Goal: Task Accomplishment & Management: Manage account settings

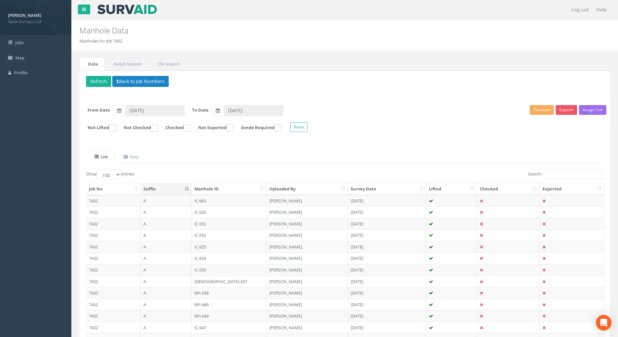
select select "100"
click at [556, 175] on input "Search:" at bounding box center [573, 175] width 59 height 10
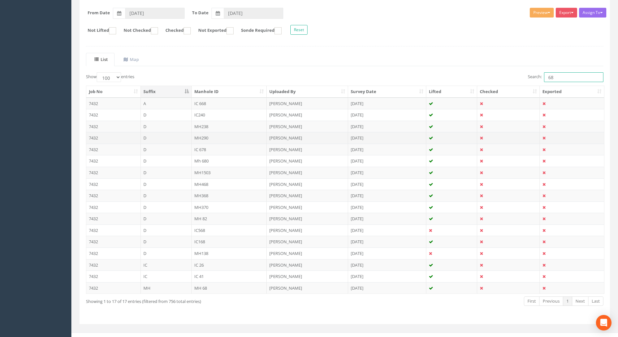
scroll to position [105, 0]
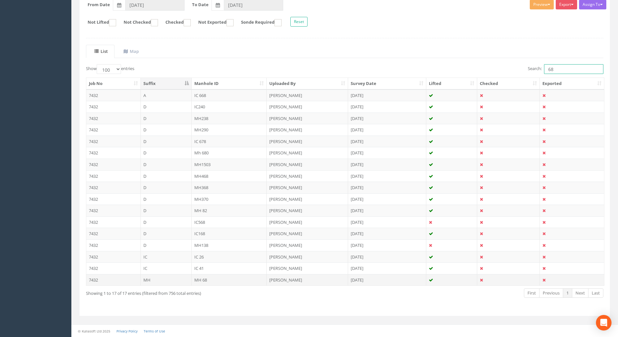
type input "68"
click at [200, 280] on td "MH 68" at bounding box center [229, 280] width 75 height 12
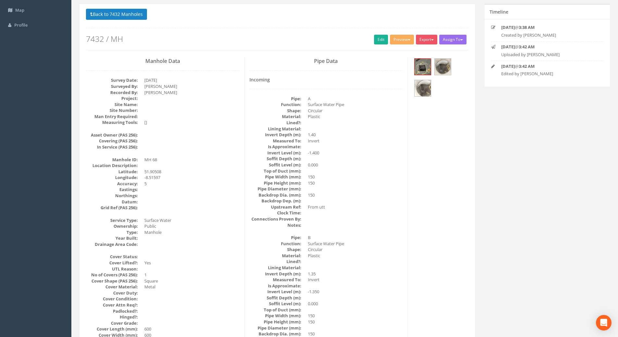
scroll to position [97, 0]
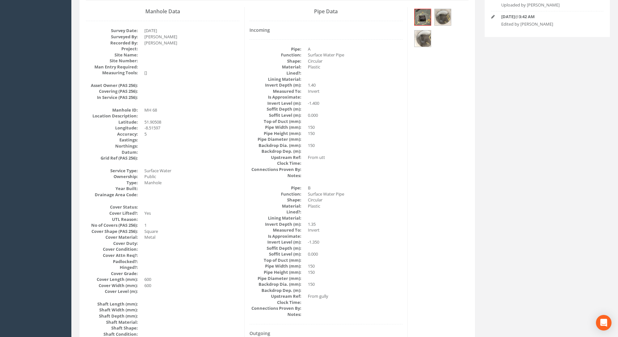
click at [145, 208] on dd at bounding box center [191, 207] width 95 height 6
click at [140, 210] on dl "Cover Status: Cover Lifted?: Yes UTL Reason: No of Covers (PAS 256): 1 Cover Sh…" at bounding box center [162, 249] width 153 height 90
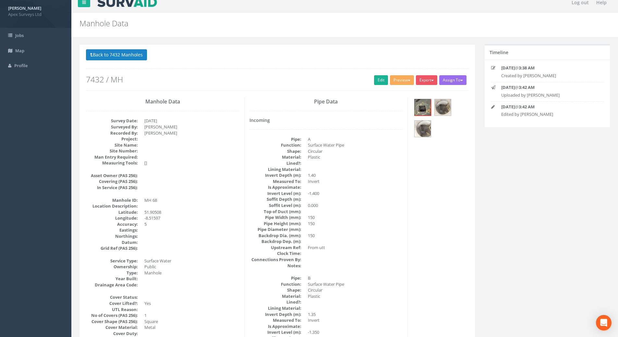
scroll to position [0, 0]
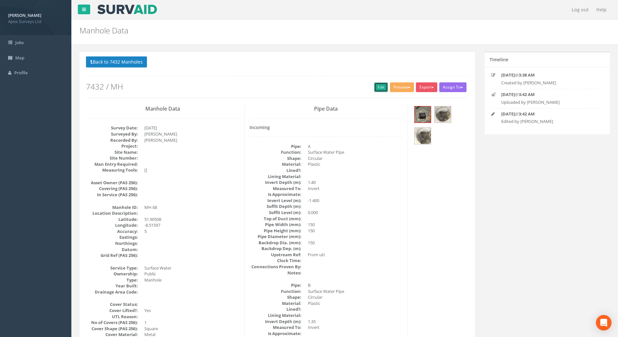
click at [374, 85] on link "Edit" at bounding box center [381, 87] width 14 height 10
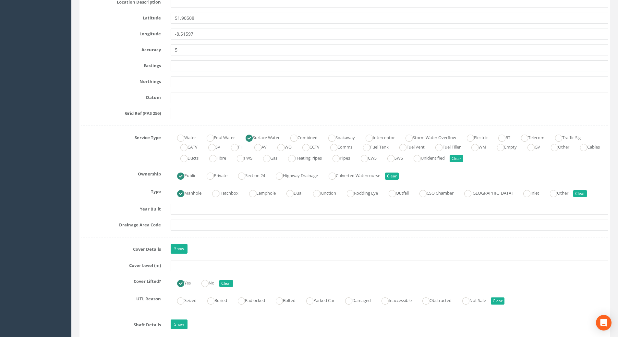
scroll to position [422, 0]
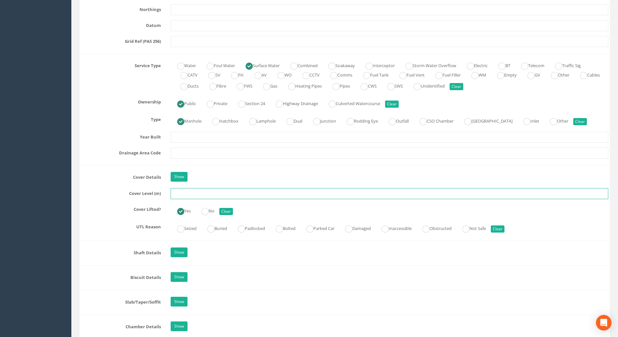
click at [181, 196] on input "text" at bounding box center [390, 193] width 438 height 11
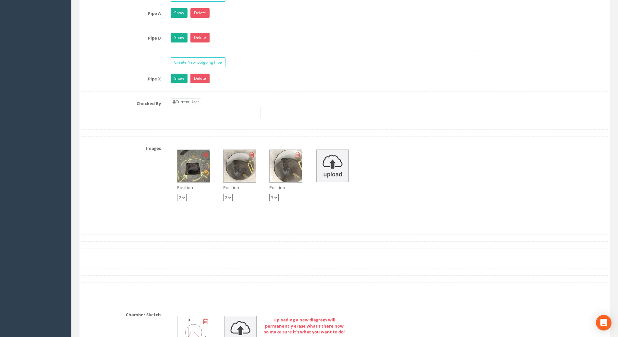
scroll to position [1070, 0]
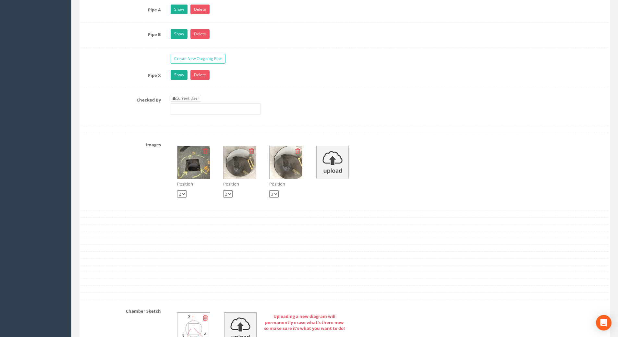
type input "115.75"
click at [200, 99] on link "Current User" at bounding box center [186, 98] width 30 height 7
type input "[PERSON_NAME]"
click at [200, 99] on link "Current User" at bounding box center [186, 98] width 30 height 7
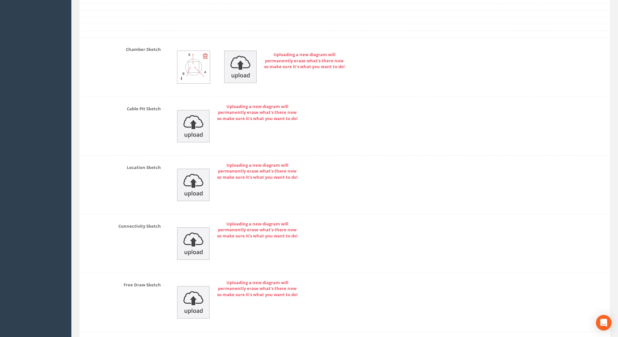
scroll to position [1378, 0]
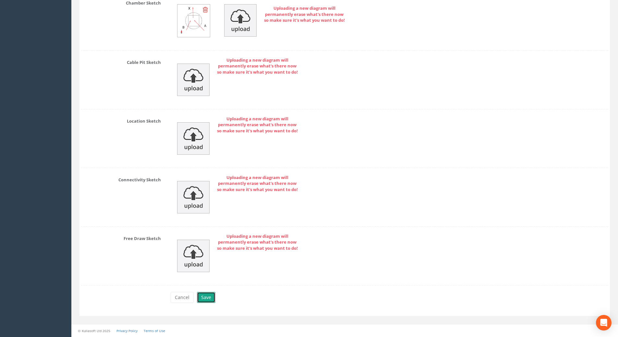
click at [202, 297] on button "Save" at bounding box center [206, 297] width 18 height 11
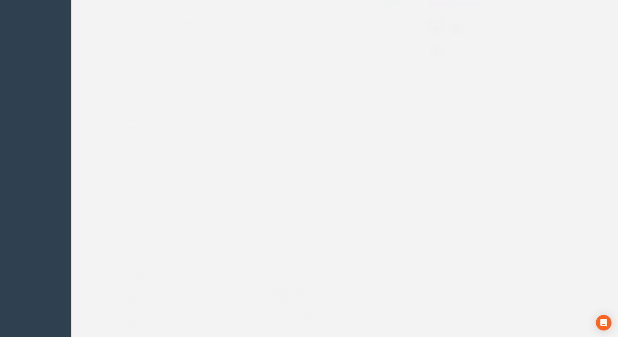
scroll to position [0, 0]
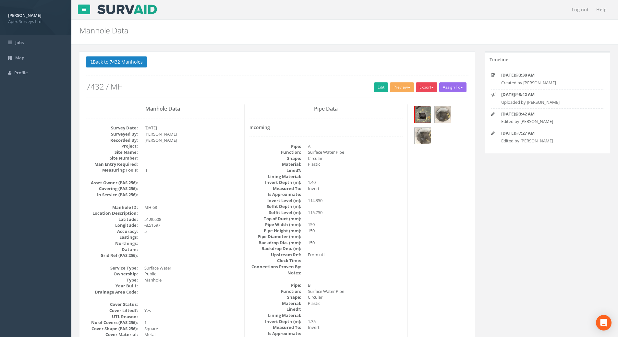
click at [432, 87] on button "Export" at bounding box center [426, 87] width 21 height 10
click at [433, 86] on button "Export" at bounding box center [426, 87] width 21 height 10
click at [450, 88] on button "Assign To" at bounding box center [452, 87] width 27 height 10
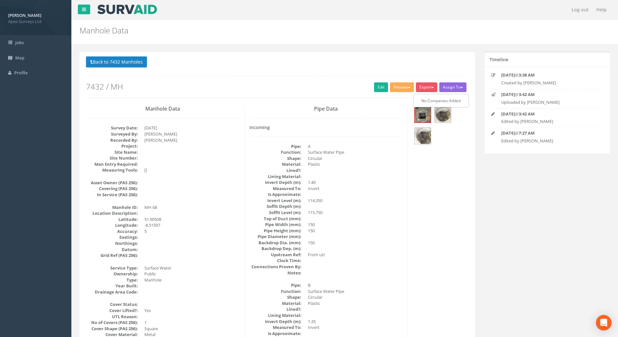
click at [450, 88] on button "Assign To" at bounding box center [452, 87] width 27 height 10
click at [393, 87] on button "Preview" at bounding box center [402, 87] width 24 height 10
click at [402, 86] on button "Preview" at bounding box center [402, 87] width 24 height 10
click at [434, 87] on button "Export" at bounding box center [426, 87] width 21 height 10
click at [438, 24] on div "Manhole Data Manholes for Job 7432" at bounding box center [300, 29] width 450 height 18
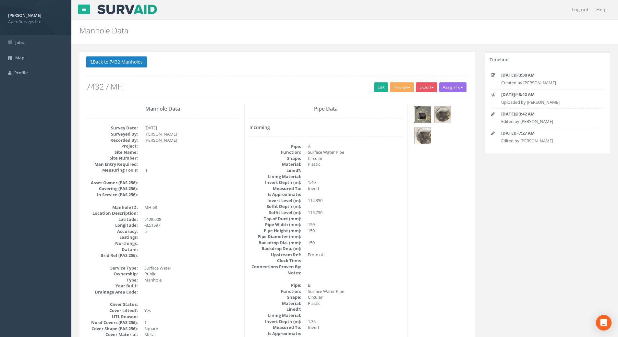
click at [426, 113] on img at bounding box center [422, 114] width 16 height 16
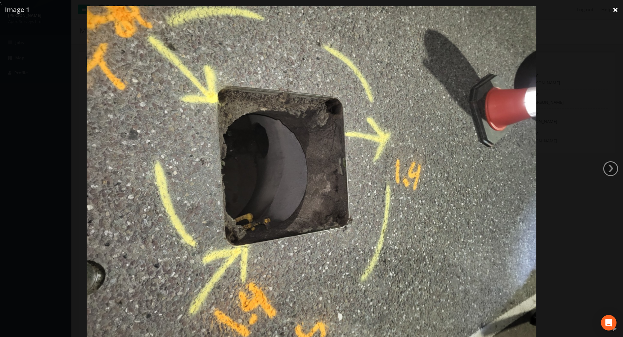
click at [612, 8] on link "×" at bounding box center [614, 9] width 15 height 19
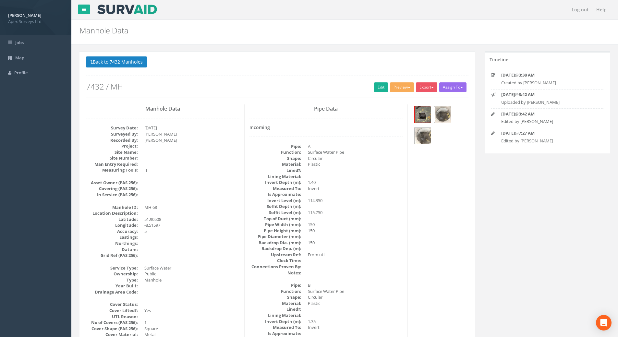
click at [446, 112] on img at bounding box center [443, 114] width 16 height 16
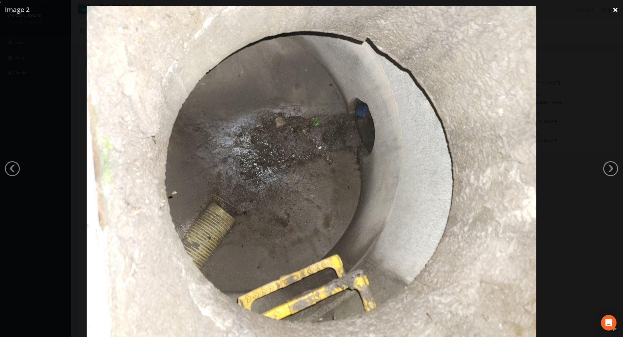
click at [615, 6] on link "×" at bounding box center [614, 9] width 15 height 19
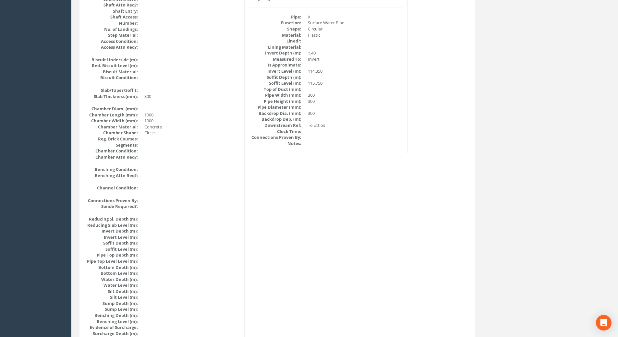
scroll to position [324, 0]
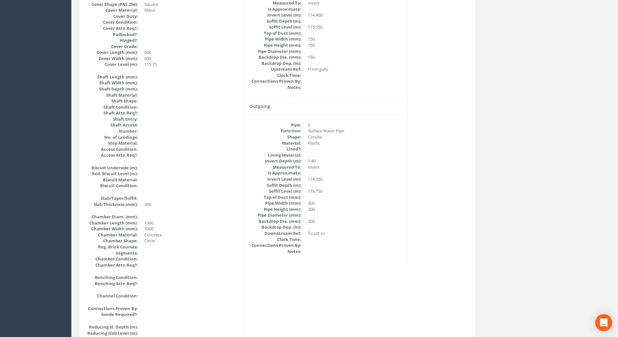
click at [601, 324] on icon "Open Intercom Messenger" at bounding box center [603, 322] width 7 height 8
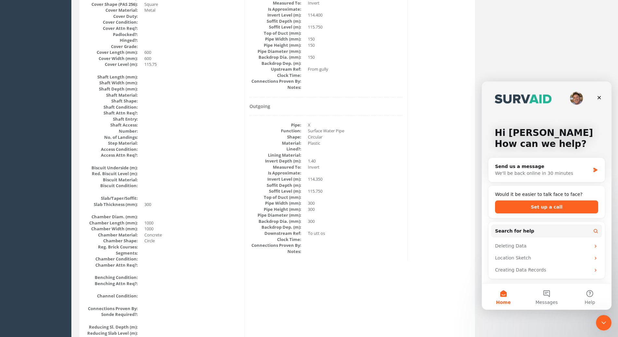
scroll to position [0, 0]
click at [600, 95] on icon "Close" at bounding box center [598, 97] width 5 height 5
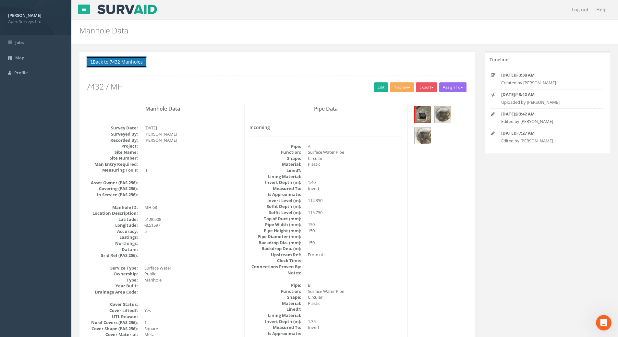
click at [130, 62] on button "Back to 7432 Manholes" at bounding box center [116, 61] width 61 height 11
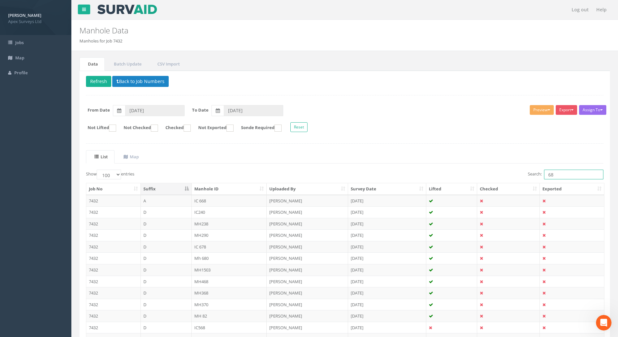
click at [561, 173] on input "68" at bounding box center [573, 175] width 59 height 10
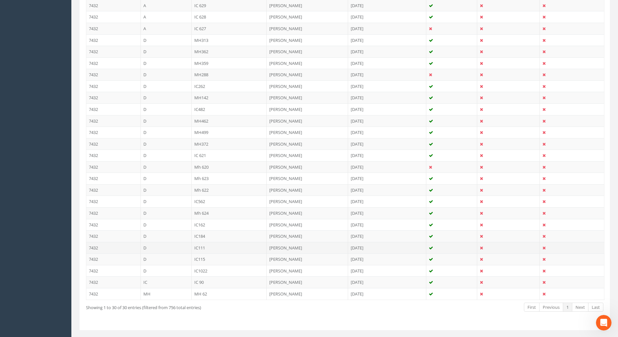
scroll to position [256, 0]
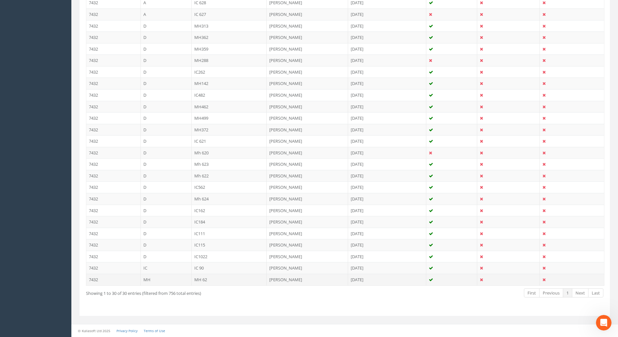
type input "62"
click at [206, 278] on td "MH 62" at bounding box center [229, 280] width 75 height 12
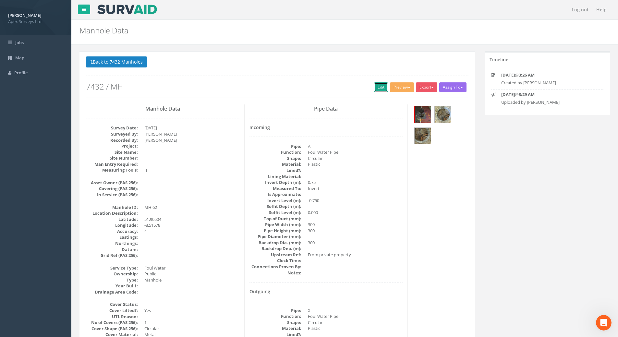
click at [376, 84] on link "Edit" at bounding box center [381, 87] width 14 height 10
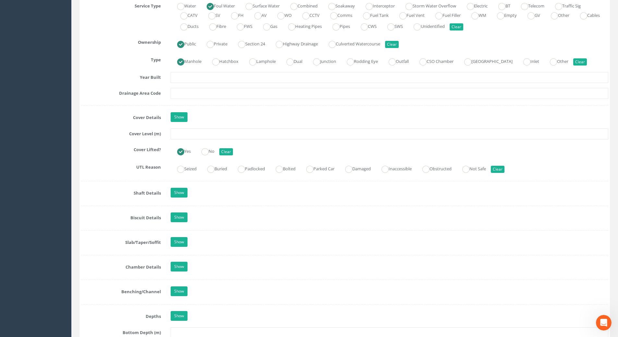
scroll to position [454, 0]
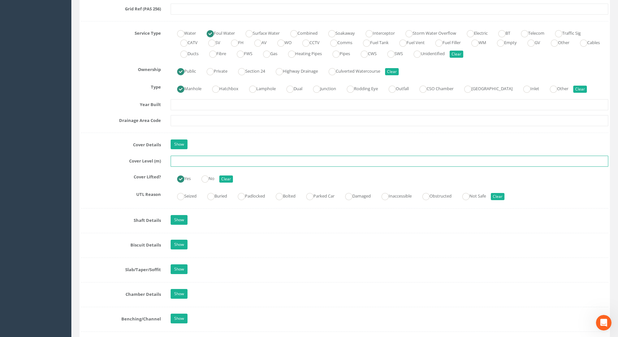
click at [197, 160] on input "text" at bounding box center [390, 161] width 438 height 11
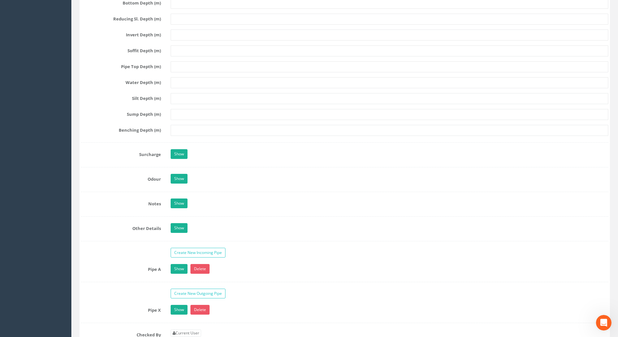
scroll to position [941, 0]
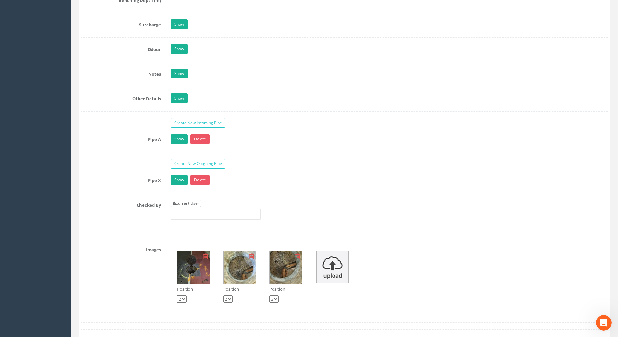
type input "116.09"
click at [199, 202] on link "Current User" at bounding box center [186, 203] width 30 height 7
type input "[PERSON_NAME]"
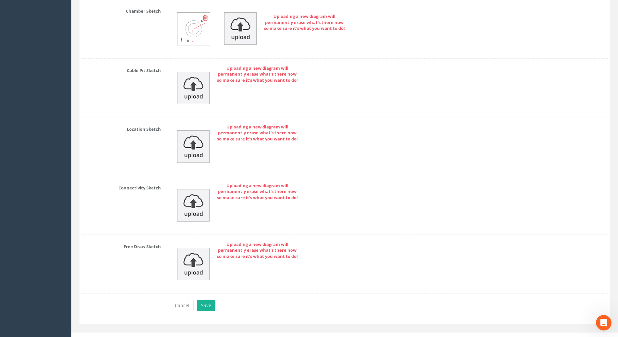
scroll to position [1354, 0]
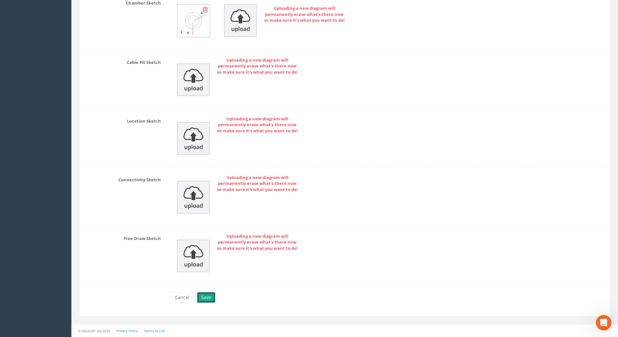
click at [211, 298] on button "Save" at bounding box center [206, 297] width 18 height 11
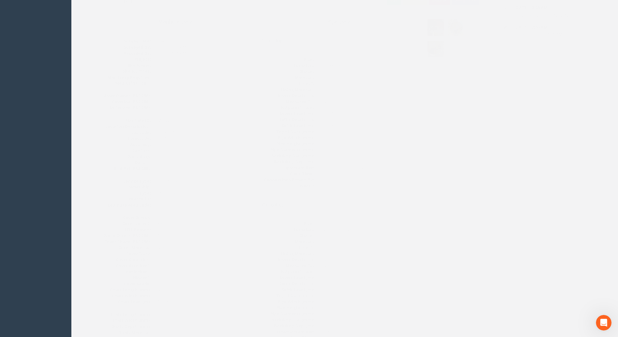
scroll to position [0, 0]
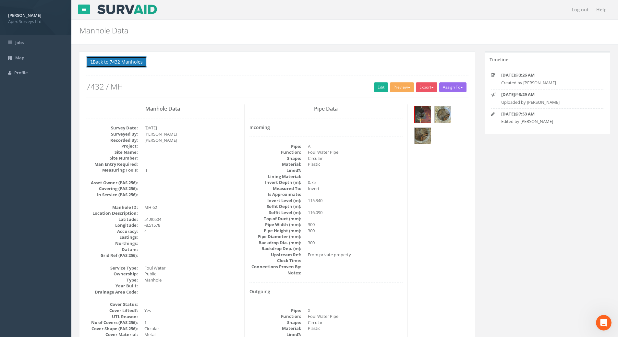
click at [116, 63] on button "Back to 7432 Manholes" at bounding box center [116, 61] width 61 height 11
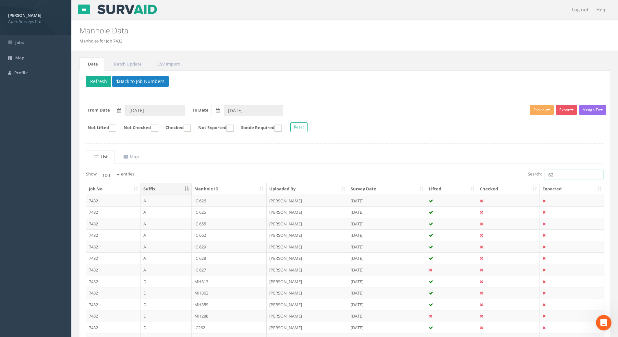
click at [556, 174] on input "62" at bounding box center [573, 175] width 59 height 10
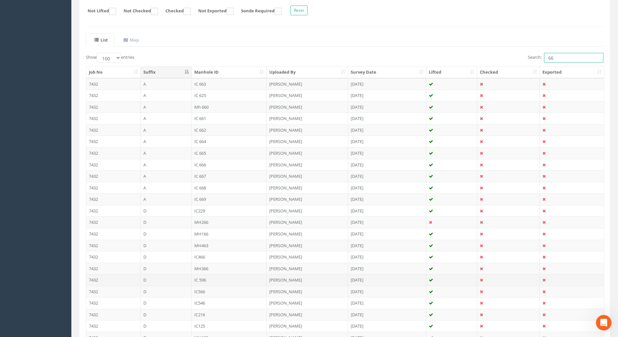
scroll to position [198, 0]
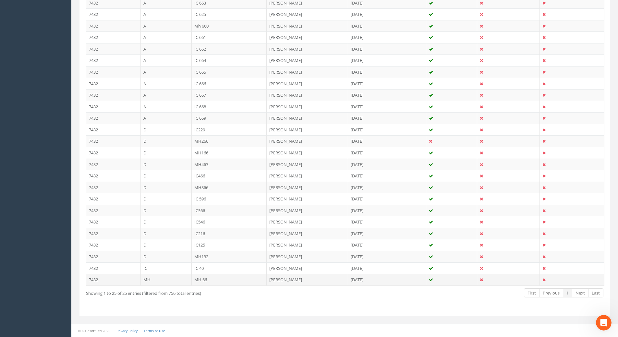
type input "66"
click at [204, 282] on td "MH 66" at bounding box center [229, 280] width 75 height 12
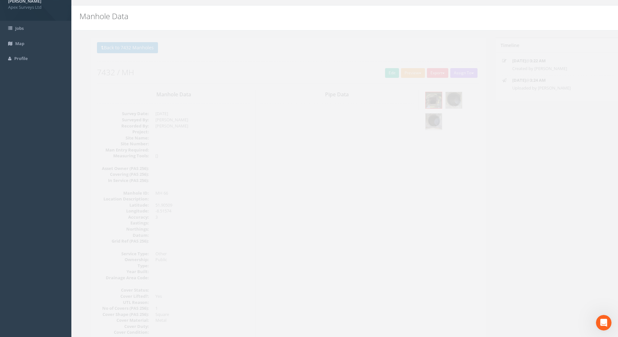
scroll to position [0, 0]
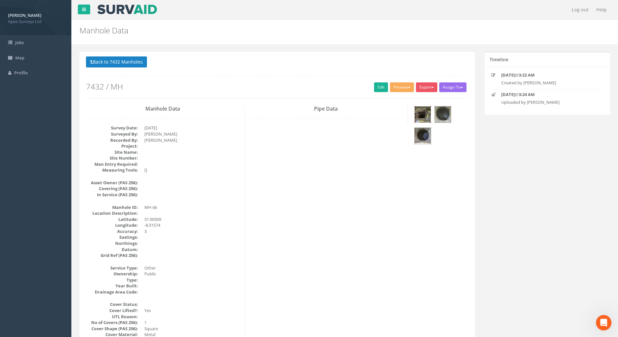
click at [422, 115] on img at bounding box center [422, 114] width 16 height 16
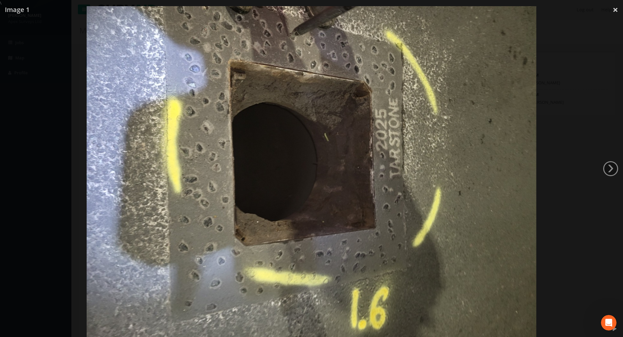
click at [603, 168] on div at bounding box center [311, 174] width 623 height 337
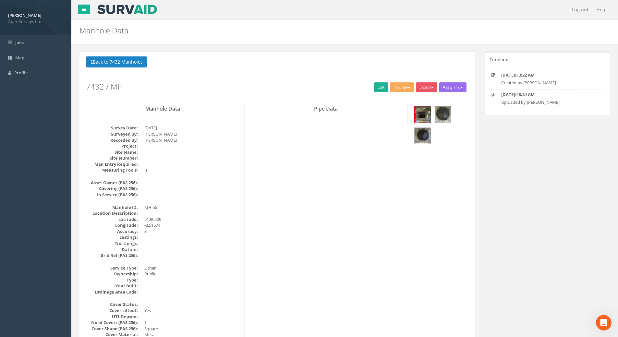
click at [440, 118] on img at bounding box center [443, 114] width 16 height 16
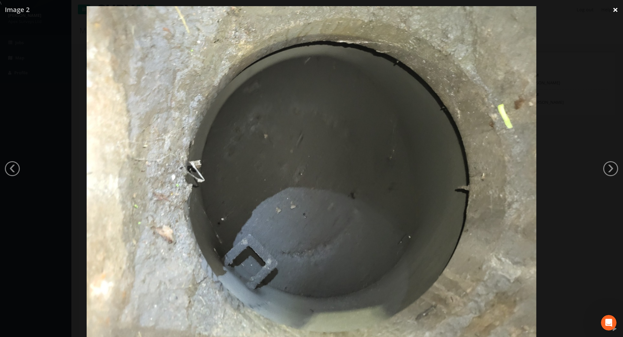
click at [616, 9] on link "×" at bounding box center [614, 9] width 15 height 19
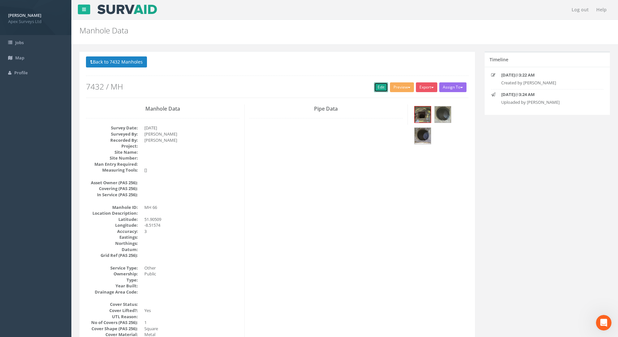
click at [375, 87] on link "Edit" at bounding box center [381, 87] width 14 height 10
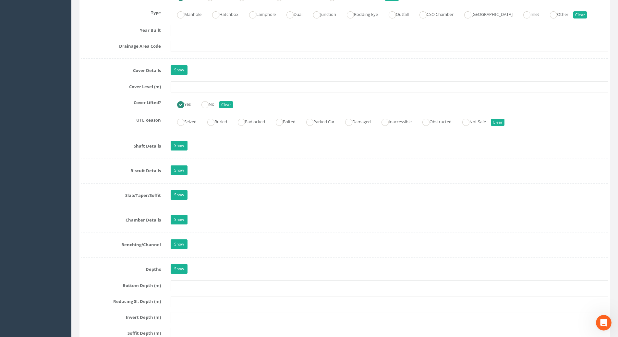
scroll to position [519, 0]
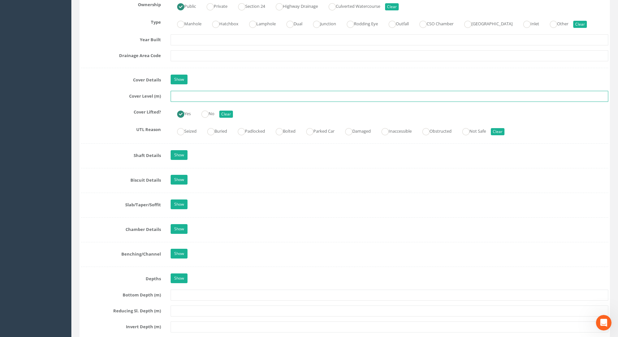
click at [179, 97] on input "text" at bounding box center [390, 96] width 438 height 11
type input "116.18"
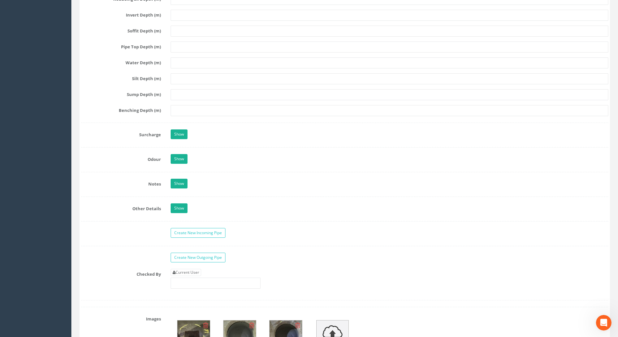
scroll to position [908, 0]
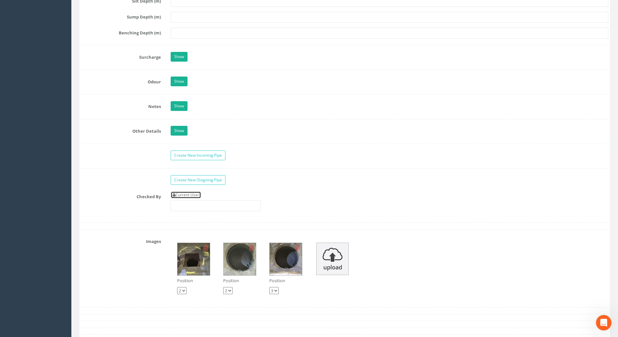
click at [197, 196] on link "Current User" at bounding box center [186, 194] width 30 height 7
type input "[PERSON_NAME]"
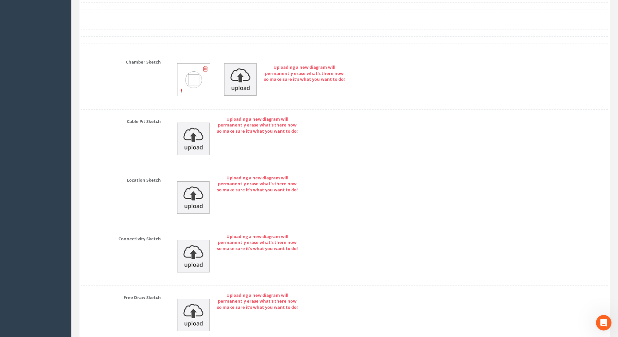
scroll to position [1313, 0]
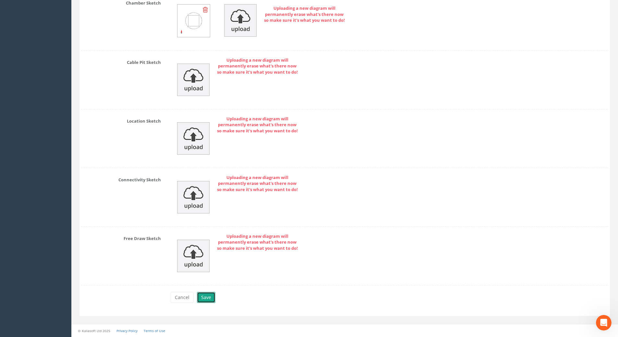
click at [205, 300] on button "Save" at bounding box center [206, 297] width 18 height 11
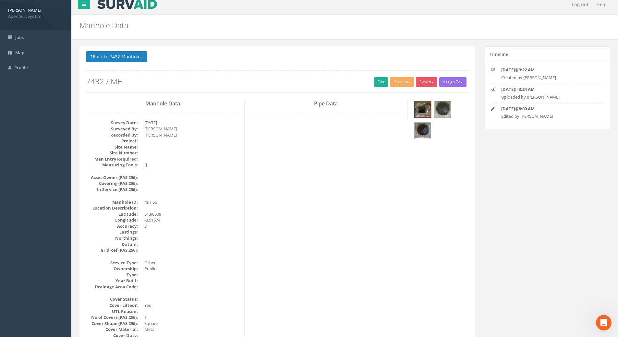
scroll to position [0, 0]
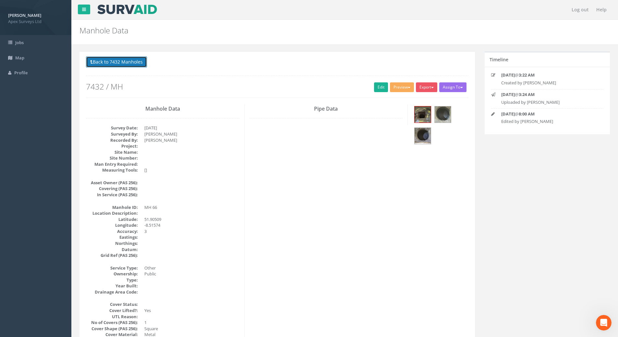
click at [135, 62] on button "Back to 7432 Manholes" at bounding box center [116, 61] width 61 height 11
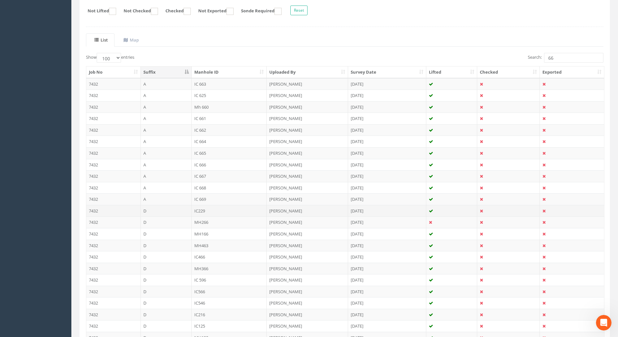
scroll to position [3, 0]
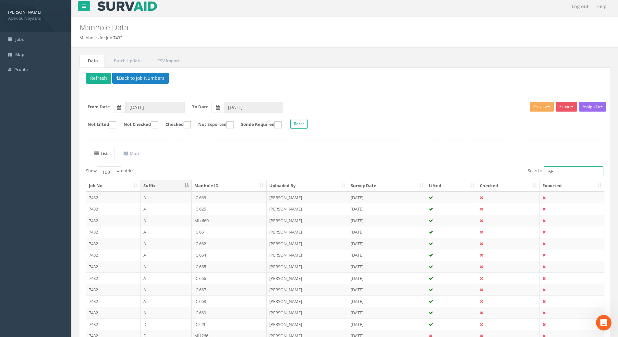
click at [566, 173] on input "66" at bounding box center [573, 171] width 59 height 10
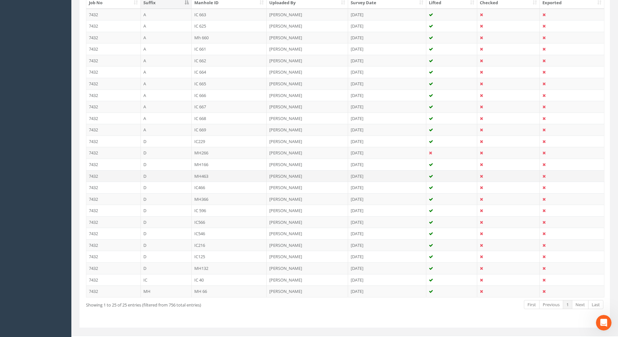
scroll to position [198, 0]
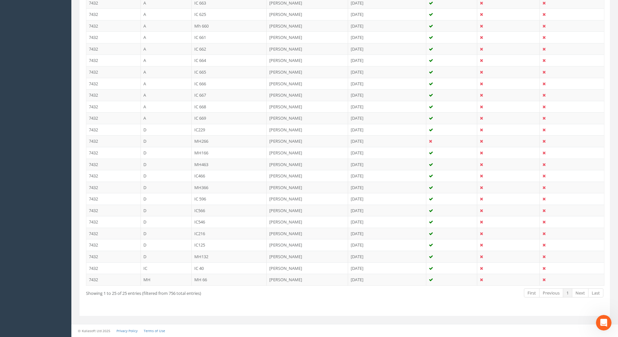
click at [206, 278] on td "MH 66" at bounding box center [229, 280] width 75 height 12
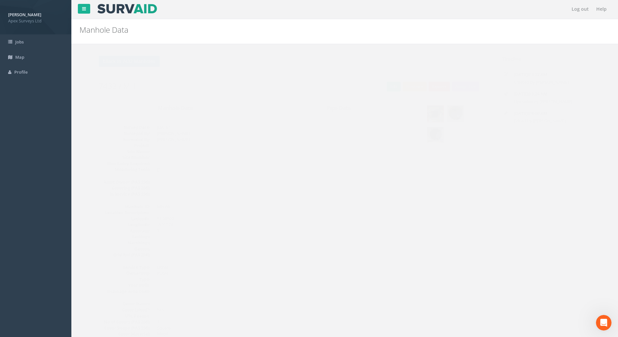
scroll to position [0, 0]
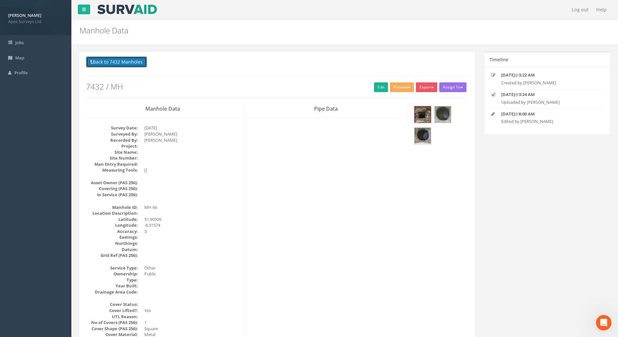
click at [125, 60] on button "Back to 7432 Manholes" at bounding box center [116, 61] width 61 height 11
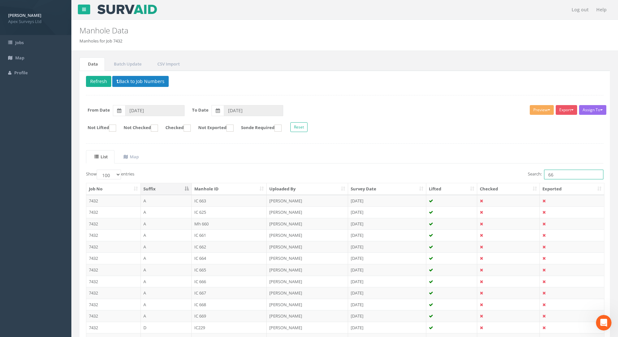
drag, startPoint x: 561, startPoint y: 174, endPoint x: 466, endPoint y: 184, distance: 95.6
click at [466, 184] on div "Show 10 25 50 100 entries Search: 66 Job No Suffix Manhole ID Uploaded By Surve…" at bounding box center [344, 339] width 517 height 338
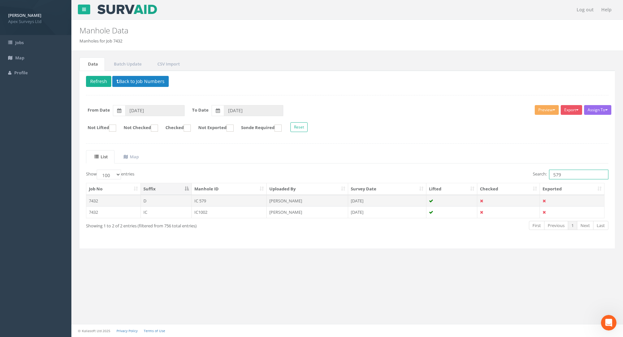
type input "579"
click at [200, 201] on td "IC 579" at bounding box center [229, 201] width 75 height 12
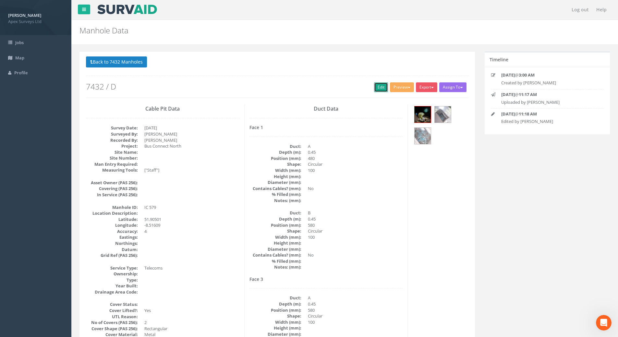
click at [375, 87] on link "Edit" at bounding box center [381, 87] width 14 height 10
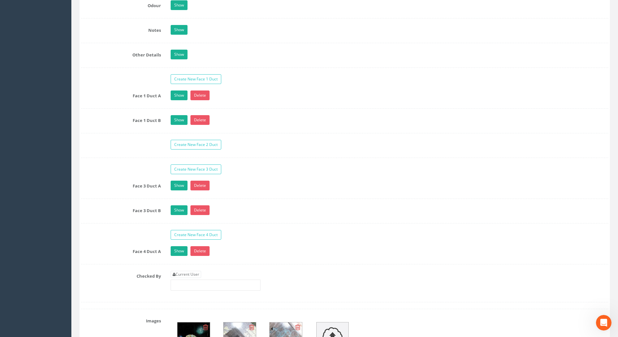
scroll to position [1103, 0]
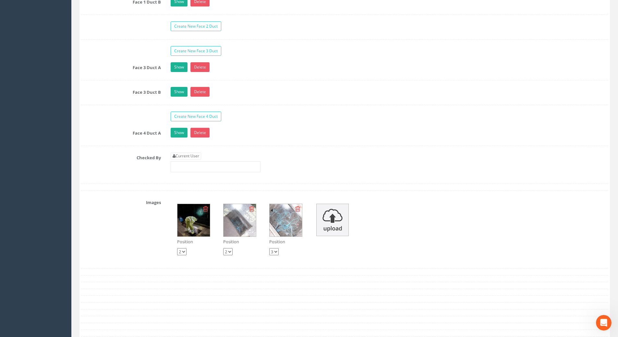
click at [192, 222] on img at bounding box center [193, 220] width 32 height 32
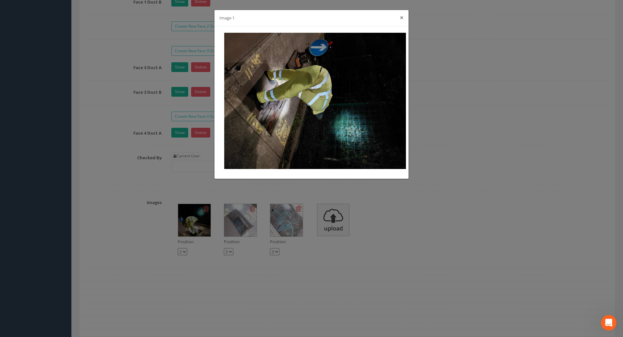
click at [403, 18] on button "×" at bounding box center [402, 17] width 4 height 7
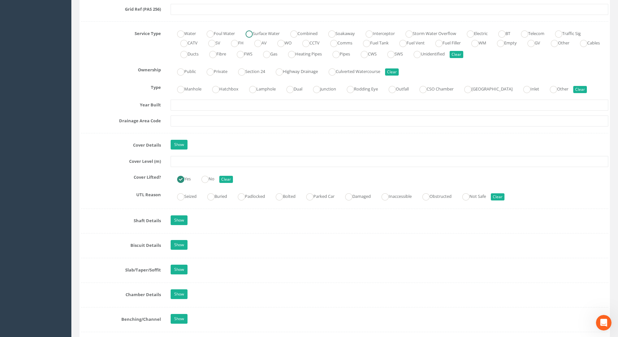
scroll to position [454, 0]
click at [194, 162] on input "text" at bounding box center [390, 161] width 438 height 11
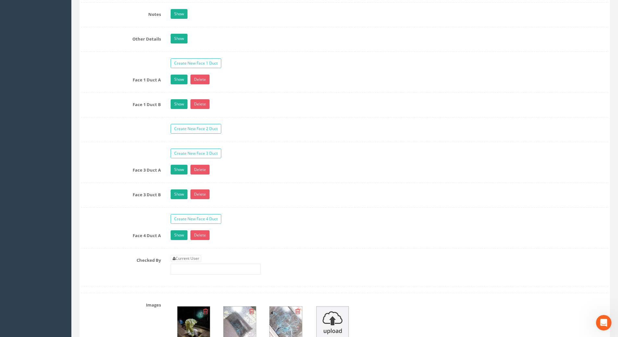
scroll to position [1103, 0]
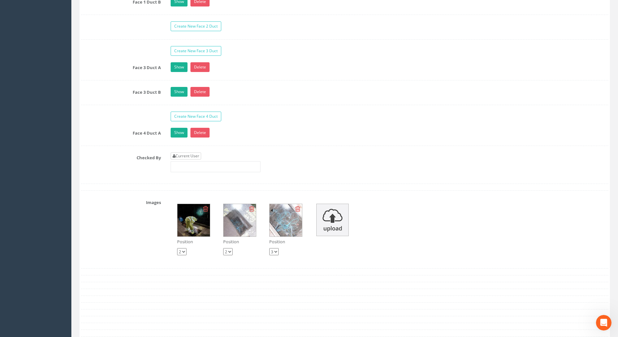
type input "115.95"
click at [192, 154] on link "Current User" at bounding box center [186, 155] width 30 height 7
type input "[PERSON_NAME]"
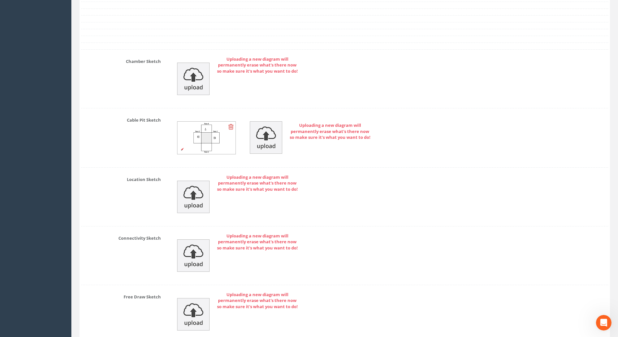
scroll to position [1469, 0]
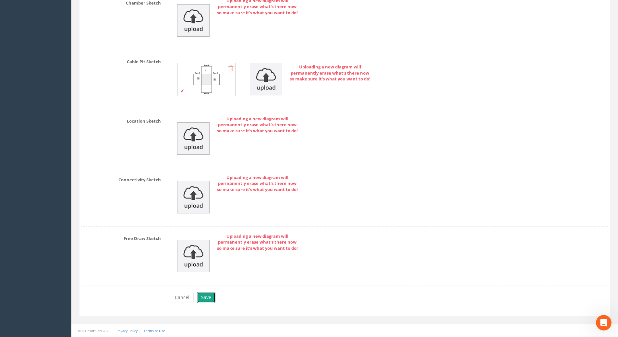
click at [212, 300] on button "Save" at bounding box center [206, 297] width 18 height 11
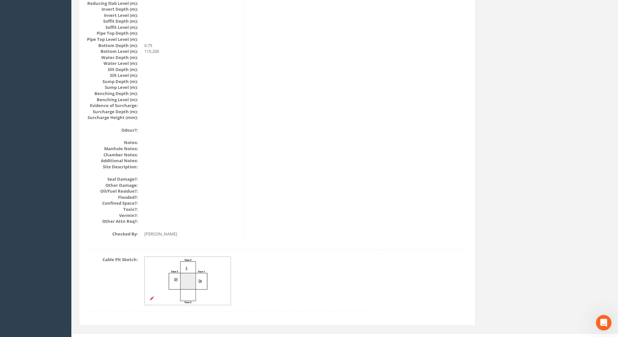
scroll to position [663, 0]
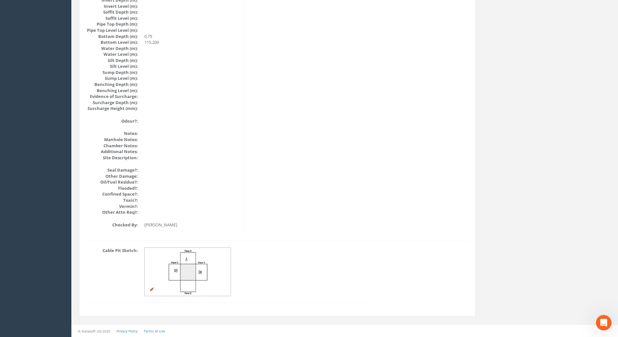
click at [195, 265] on img at bounding box center [188, 272] width 87 height 48
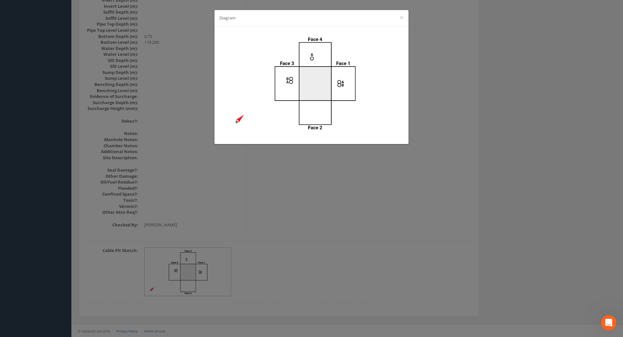
click at [311, 217] on div "Diagram ×" at bounding box center [311, 168] width 623 height 337
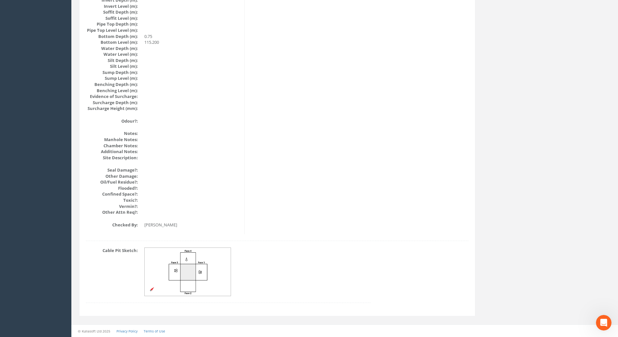
click at [192, 270] on img at bounding box center [188, 272] width 87 height 48
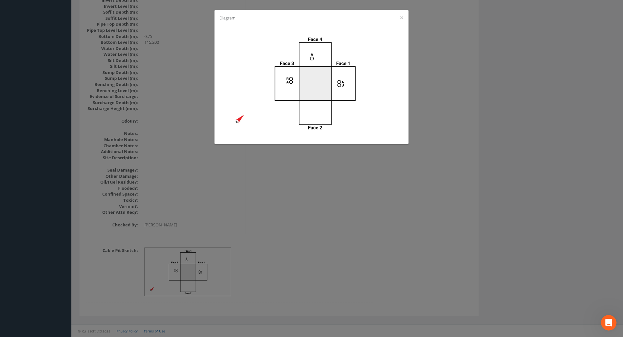
click at [285, 221] on div "Diagram ×" at bounding box center [311, 168] width 623 height 337
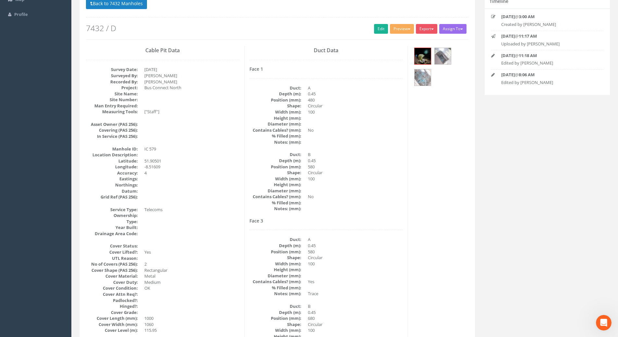
scroll to position [0, 0]
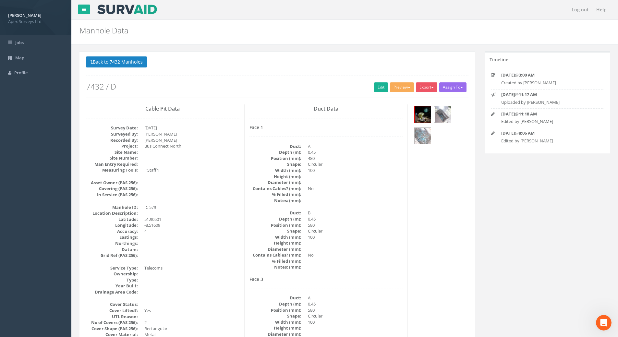
click at [442, 113] on img at bounding box center [443, 114] width 16 height 16
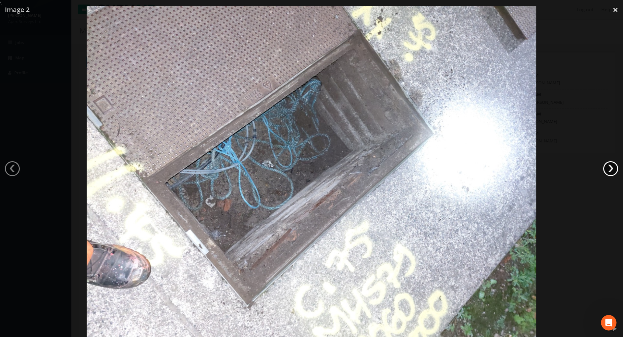
click at [608, 170] on link "›" at bounding box center [610, 168] width 15 height 15
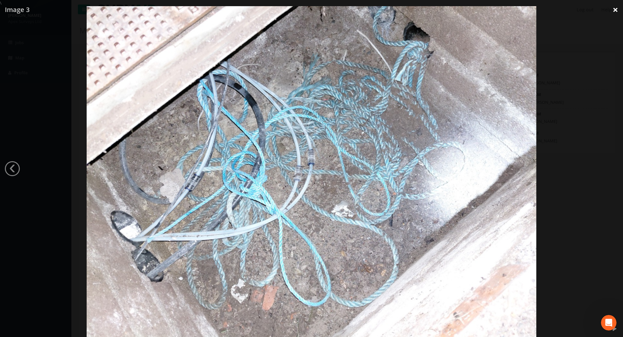
click at [616, 9] on link "×" at bounding box center [614, 9] width 15 height 19
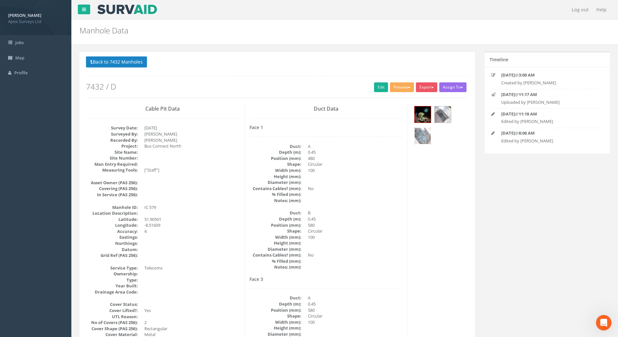
click at [423, 134] on img at bounding box center [422, 136] width 16 height 16
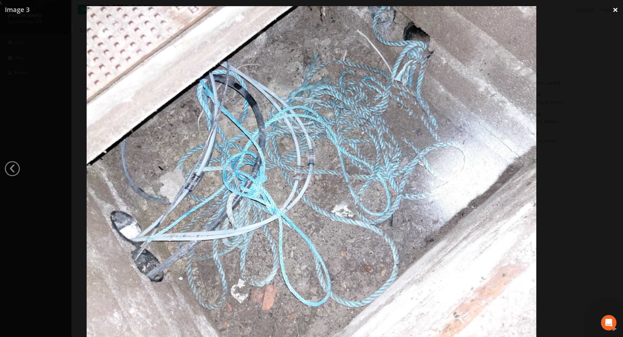
click at [617, 11] on link "×" at bounding box center [614, 9] width 15 height 19
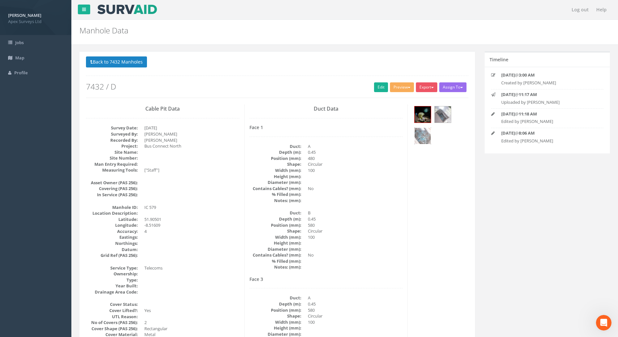
click at [425, 132] on img at bounding box center [422, 136] width 16 height 16
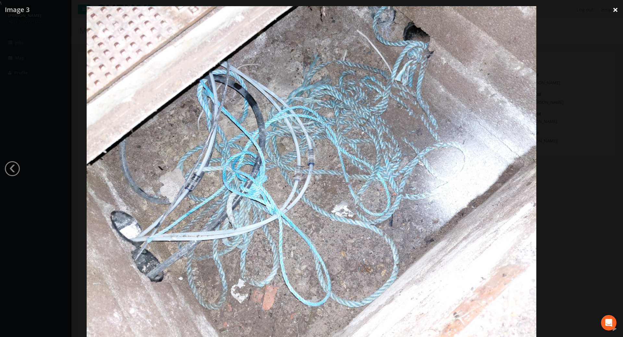
click at [612, 10] on link "×" at bounding box center [614, 9] width 15 height 19
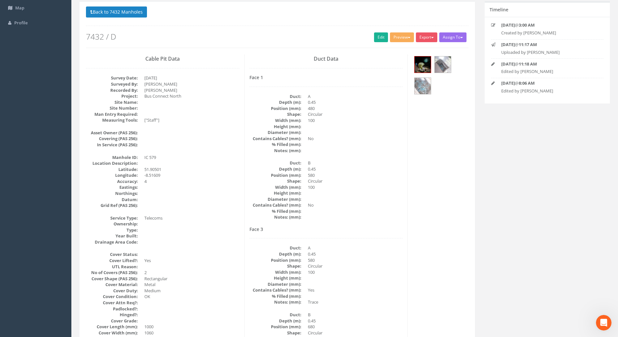
scroll to position [47, 0]
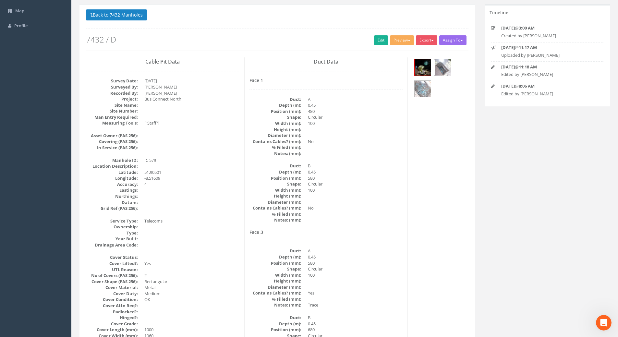
click at [443, 68] on img at bounding box center [443, 67] width 16 height 16
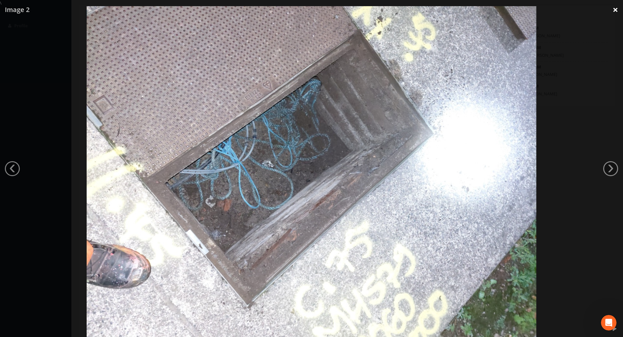
click at [614, 13] on link "×" at bounding box center [614, 9] width 15 height 19
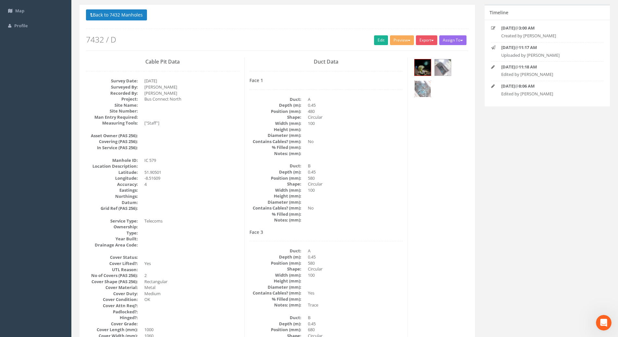
click at [422, 88] on img at bounding box center [422, 89] width 16 height 16
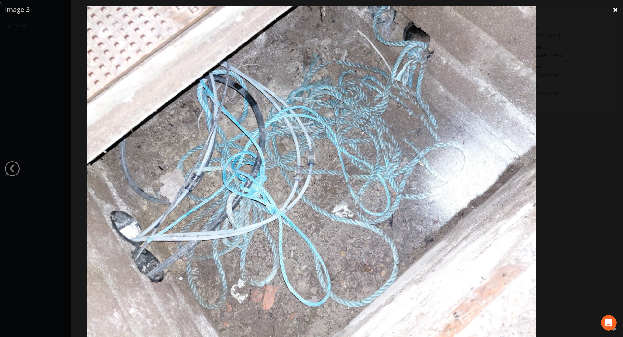
click at [611, 10] on link "×" at bounding box center [614, 9] width 15 height 19
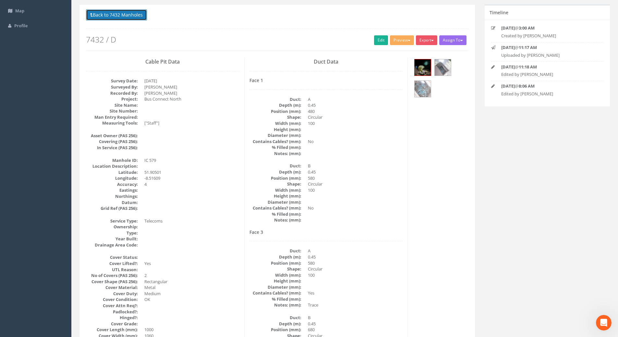
click at [127, 14] on button "Back to 7432 Manholes" at bounding box center [116, 14] width 61 height 11
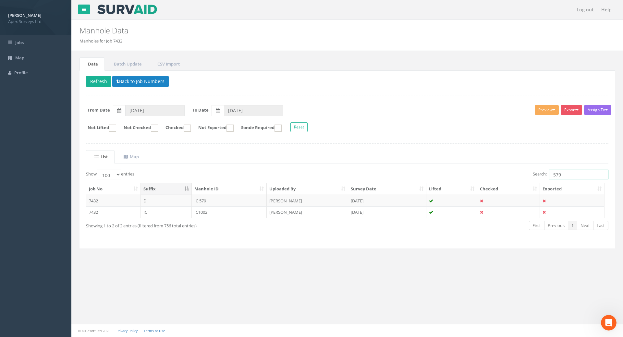
click at [568, 177] on input "579" at bounding box center [578, 175] width 59 height 10
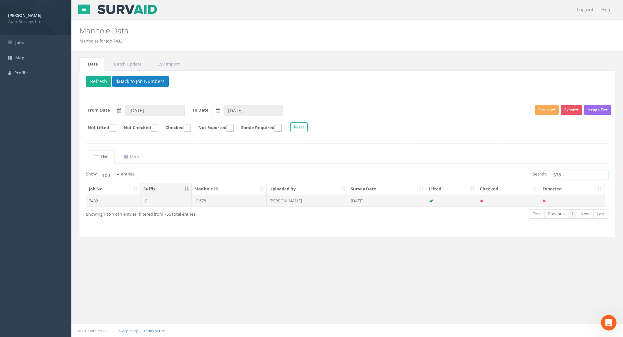
type input "578"
click at [207, 203] on td "IC 578" at bounding box center [229, 201] width 75 height 12
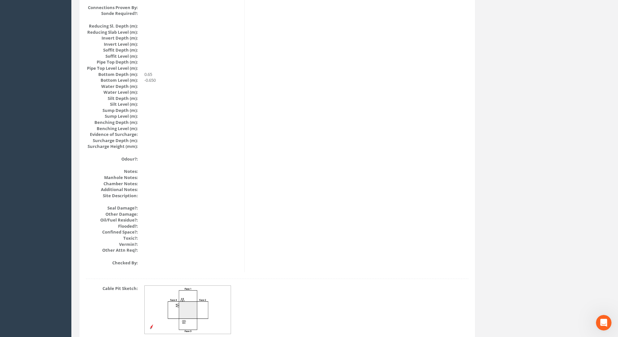
scroll to position [663, 0]
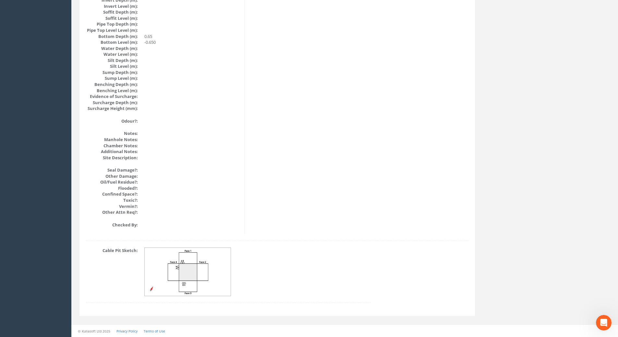
click at [182, 267] on img at bounding box center [188, 272] width 87 height 48
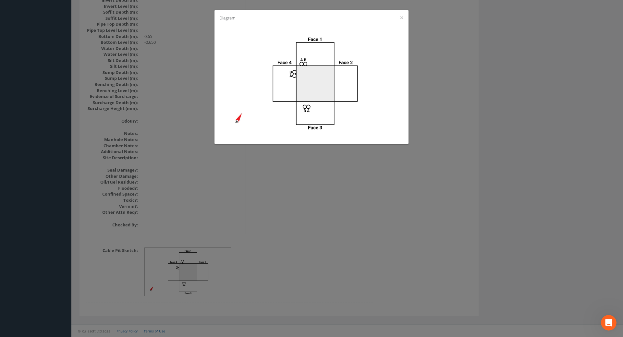
click at [359, 201] on div "Diagram ×" at bounding box center [311, 168] width 623 height 337
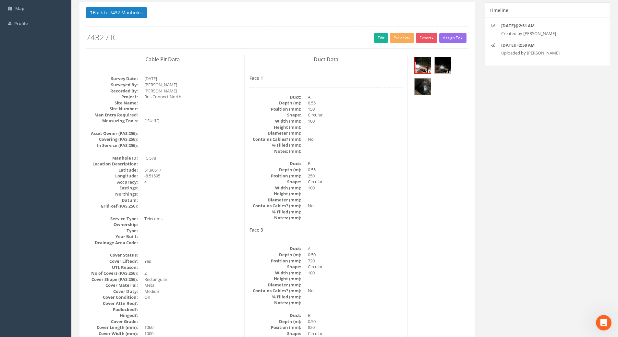
scroll to position [0, 0]
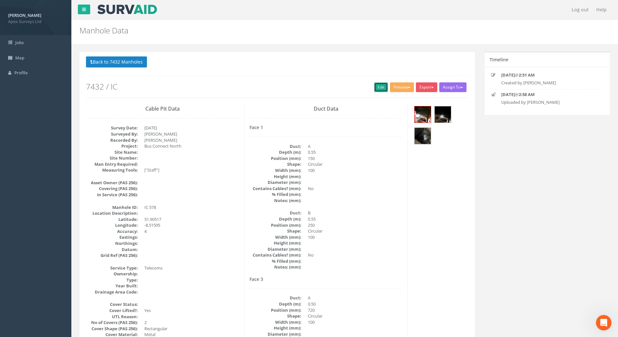
click at [376, 87] on link "Edit" at bounding box center [381, 87] width 14 height 10
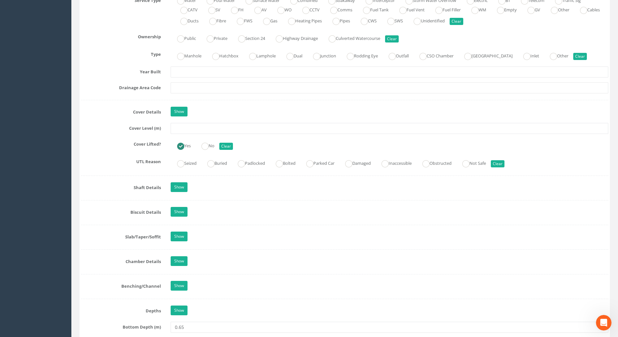
scroll to position [486, 0]
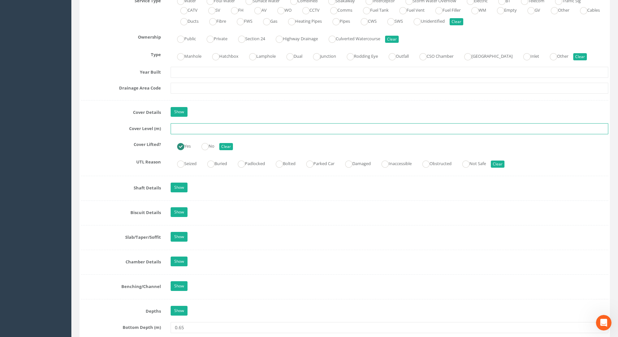
click at [191, 129] on input "text" at bounding box center [390, 128] width 438 height 11
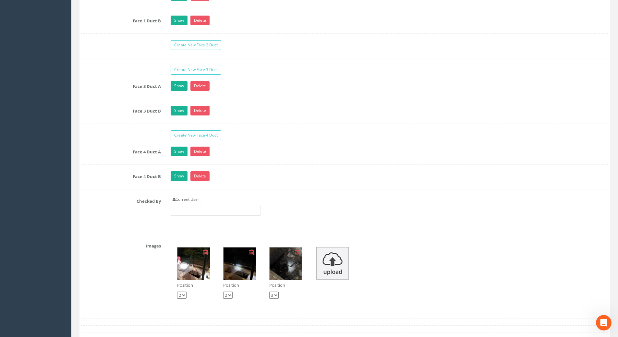
scroll to position [1135, 0]
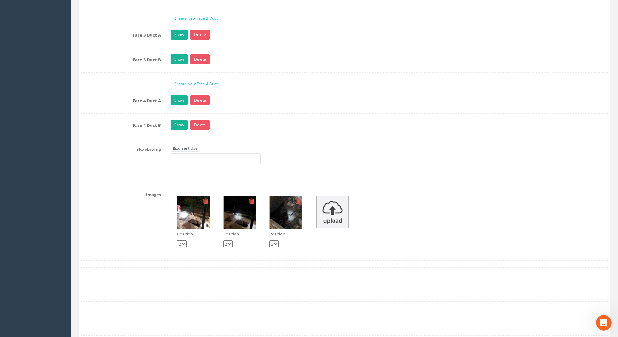
type input "116.04"
click at [204, 160] on input "text" at bounding box center [216, 158] width 90 height 11
click at [199, 148] on link "Current User" at bounding box center [186, 148] width 30 height 7
type input "[PERSON_NAME]"
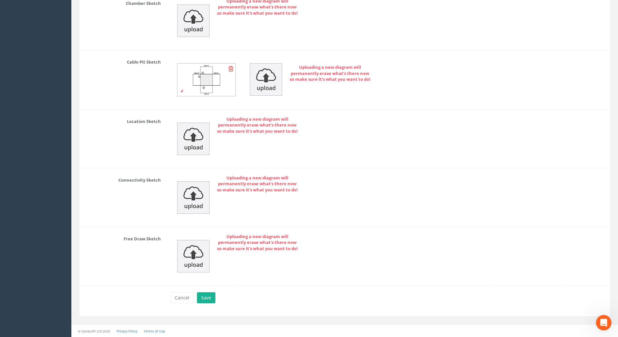
scroll to position [1493, 0]
click at [208, 299] on button "Save" at bounding box center [206, 297] width 18 height 11
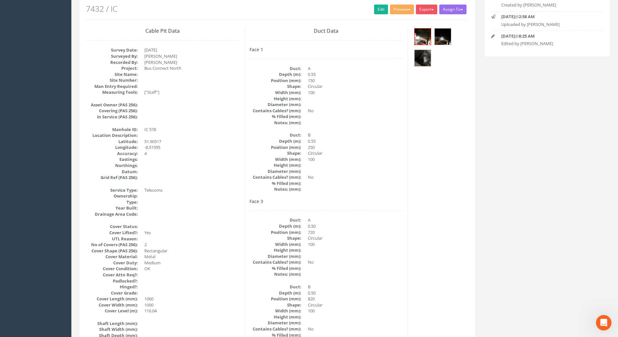
scroll to position [0, 0]
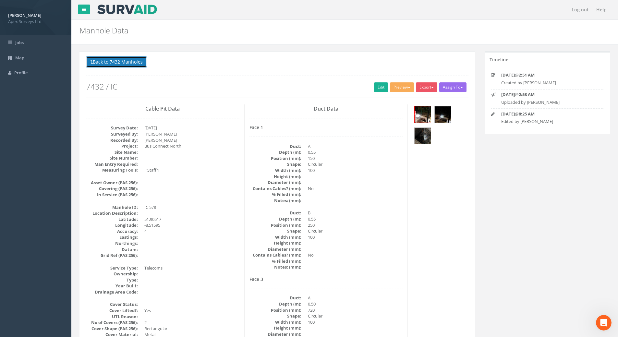
click at [125, 62] on button "Back to 7432 Manholes" at bounding box center [116, 61] width 61 height 11
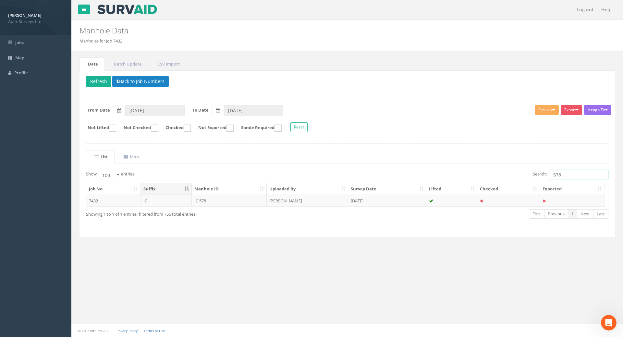
click at [564, 173] on input "578" at bounding box center [578, 175] width 59 height 10
type input "577"
click at [201, 202] on td "IC 577" at bounding box center [229, 201] width 75 height 12
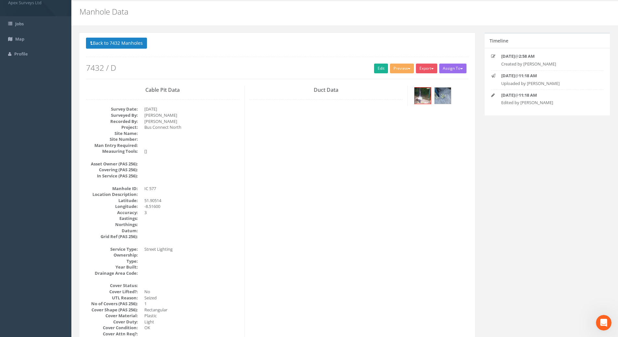
scroll to position [18, 0]
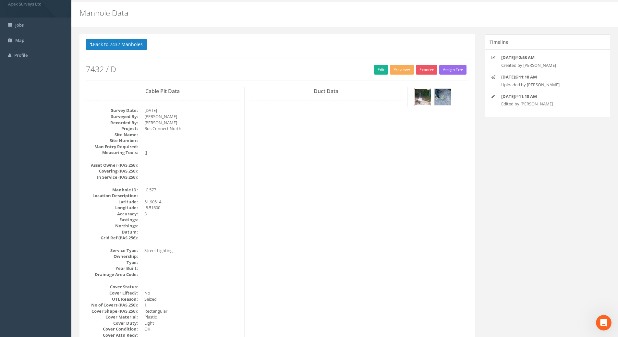
click at [417, 100] on img at bounding box center [422, 97] width 16 height 16
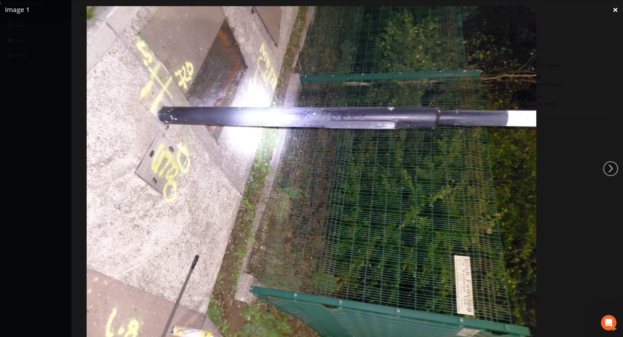
click at [616, 10] on link "×" at bounding box center [614, 9] width 15 height 19
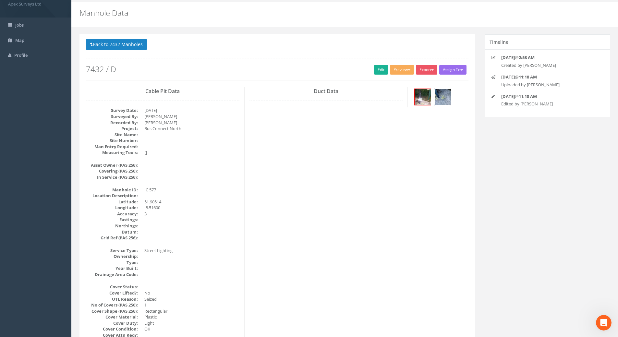
click at [443, 96] on img at bounding box center [443, 97] width 16 height 16
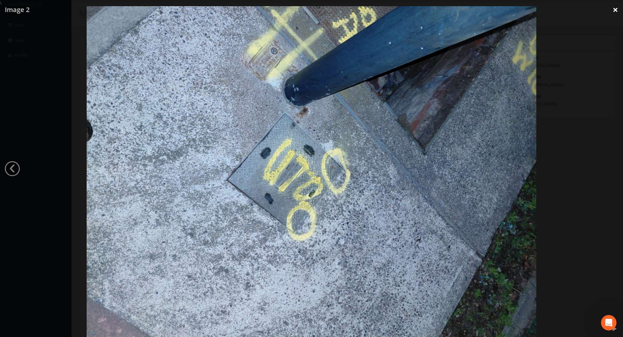
click at [616, 10] on link "×" at bounding box center [614, 9] width 15 height 19
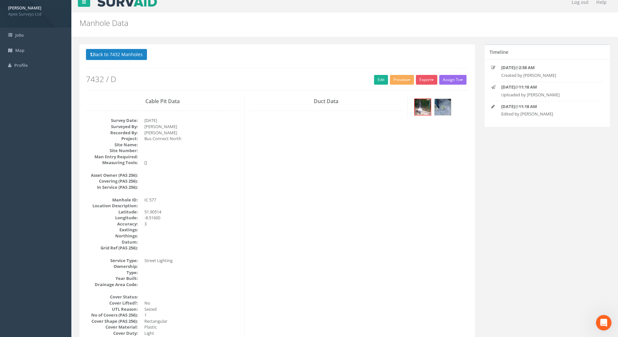
scroll to position [0, 0]
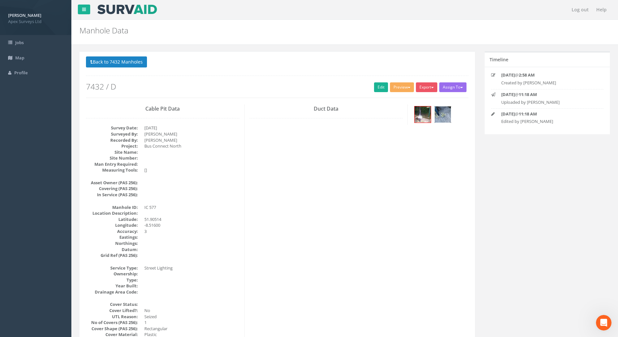
click at [442, 112] on img at bounding box center [443, 114] width 16 height 16
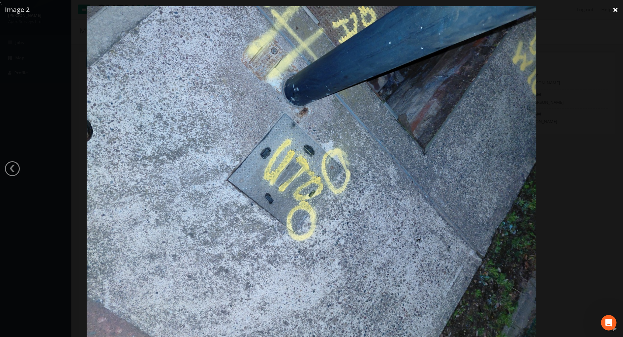
click at [614, 10] on link "×" at bounding box center [614, 9] width 15 height 19
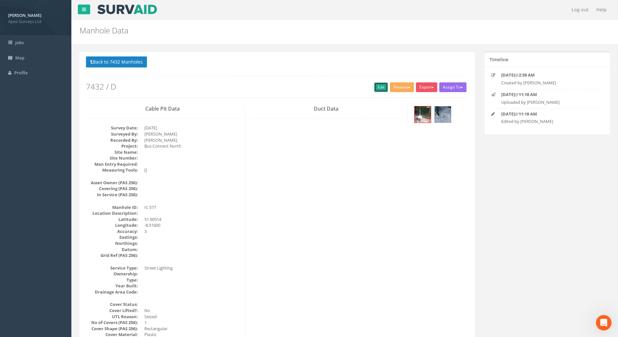
click at [375, 85] on link "Edit" at bounding box center [381, 87] width 14 height 10
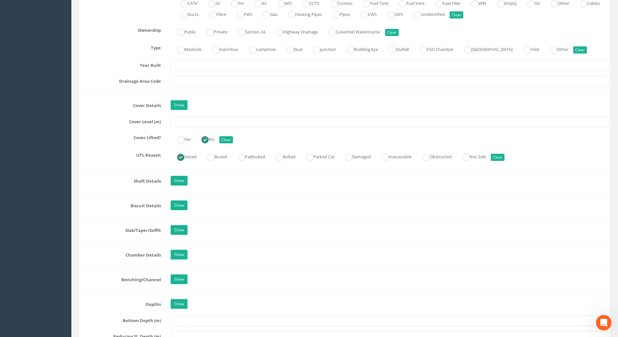
scroll to position [486, 0]
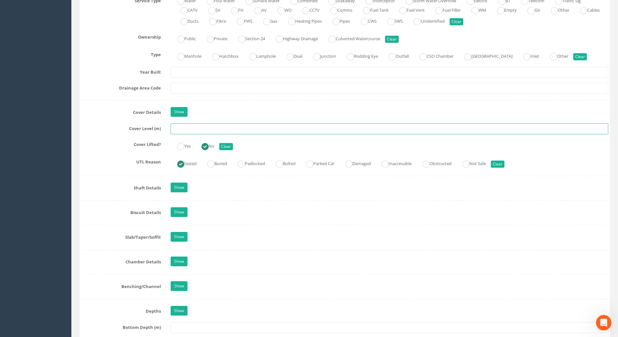
click at [184, 129] on input "text" at bounding box center [390, 128] width 438 height 11
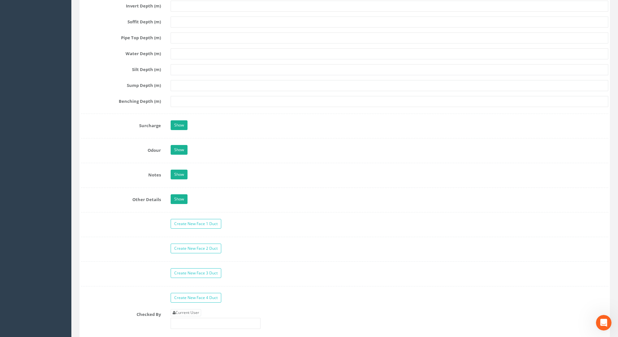
scroll to position [941, 0]
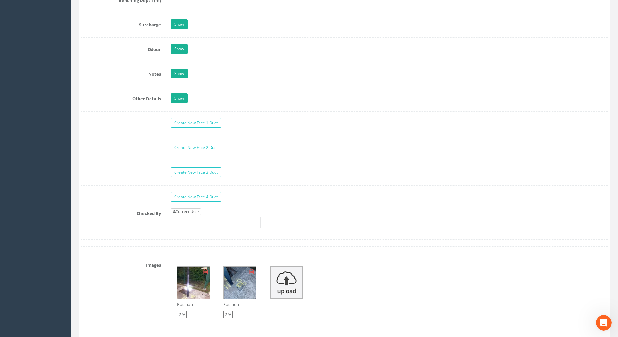
type input "116.06"
click at [195, 212] on link "Current User" at bounding box center [186, 211] width 30 height 7
type input "[PERSON_NAME]"
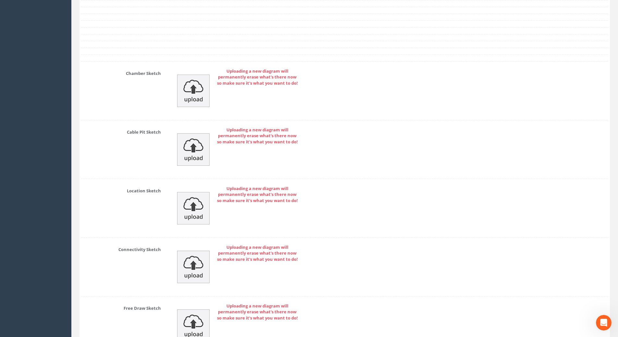
scroll to position [1368, 0]
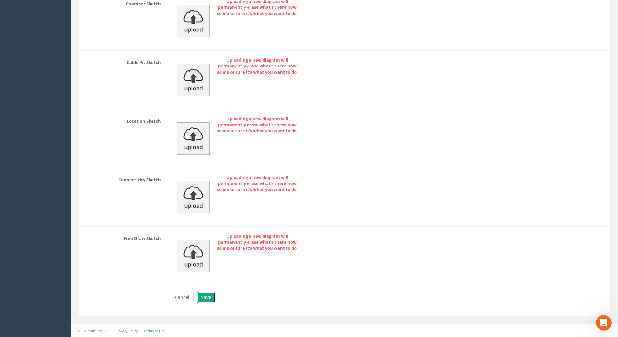
click at [208, 296] on button "Save" at bounding box center [206, 297] width 18 height 11
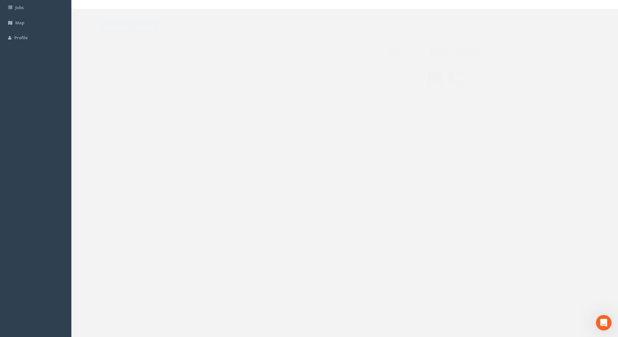
scroll to position [0, 0]
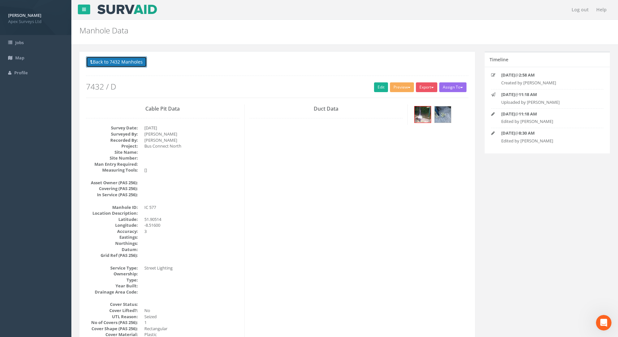
click at [139, 62] on button "Back to 7432 Manholes" at bounding box center [116, 61] width 61 height 11
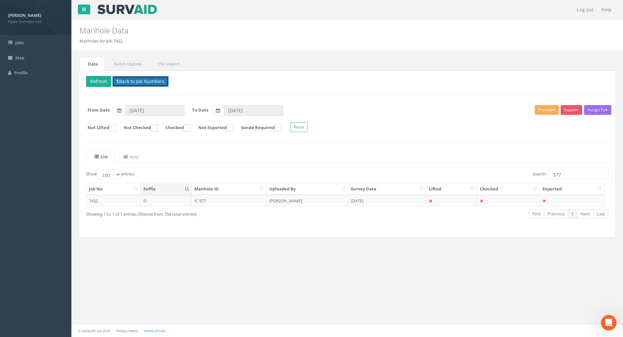
click at [143, 81] on button "Back to Job Numbers" at bounding box center [140, 81] width 56 height 11
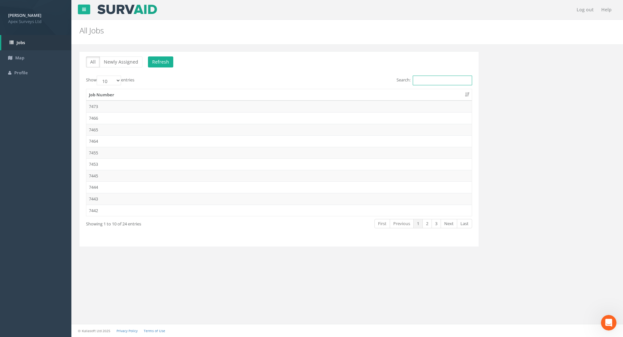
click at [438, 80] on input "Search:" at bounding box center [442, 81] width 59 height 10
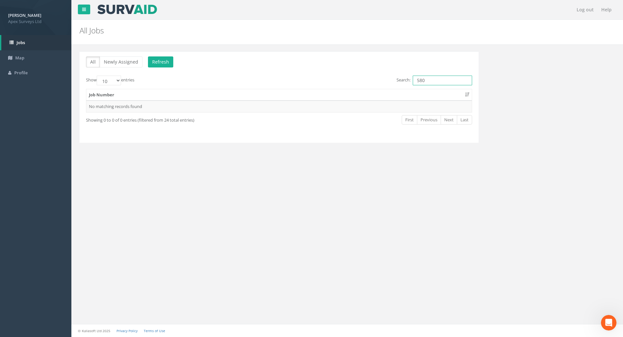
drag, startPoint x: 435, startPoint y: 79, endPoint x: 342, endPoint y: 75, distance: 93.5
click at [342, 76] on div "Search: 580" at bounding box center [378, 81] width 188 height 11
type input "7432"
click at [98, 104] on td "7432" at bounding box center [278, 107] width 385 height 12
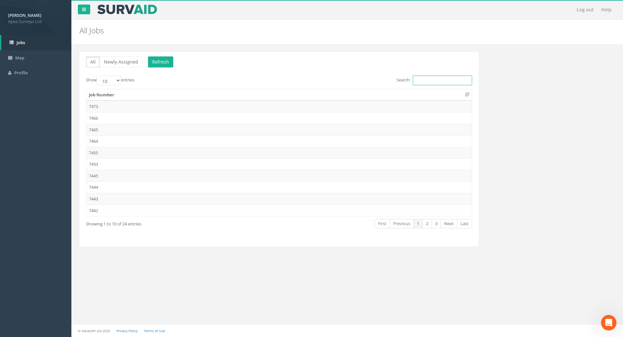
click at [430, 83] on input "Search:" at bounding box center [442, 81] width 59 height 10
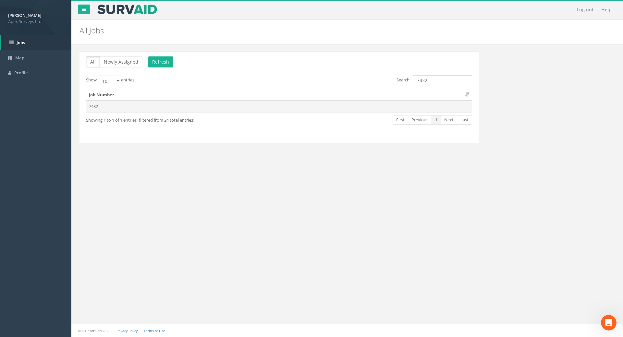
type input "7432"
click at [99, 105] on td "7432" at bounding box center [278, 107] width 385 height 12
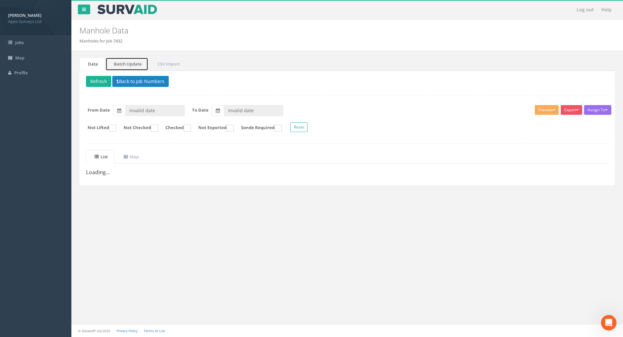
click at [115, 63] on link "Batch Update" at bounding box center [126, 63] width 43 height 13
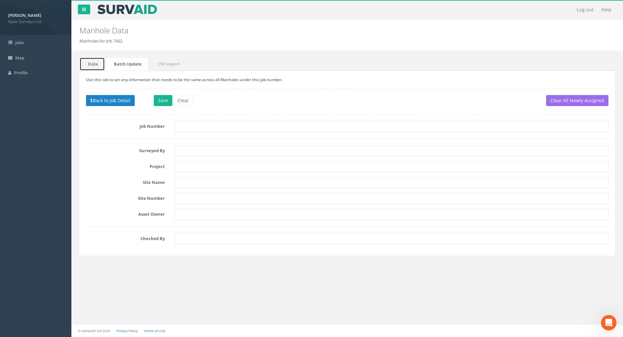
type input "[DATE]"
click at [88, 65] on link "Data" at bounding box center [91, 63] width 25 height 13
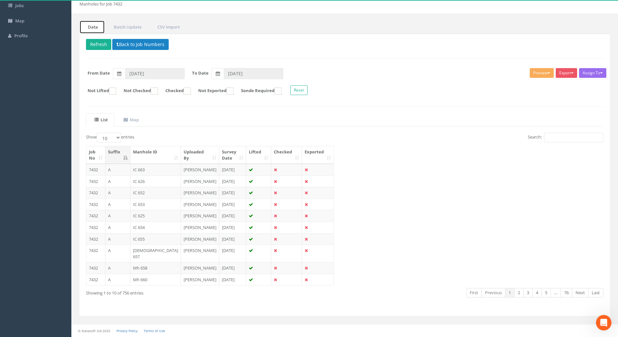
scroll to position [91, 0]
click at [551, 133] on input "Search:" at bounding box center [573, 138] width 59 height 10
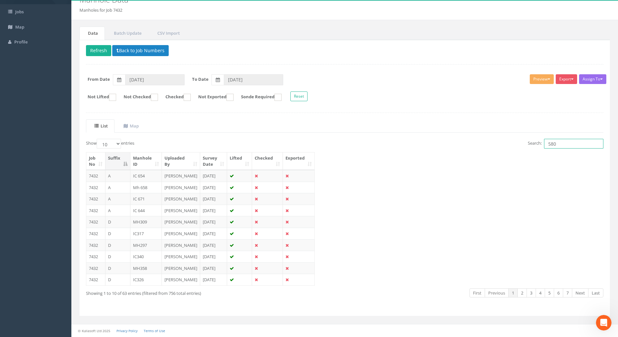
scroll to position [0, 0]
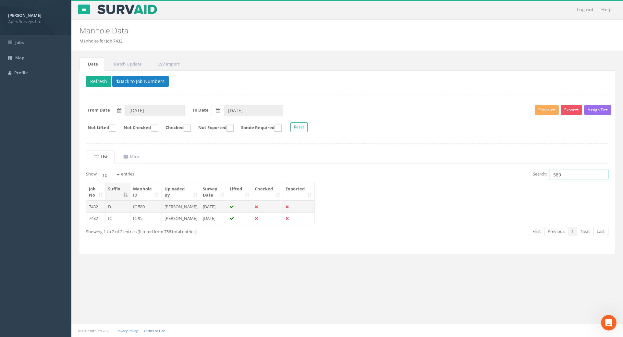
type input "580"
click at [142, 208] on td "IC 580" at bounding box center [145, 207] width 31 height 12
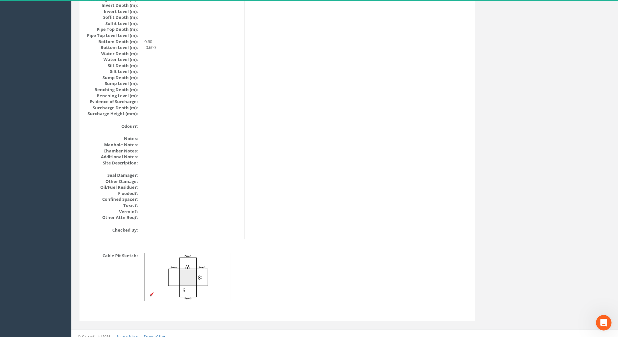
scroll to position [663, 0]
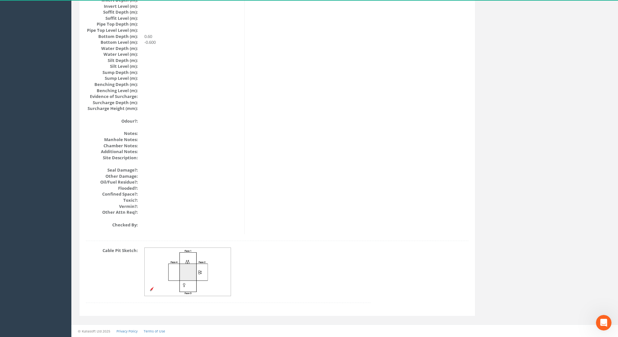
click at [191, 275] on img at bounding box center [188, 272] width 87 height 48
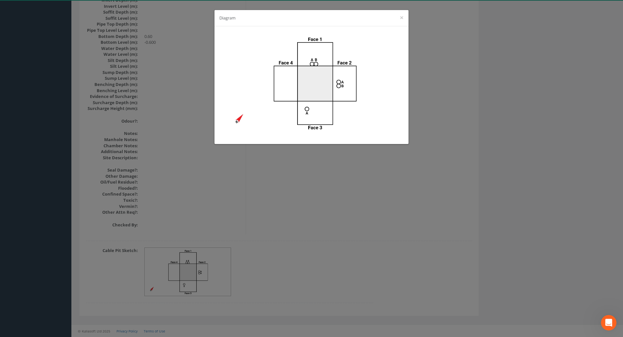
click at [381, 192] on div "Diagram ×" at bounding box center [311, 168] width 623 height 337
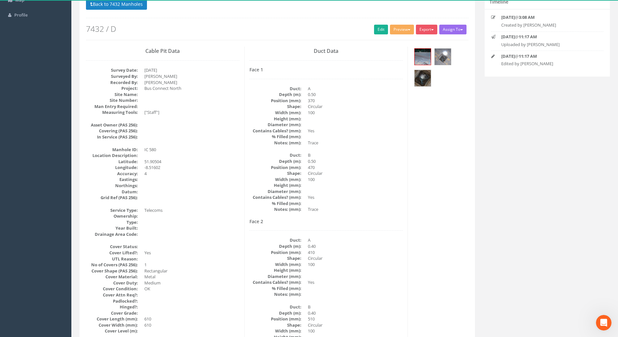
scroll to position [0, 0]
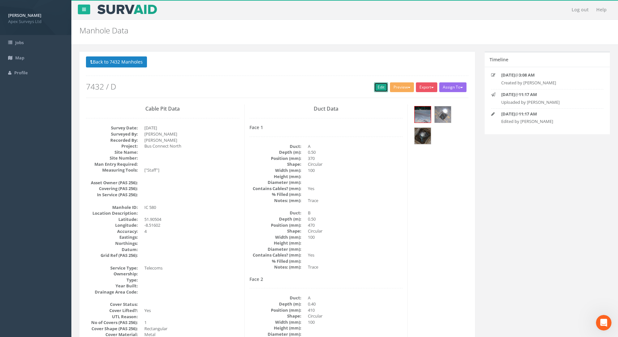
click at [377, 89] on link "Edit" at bounding box center [381, 87] width 14 height 10
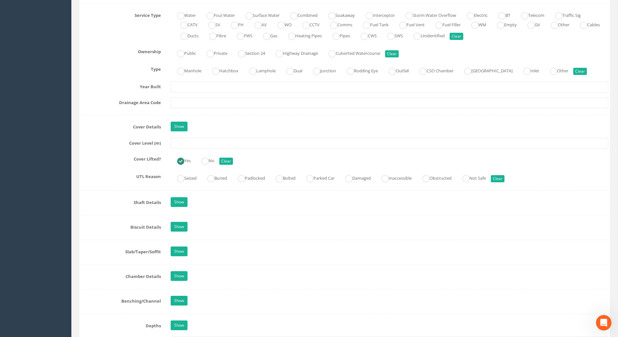
scroll to position [551, 0]
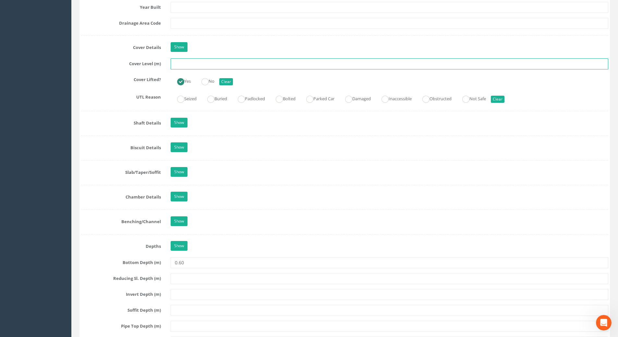
click at [187, 64] on input "text" at bounding box center [390, 63] width 438 height 11
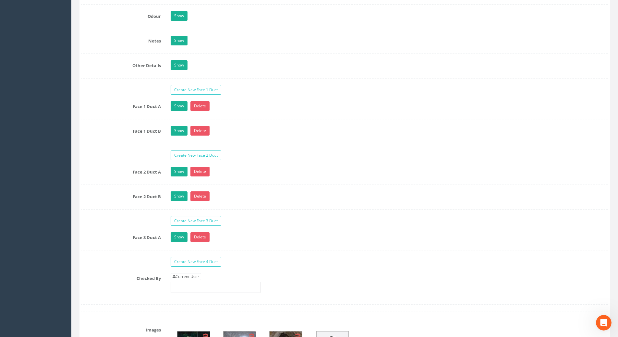
scroll to position [1070, 0]
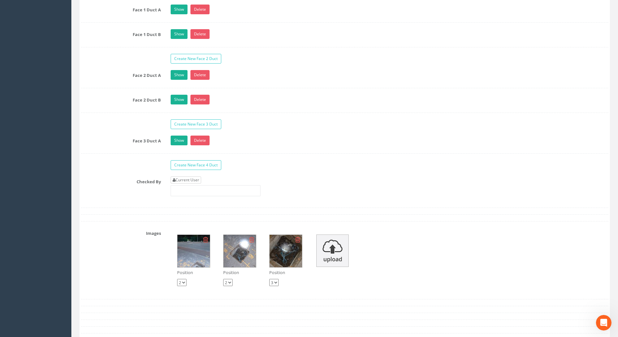
type input "115.52"
click at [197, 179] on link "Current User" at bounding box center [186, 179] width 30 height 7
type input "[PERSON_NAME]"
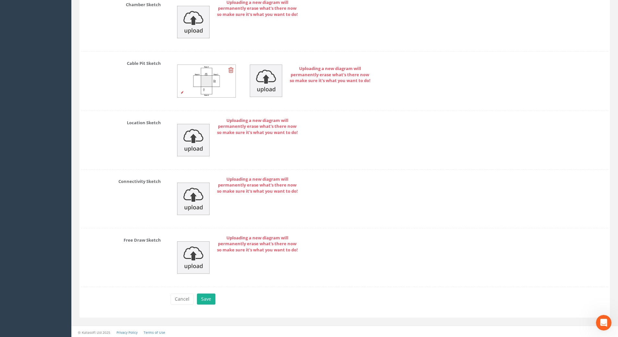
scroll to position [1467, 0]
click at [206, 301] on button "Save" at bounding box center [206, 297] width 18 height 11
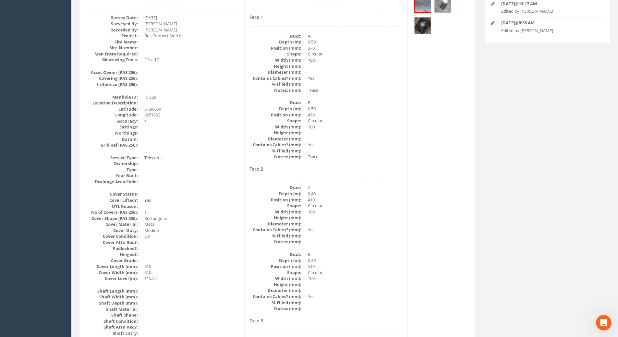
scroll to position [0, 0]
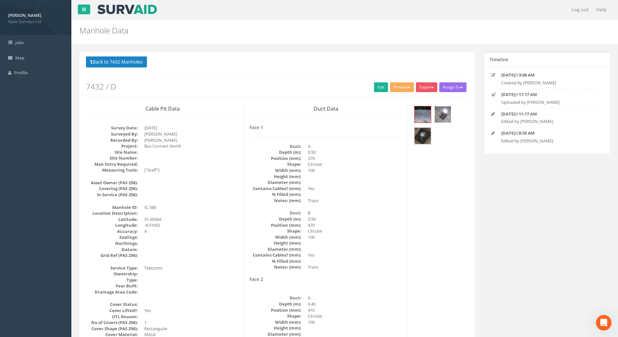
click at [440, 109] on img at bounding box center [443, 114] width 16 height 16
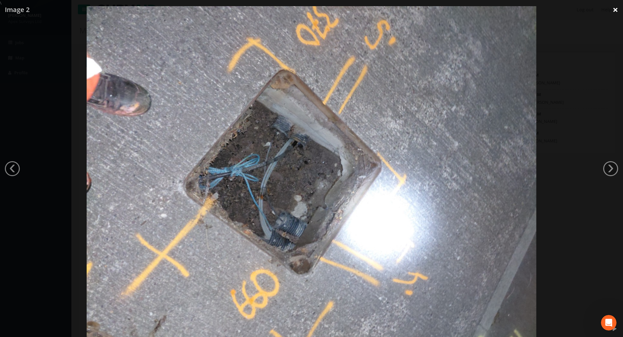
click at [611, 10] on link "×" at bounding box center [614, 9] width 15 height 19
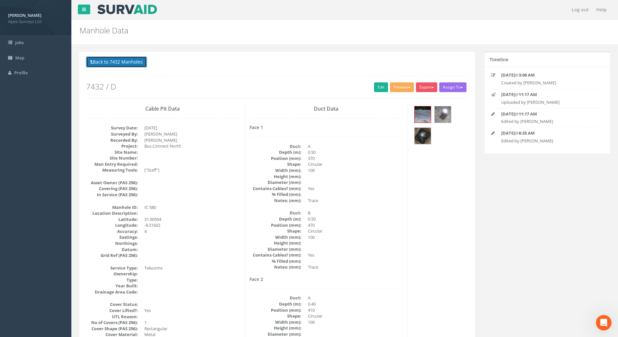
click at [137, 63] on button "Back to 7432 Manholes" at bounding box center [116, 61] width 61 height 11
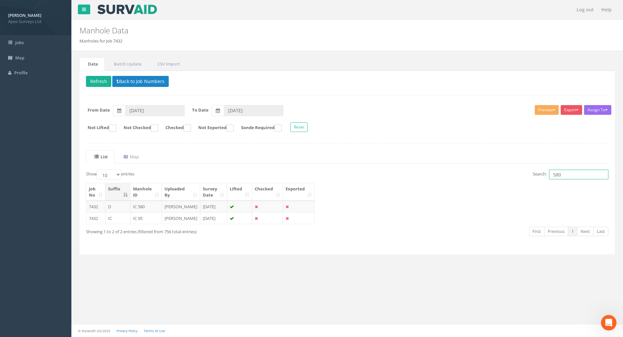
click at [569, 177] on input "580" at bounding box center [578, 175] width 59 height 10
type input "581"
click at [146, 206] on td "IC 581" at bounding box center [145, 207] width 31 height 12
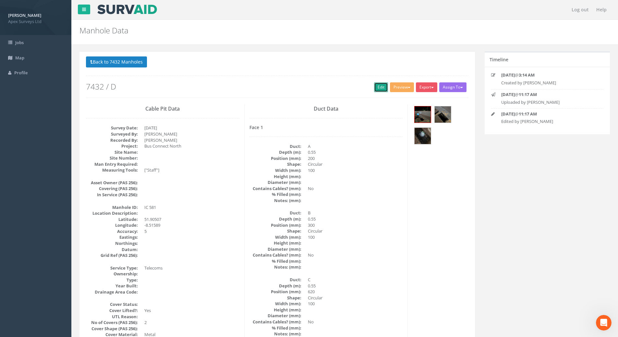
click at [381, 86] on link "Edit" at bounding box center [381, 87] width 14 height 10
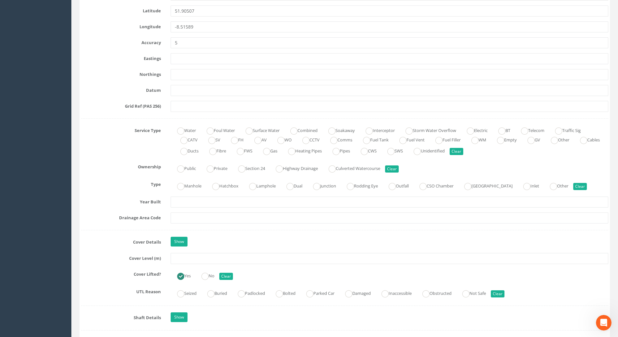
scroll to position [454, 0]
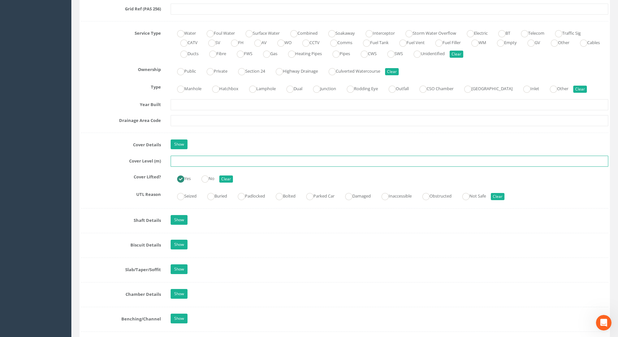
click at [181, 161] on input "text" at bounding box center [390, 161] width 438 height 11
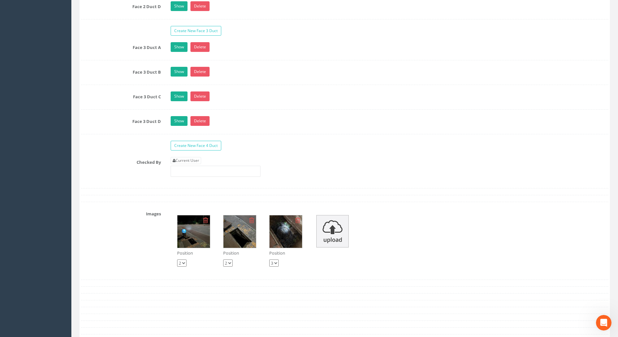
scroll to position [1330, 0]
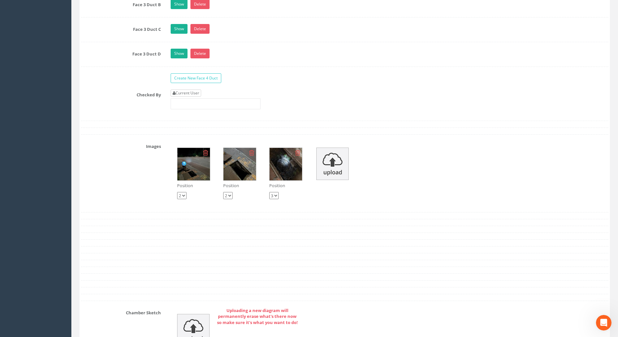
type input "115.67"
click at [190, 92] on link "Current User" at bounding box center [186, 93] width 30 height 7
type input "[PERSON_NAME]"
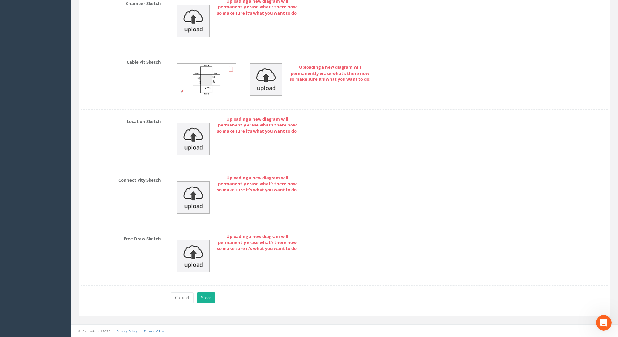
scroll to position [1639, 0]
click at [204, 298] on button "Save" at bounding box center [206, 297] width 18 height 11
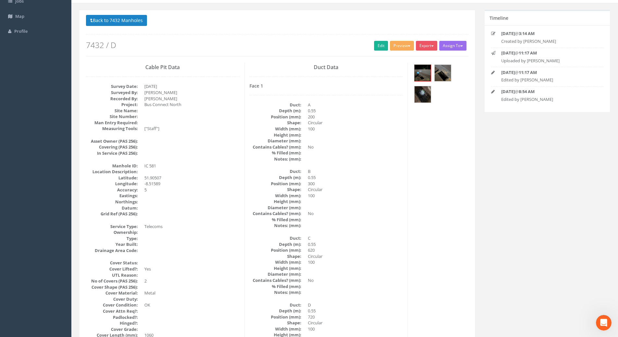
scroll to position [0, 0]
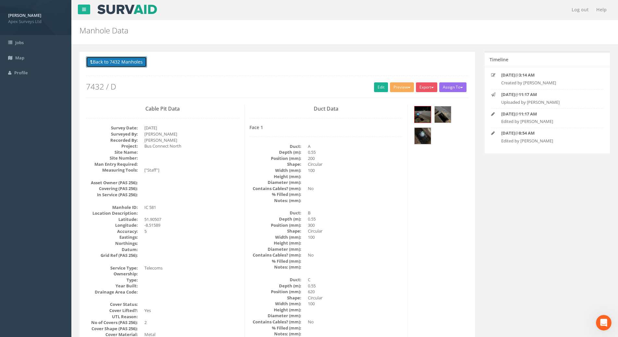
click at [136, 63] on button "Back to 7432 Manholes" at bounding box center [116, 61] width 61 height 11
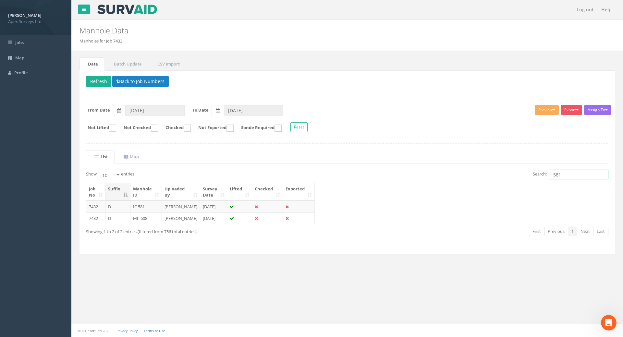
click at [574, 175] on input "581" at bounding box center [578, 175] width 59 height 10
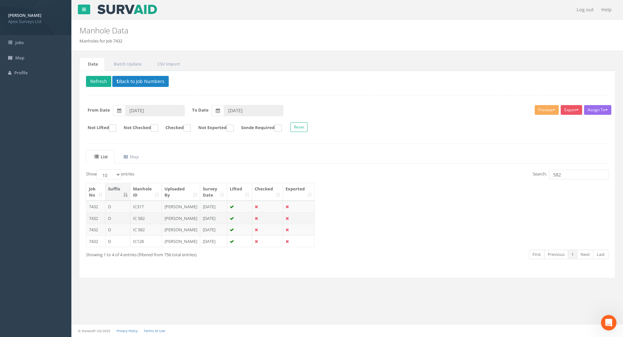
click at [173, 224] on td "[PERSON_NAME]" at bounding box center [181, 218] width 38 height 12
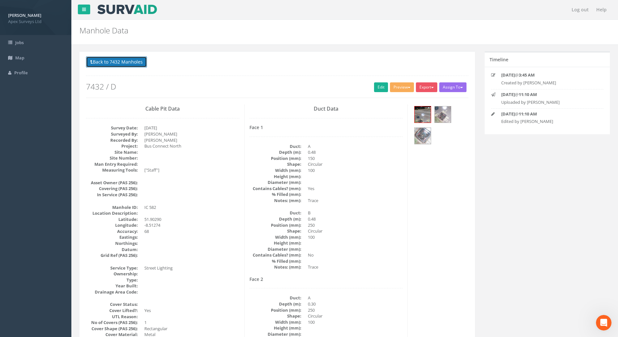
click at [119, 61] on button "Back to 7432 Manholes" at bounding box center [116, 61] width 61 height 11
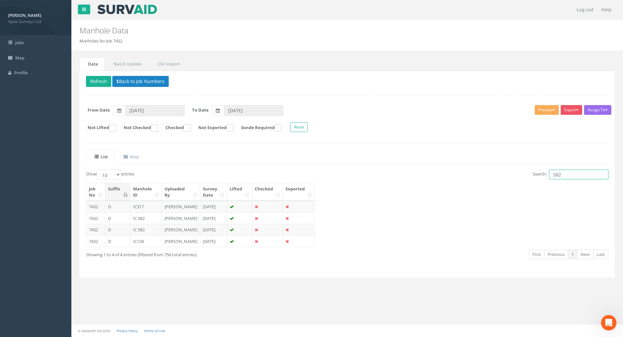
click at [576, 173] on input "582" at bounding box center [578, 175] width 59 height 10
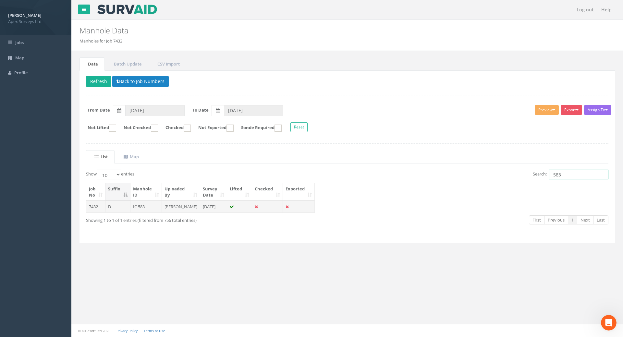
type input "583"
click at [141, 206] on td "IC 583" at bounding box center [145, 207] width 31 height 12
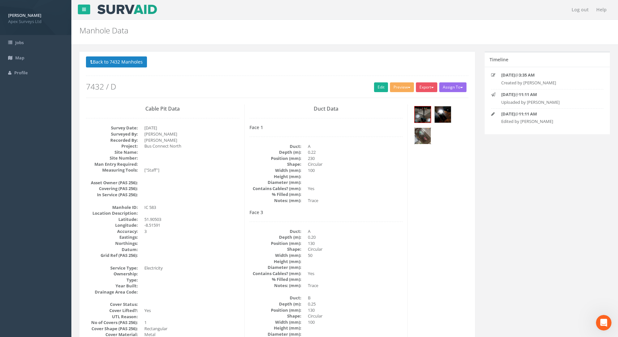
click at [426, 138] on img at bounding box center [422, 136] width 16 height 16
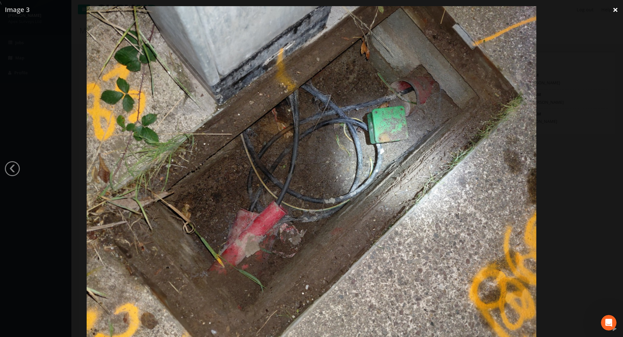
click at [618, 8] on link "×" at bounding box center [614, 9] width 15 height 19
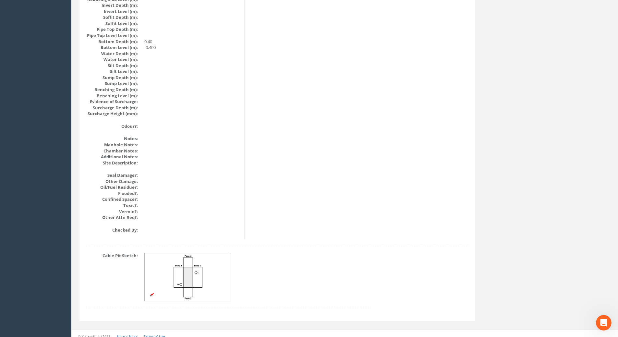
scroll to position [663, 0]
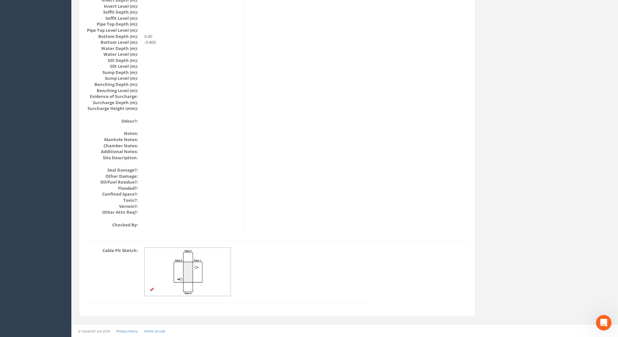
click at [188, 272] on img at bounding box center [188, 272] width 87 height 48
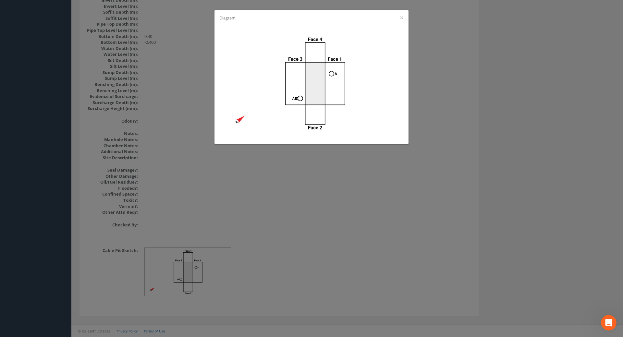
click at [414, 188] on div "Diagram ×" at bounding box center [311, 168] width 623 height 337
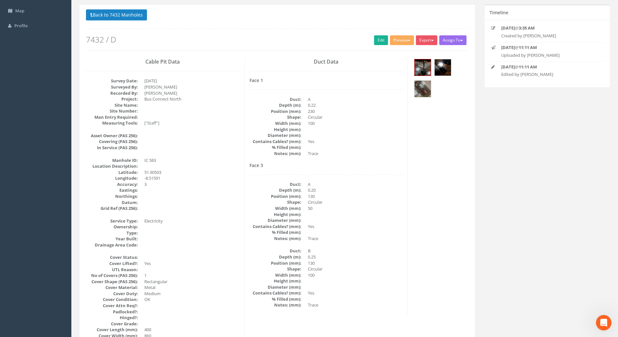
scroll to position [0, 0]
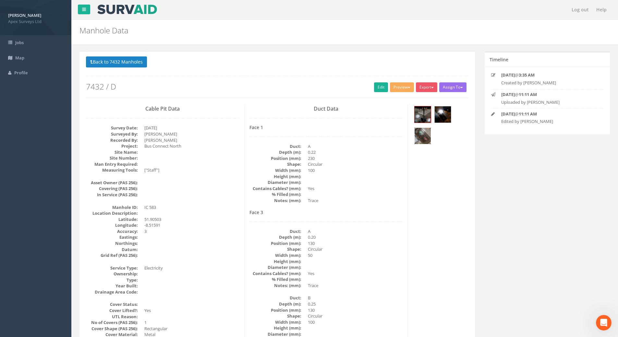
click at [425, 135] on img at bounding box center [422, 136] width 16 height 16
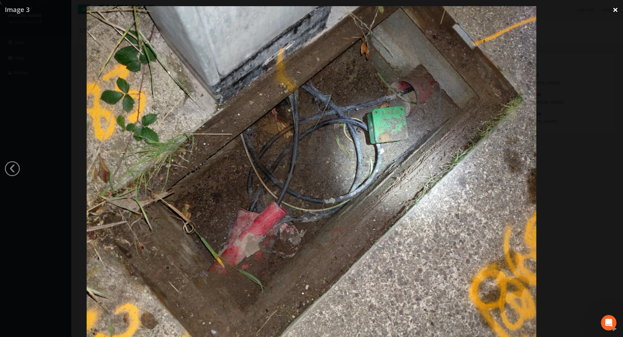
click at [618, 8] on link "×" at bounding box center [614, 9] width 15 height 19
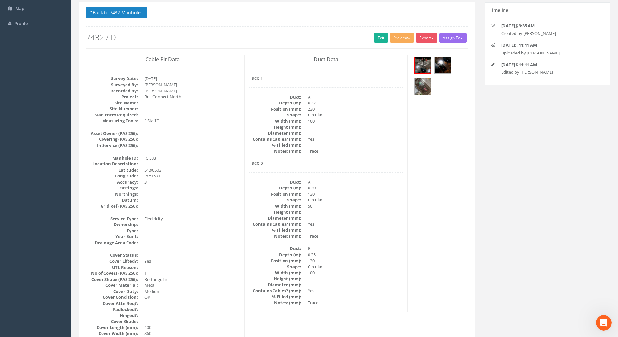
scroll to position [32, 0]
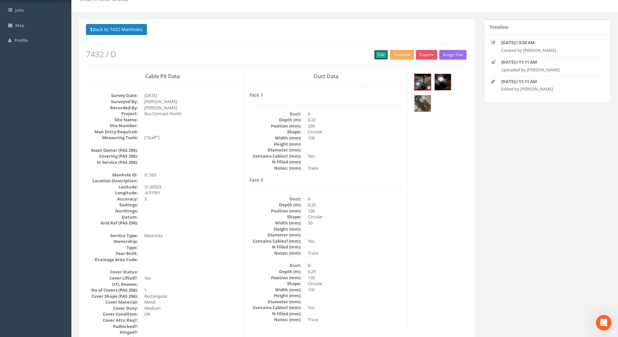
click at [376, 54] on link "Edit" at bounding box center [381, 55] width 14 height 10
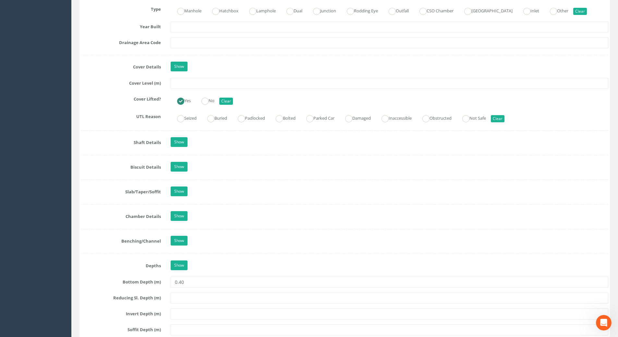
scroll to position [519, 0]
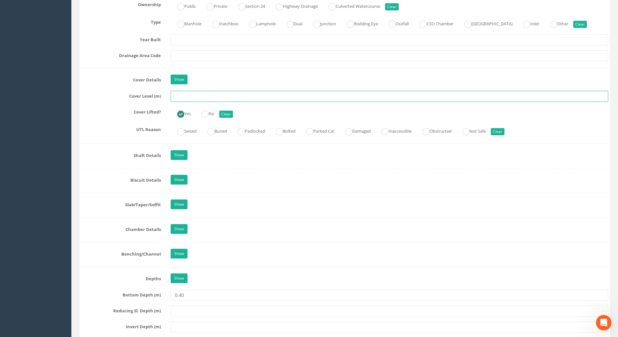
click at [183, 95] on input "text" at bounding box center [390, 96] width 438 height 11
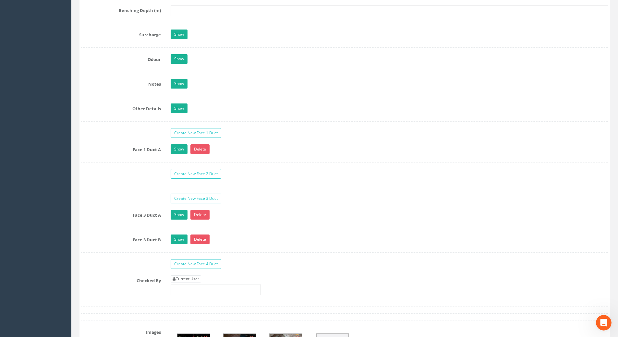
scroll to position [1038, 0]
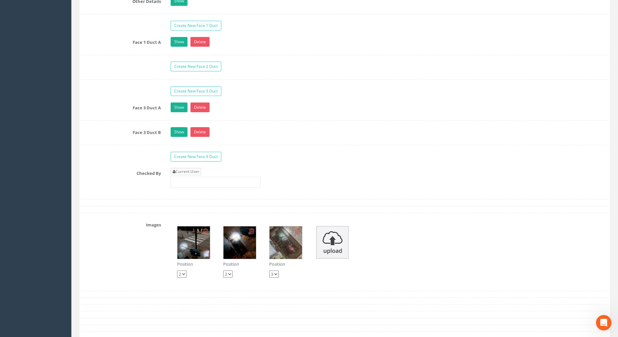
type input "115.89"
click at [182, 171] on link "Current User" at bounding box center [186, 171] width 30 height 7
type input "[PERSON_NAME]"
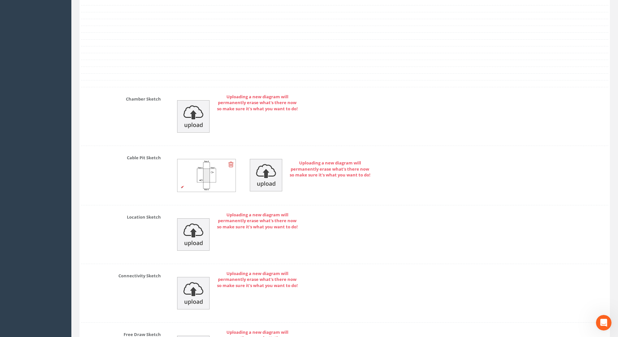
scroll to position [1426, 0]
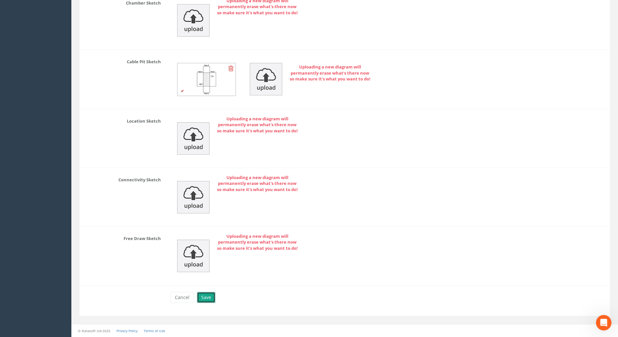
click at [210, 299] on button "Save" at bounding box center [206, 297] width 18 height 11
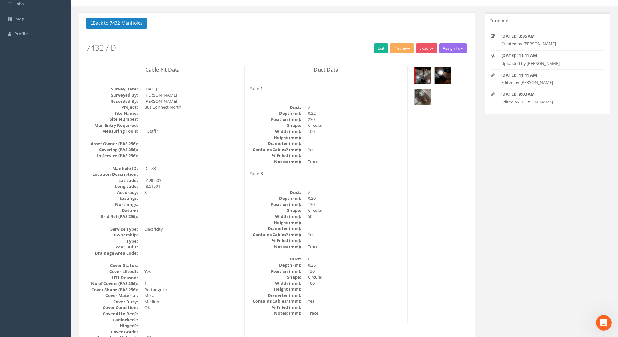
scroll to position [0, 0]
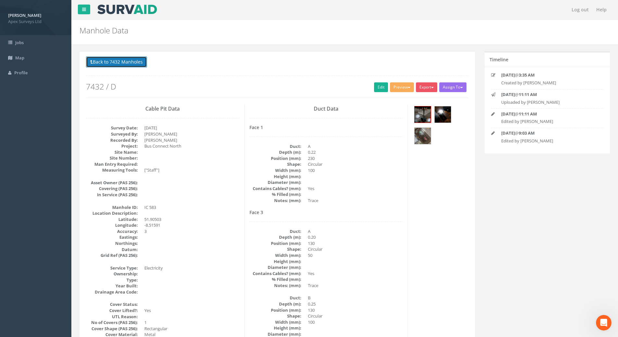
click at [132, 59] on button "Back to 7432 Manholes" at bounding box center [116, 61] width 61 height 11
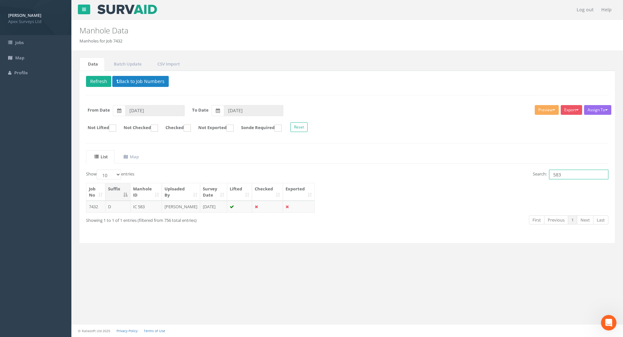
click at [563, 175] on input "583" at bounding box center [578, 175] width 59 height 10
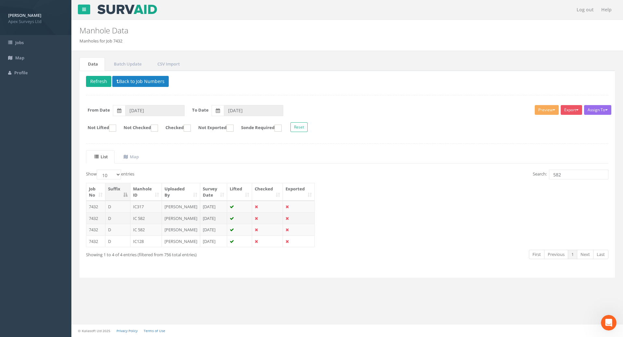
click at [172, 224] on td "[PERSON_NAME]" at bounding box center [181, 218] width 38 height 12
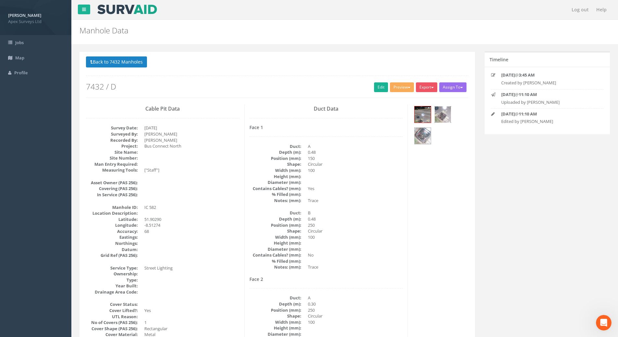
click at [449, 114] on img at bounding box center [443, 114] width 16 height 16
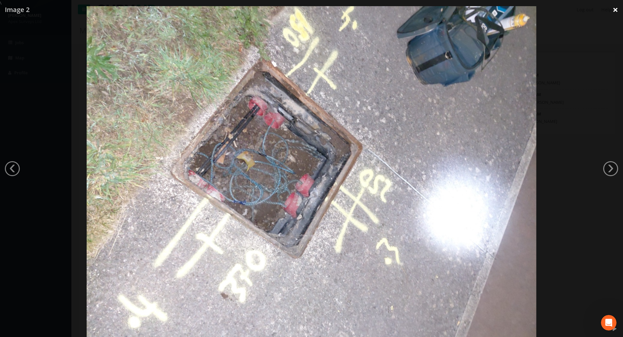
click at [612, 8] on link "×" at bounding box center [614, 9] width 15 height 19
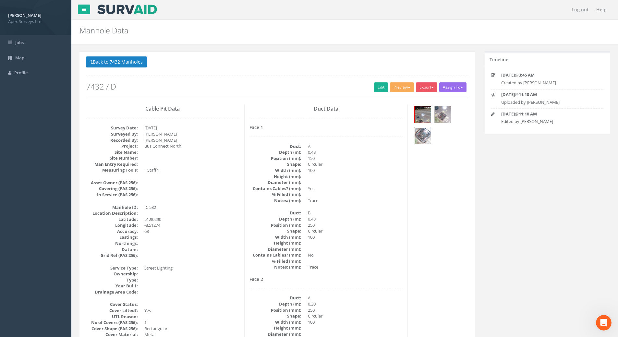
click at [423, 136] on img at bounding box center [422, 136] width 16 height 16
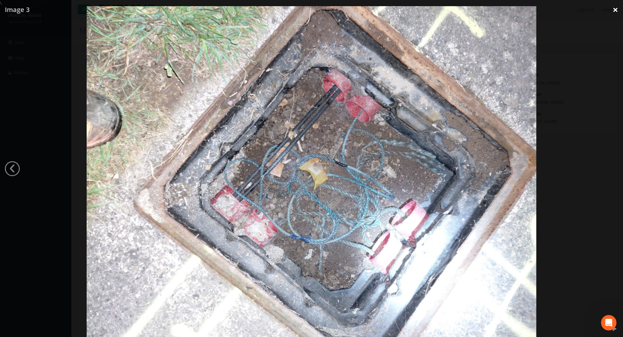
click at [613, 11] on link "×" at bounding box center [614, 9] width 15 height 19
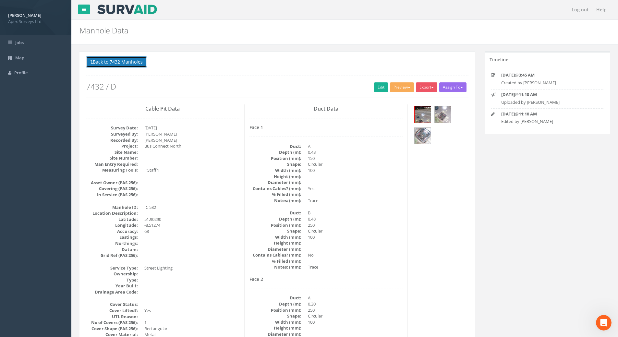
click at [136, 64] on button "Back to 7432 Manholes" at bounding box center [116, 61] width 61 height 11
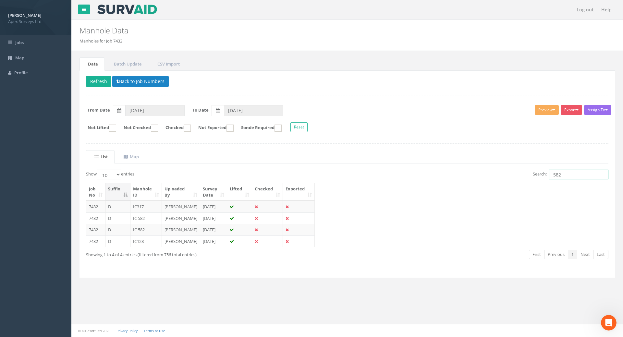
click at [576, 173] on input "582" at bounding box center [578, 175] width 59 height 10
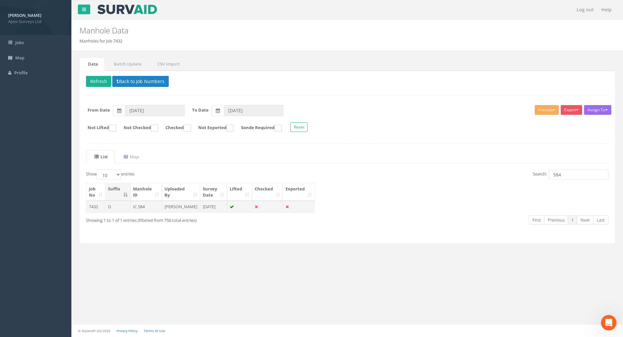
click at [145, 207] on td "IC 584" at bounding box center [145, 207] width 31 height 12
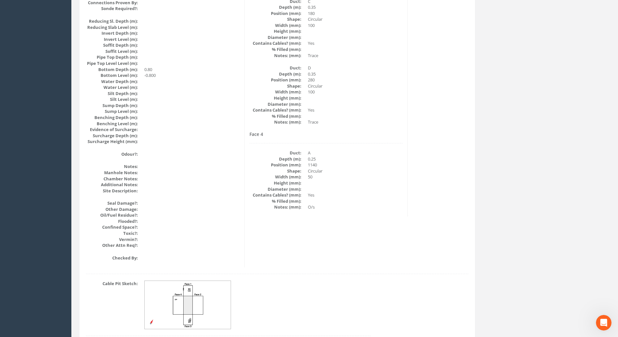
scroll to position [663, 0]
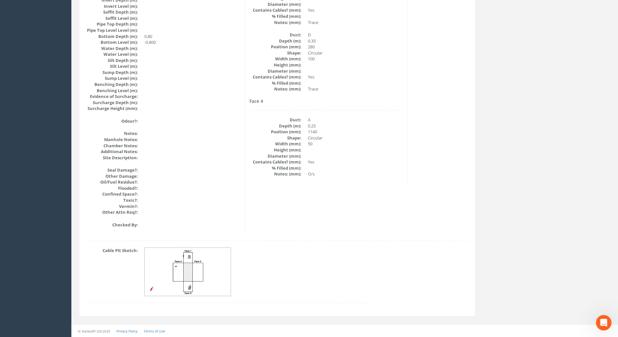
click at [207, 277] on img at bounding box center [188, 272] width 87 height 48
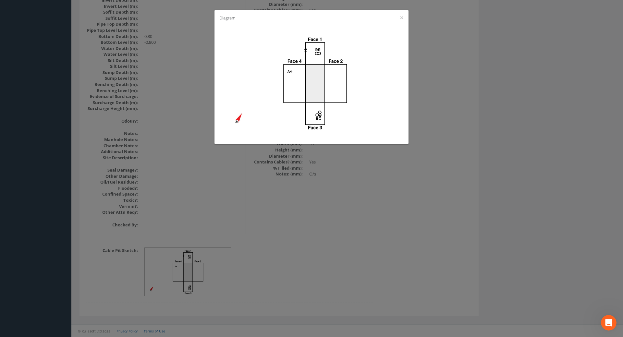
click at [353, 236] on div "Diagram ×" at bounding box center [311, 168] width 623 height 337
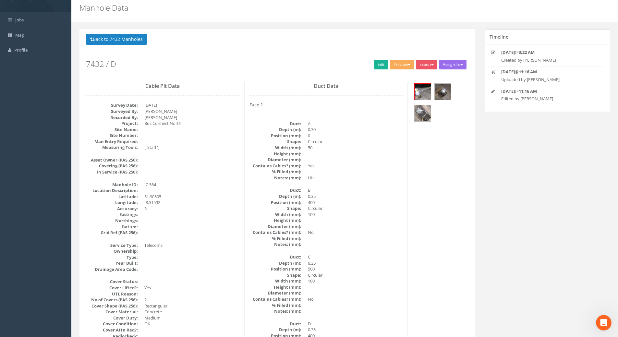
scroll to position [0, 0]
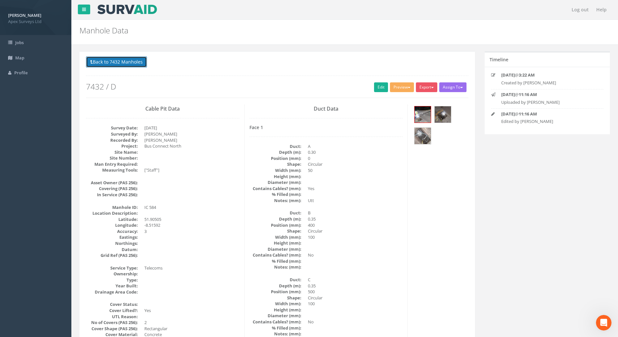
click at [125, 62] on button "Back to 7432 Manholes" at bounding box center [116, 61] width 61 height 11
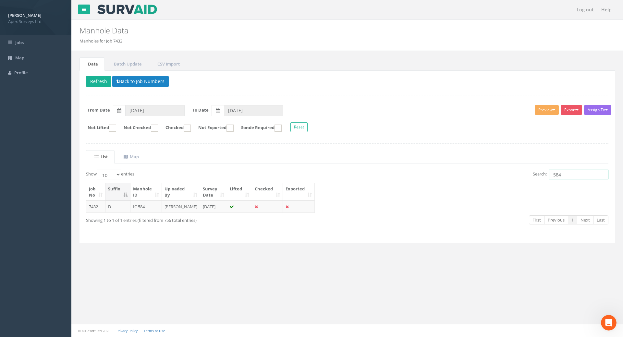
drag, startPoint x: 563, startPoint y: 177, endPoint x: 490, endPoint y: 187, distance: 73.7
click at [491, 184] on div "Show 10 25 50 100 entries Search: 584 Job No Suffix Manhole ID Uploaded By Surv…" at bounding box center [347, 203] width 522 height 67
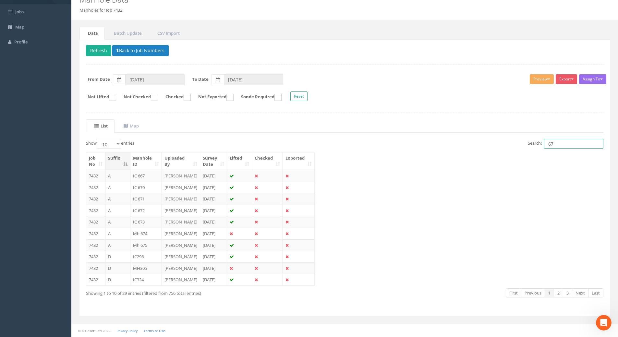
scroll to position [91, 0]
type input "67"
click at [119, 139] on select "10 25 50 100" at bounding box center [109, 144] width 24 height 10
select select "100"
click at [98, 139] on select "10 25 50 100" at bounding box center [109, 144] width 24 height 10
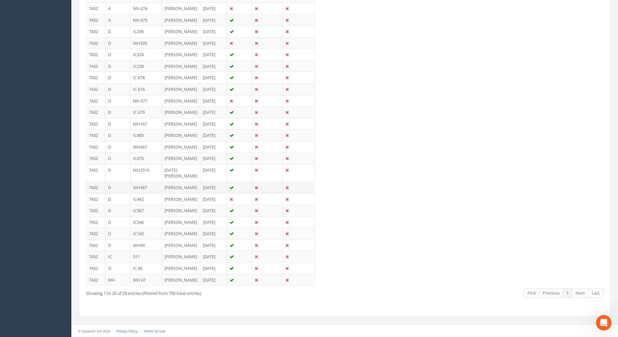
scroll to position [425, 0]
click at [172, 274] on td "[PERSON_NAME]" at bounding box center [181, 280] width 38 height 12
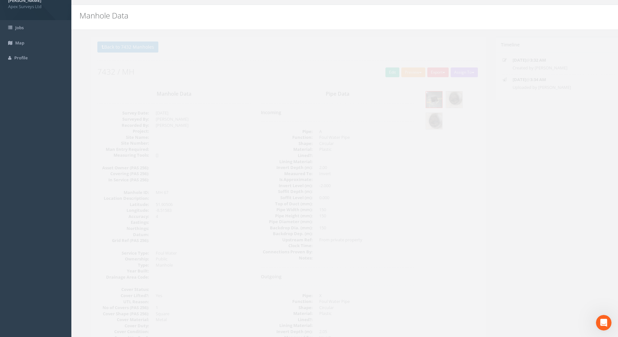
scroll to position [0, 0]
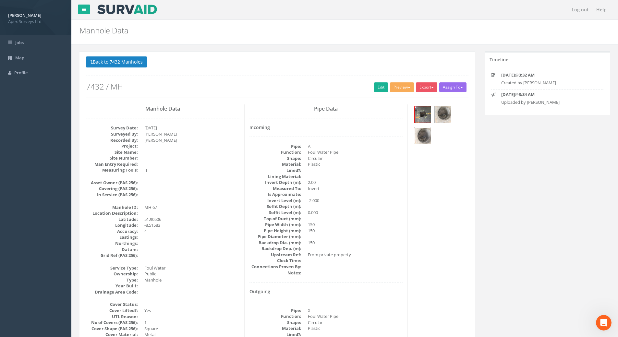
click at [425, 133] on img at bounding box center [422, 136] width 16 height 16
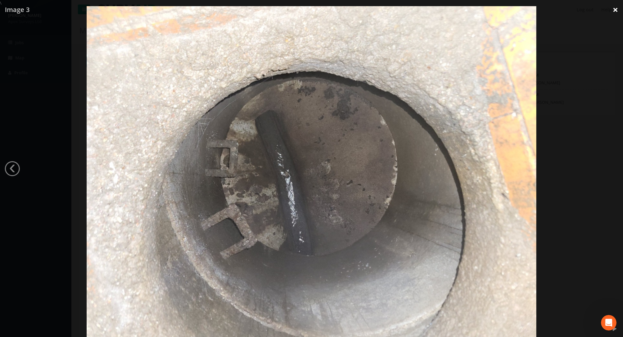
click at [617, 9] on link "×" at bounding box center [614, 9] width 15 height 19
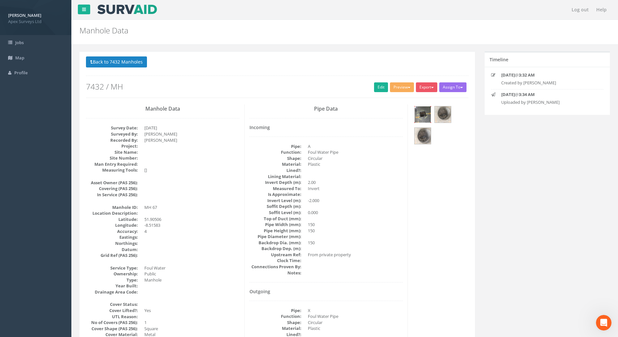
click at [424, 110] on img at bounding box center [422, 114] width 16 height 16
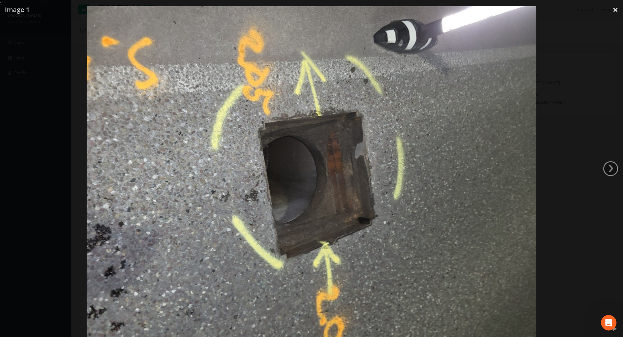
click at [454, 166] on img at bounding box center [311, 174] width 449 height 337
drag, startPoint x: 504, startPoint y: 52, endPoint x: 540, endPoint y: 50, distance: 35.7
click at [505, 51] on img at bounding box center [311, 174] width 449 height 337
click at [615, 9] on link "×" at bounding box center [614, 9] width 15 height 19
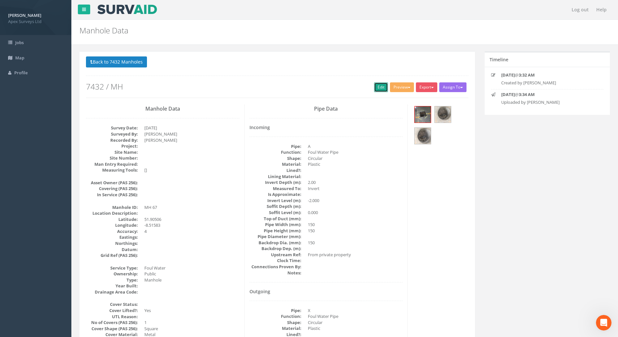
click at [376, 89] on link "Edit" at bounding box center [381, 87] width 14 height 10
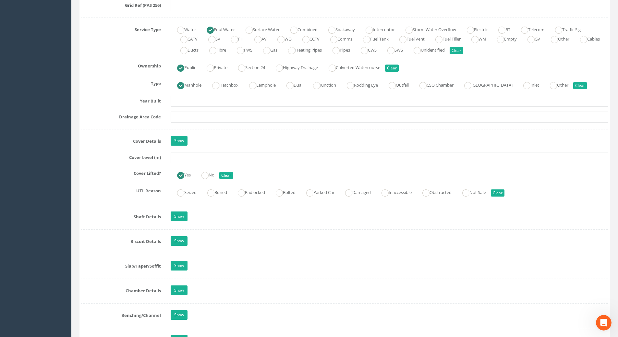
scroll to position [454, 0]
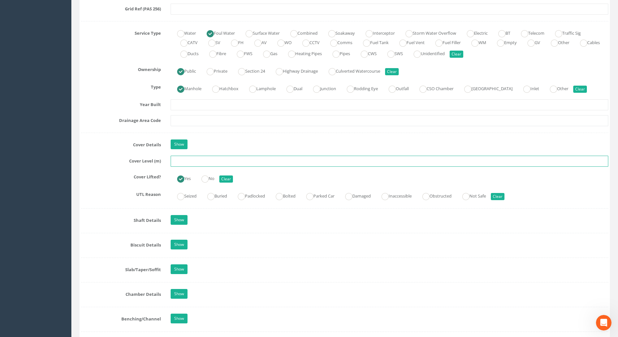
click at [180, 164] on input "text" at bounding box center [390, 161] width 438 height 11
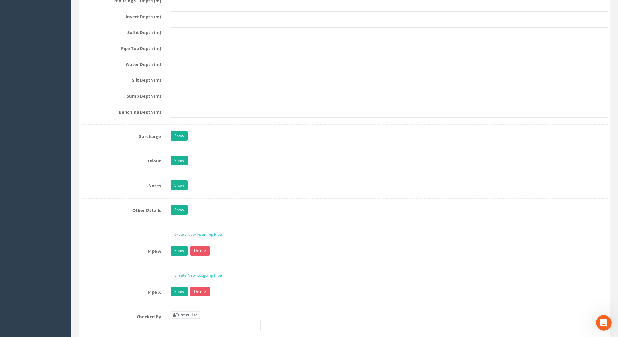
scroll to position [908, 0]
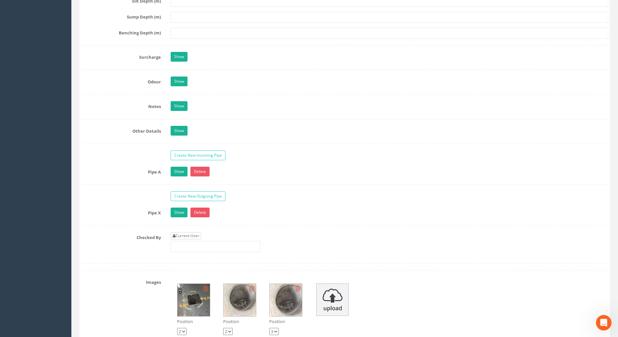
type input "115.99"
click at [193, 236] on link "Current User" at bounding box center [186, 235] width 30 height 7
type input "[PERSON_NAME]"
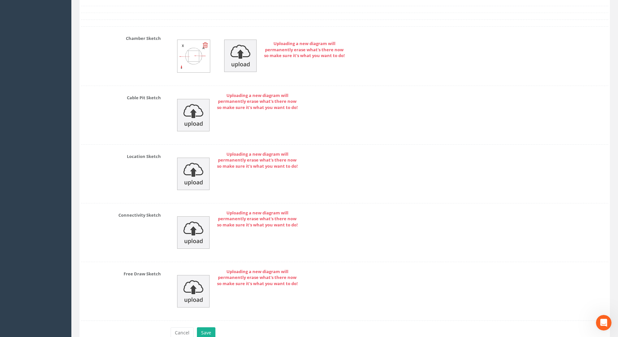
scroll to position [1354, 0]
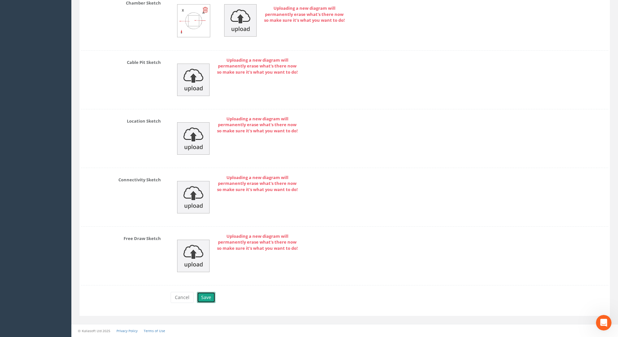
click at [205, 300] on button "Save" at bounding box center [206, 297] width 18 height 11
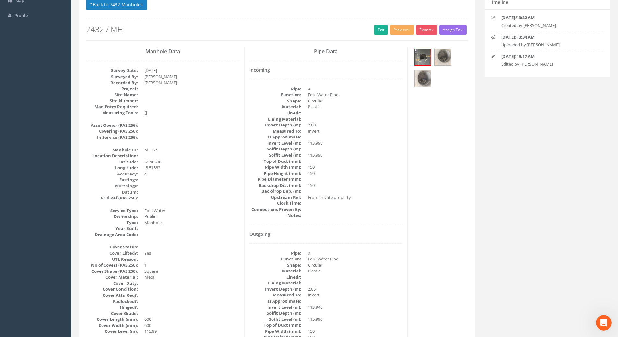
scroll to position [0, 0]
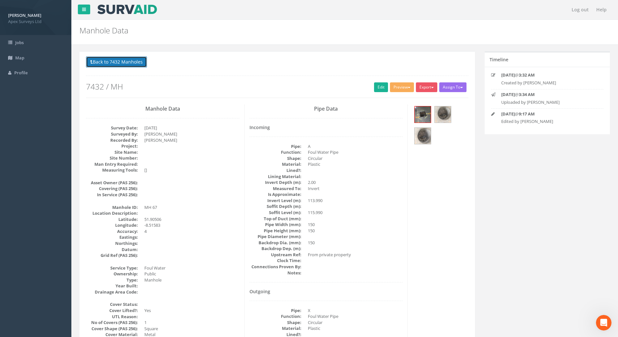
click at [123, 63] on button "Back to 7432 Manholes" at bounding box center [116, 61] width 61 height 11
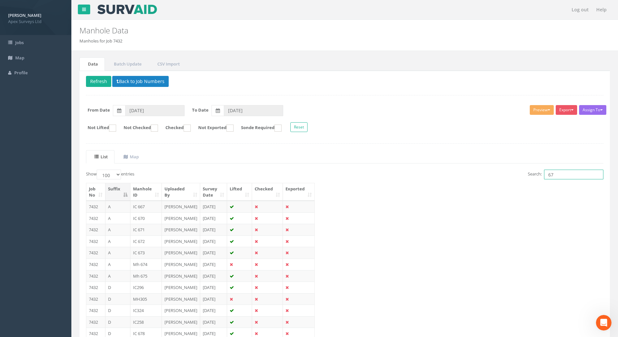
drag, startPoint x: 565, startPoint y: 174, endPoint x: 486, endPoint y: 180, distance: 79.4
click at [486, 180] on div "Search: 67" at bounding box center [477, 175] width 254 height 11
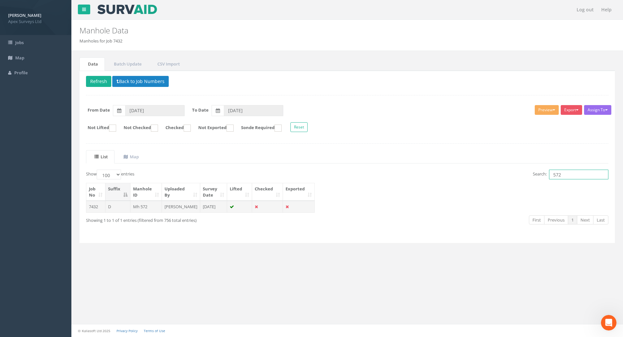
type input "572"
click at [145, 207] on td "Mh 572" at bounding box center [145, 207] width 31 height 12
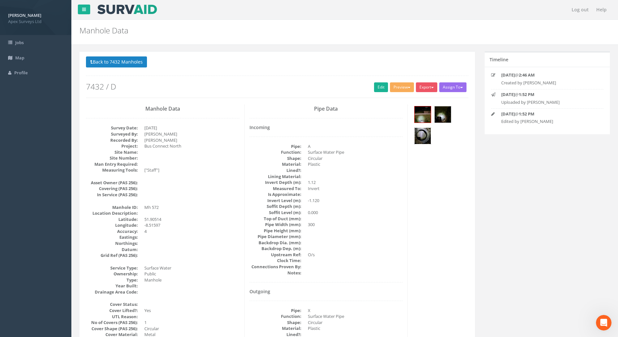
click at [427, 133] on img at bounding box center [422, 136] width 16 height 16
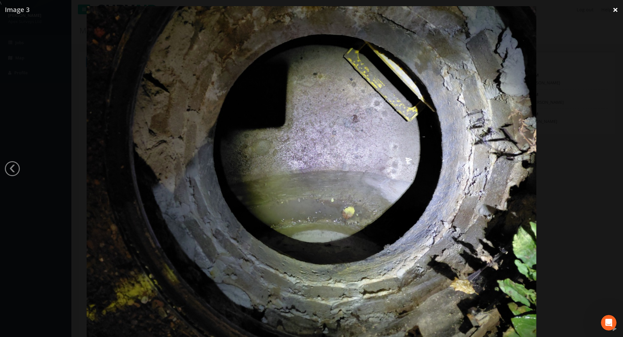
click at [614, 11] on link "×" at bounding box center [614, 9] width 15 height 19
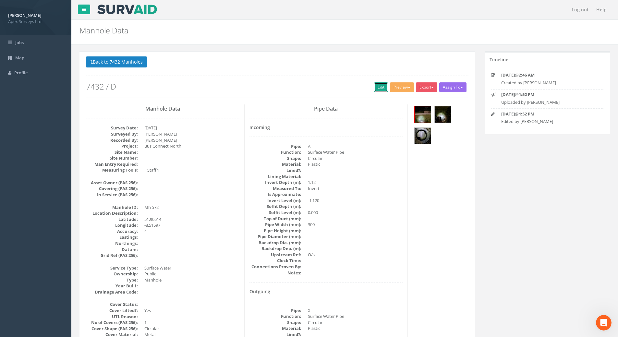
click at [378, 85] on link "Edit" at bounding box center [381, 87] width 14 height 10
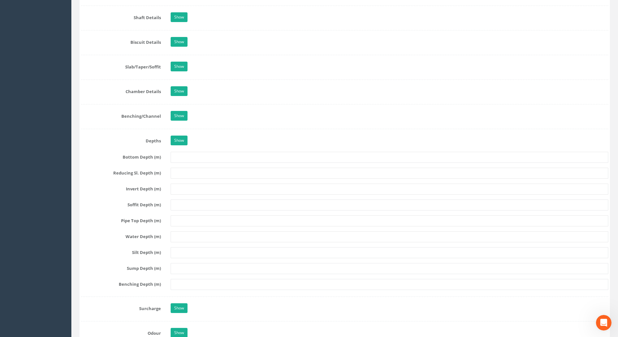
scroll to position [584, 0]
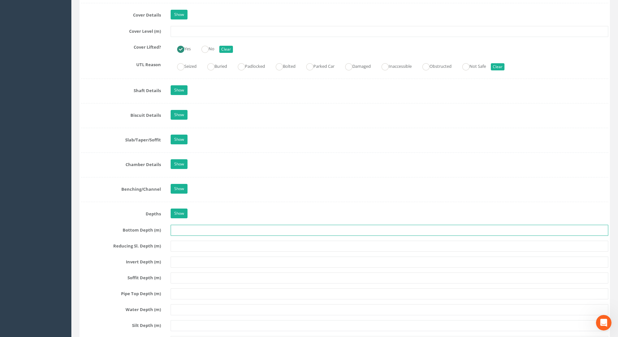
click at [181, 231] on input "text" at bounding box center [390, 230] width 438 height 11
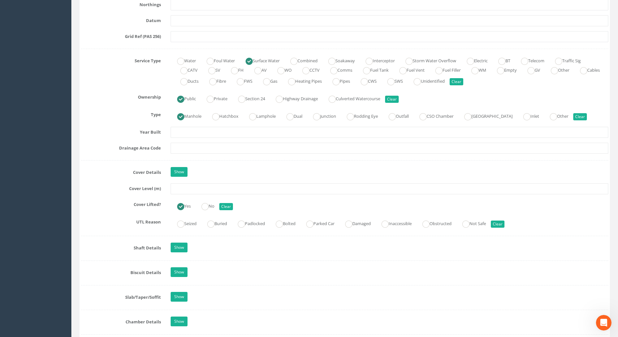
scroll to position [422, 0]
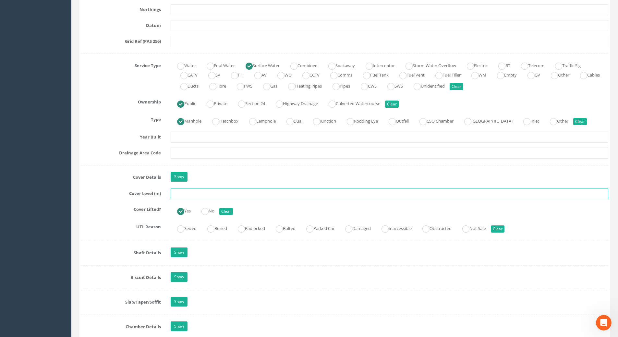
click at [187, 193] on input "text" at bounding box center [390, 193] width 438 height 11
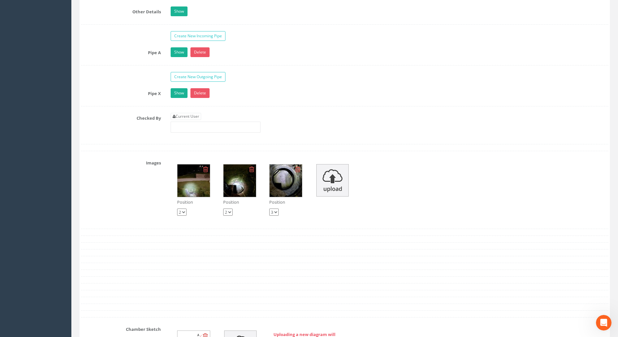
scroll to position [1070, 0]
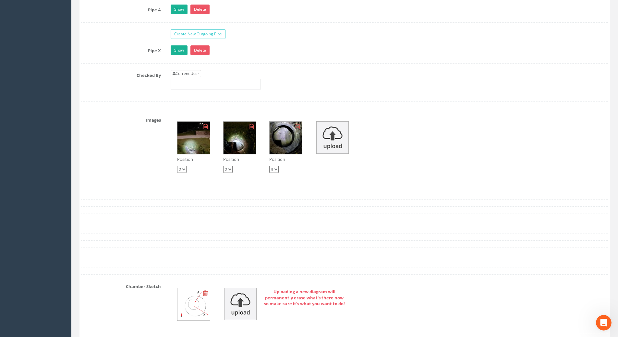
type input "116.43"
click at [199, 74] on link "Current User" at bounding box center [186, 73] width 30 height 7
type input "[PERSON_NAME]"
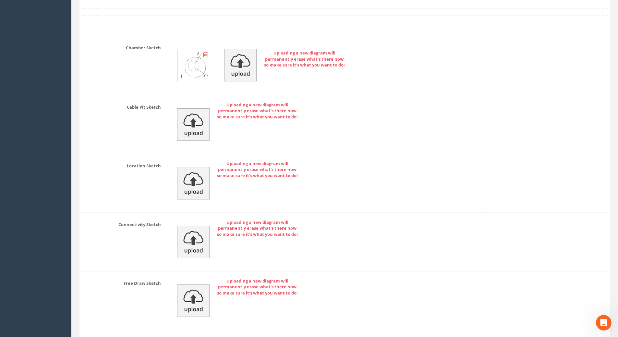
scroll to position [1354, 0]
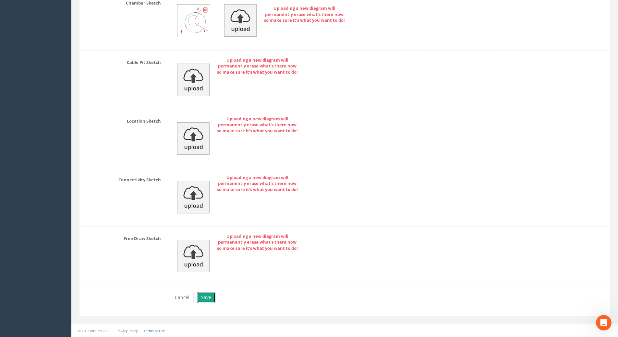
click at [206, 297] on button "Save" at bounding box center [206, 297] width 18 height 11
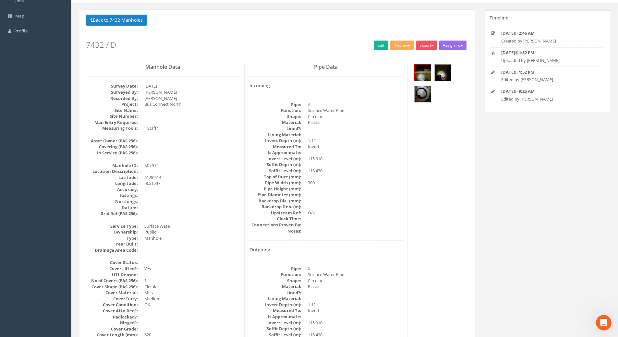
scroll to position [0, 0]
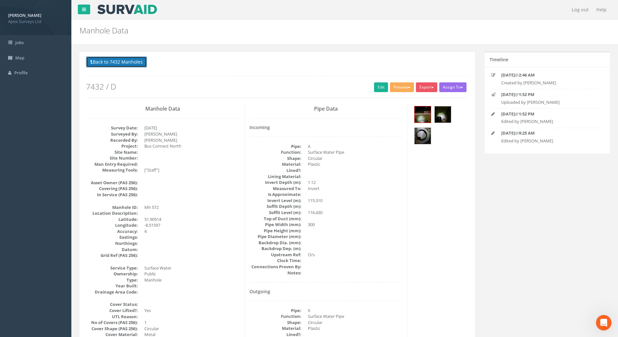
click at [138, 63] on button "Back to 7432 Manholes" at bounding box center [116, 61] width 61 height 11
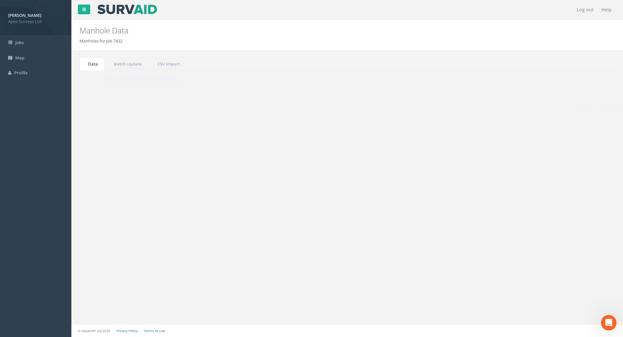
click at [578, 180] on div "Search: 572" at bounding box center [480, 175] width 256 height 11
click at [578, 176] on input "572" at bounding box center [578, 175] width 59 height 10
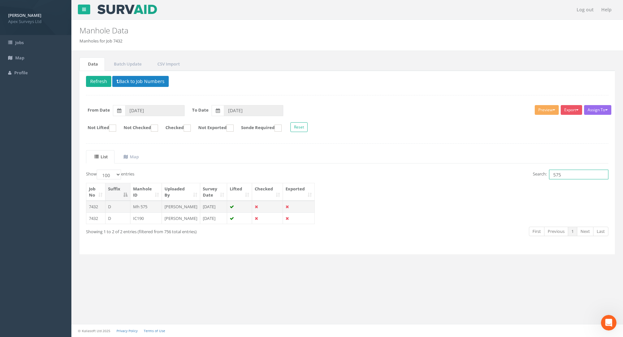
type input "575"
click at [173, 207] on td "[PERSON_NAME]" at bounding box center [181, 207] width 38 height 12
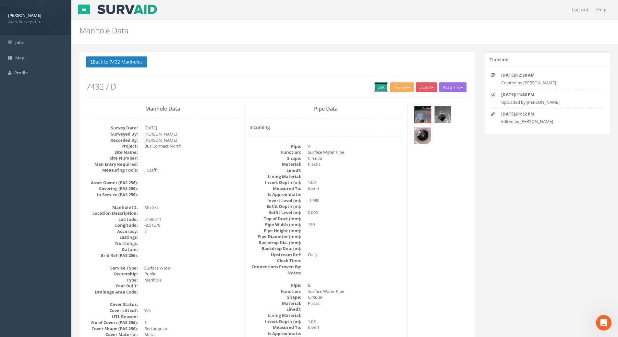
click at [378, 86] on link "Edit" at bounding box center [381, 87] width 14 height 10
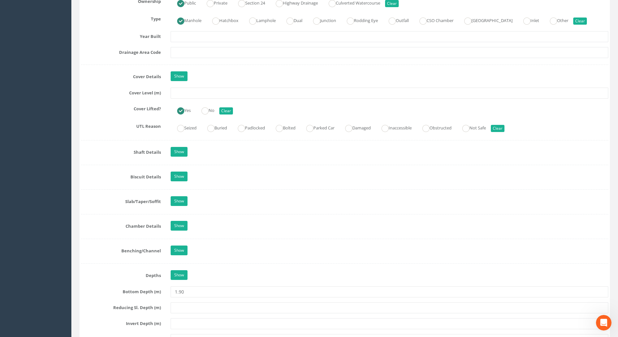
scroll to position [486, 0]
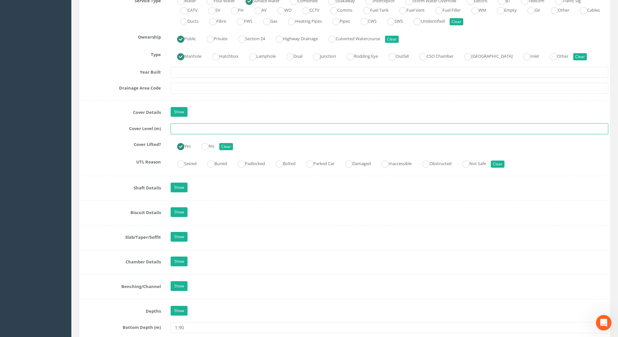
click at [179, 126] on input "text" at bounding box center [390, 128] width 438 height 11
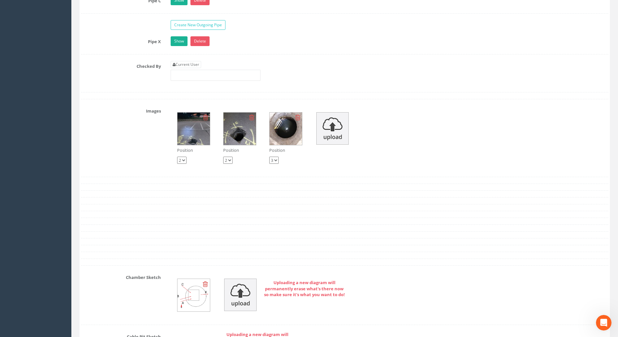
scroll to position [1070, 0]
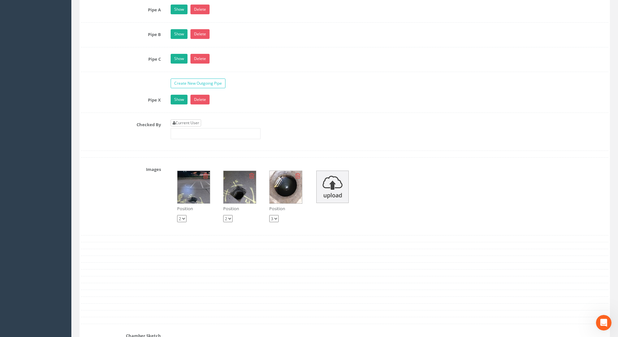
type input "116.73"
click at [189, 123] on link "Current User" at bounding box center [186, 122] width 30 height 7
type input "[PERSON_NAME]"
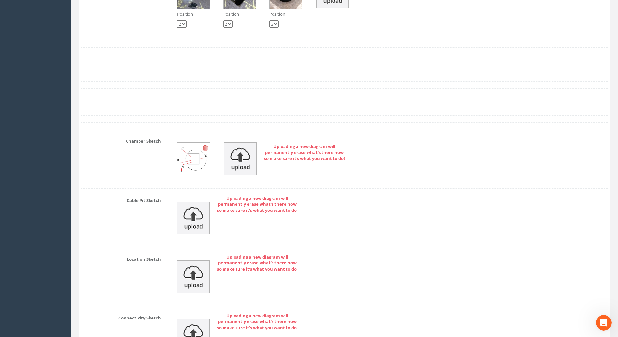
scroll to position [1403, 0]
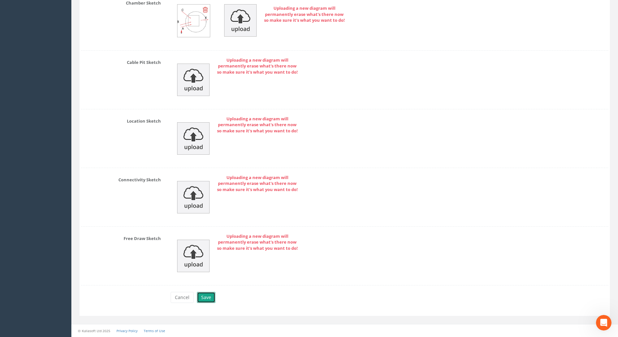
click at [209, 297] on button "Save" at bounding box center [206, 297] width 18 height 11
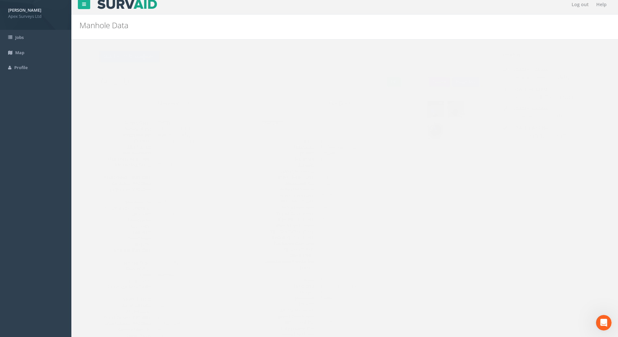
scroll to position [0, 0]
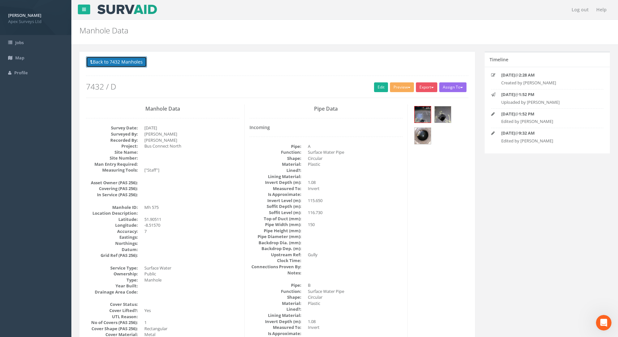
click at [117, 63] on button "Back to 7432 Manholes" at bounding box center [116, 61] width 61 height 11
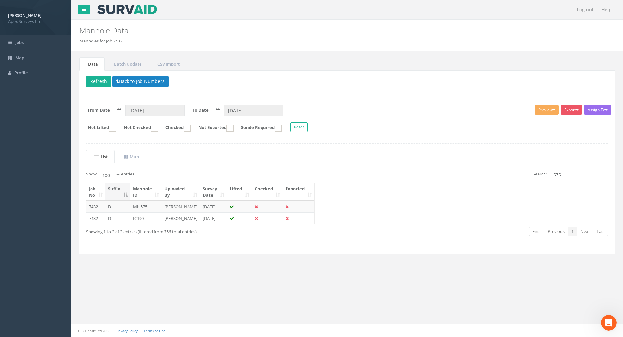
click at [567, 175] on input "575" at bounding box center [578, 175] width 59 height 10
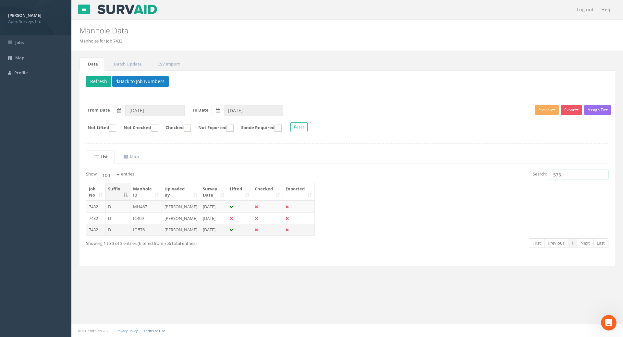
type input "576"
click at [173, 235] on td "[PERSON_NAME]" at bounding box center [181, 230] width 38 height 12
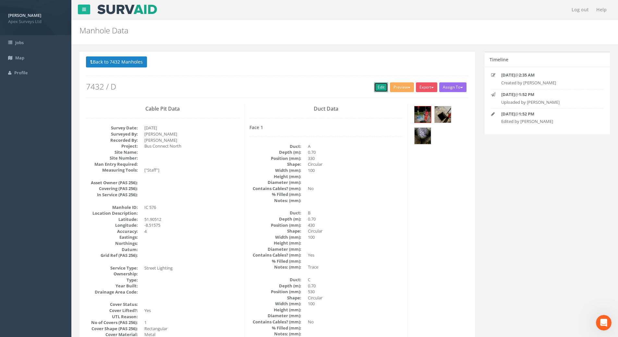
click at [377, 87] on link "Edit" at bounding box center [381, 87] width 14 height 10
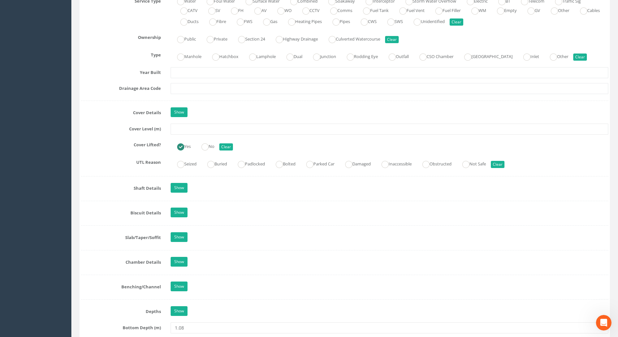
scroll to position [486, 0]
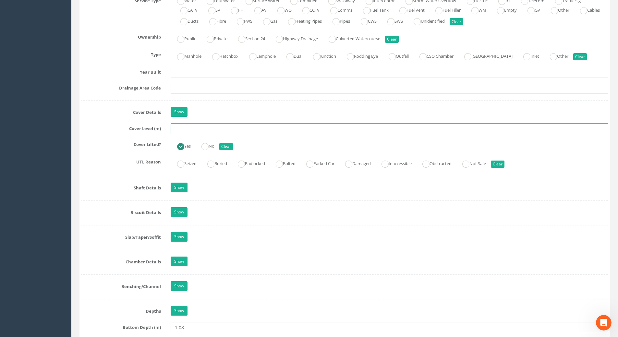
click at [185, 129] on input "text" at bounding box center [390, 128] width 438 height 11
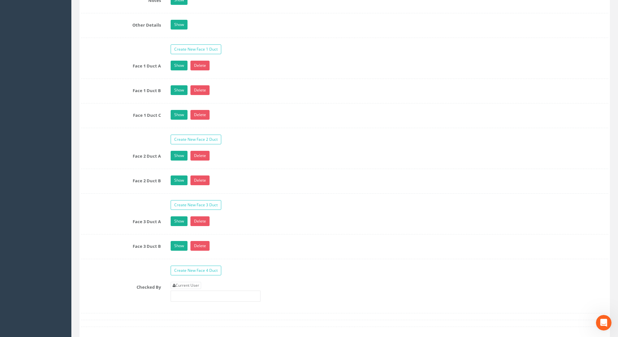
scroll to position [1103, 0]
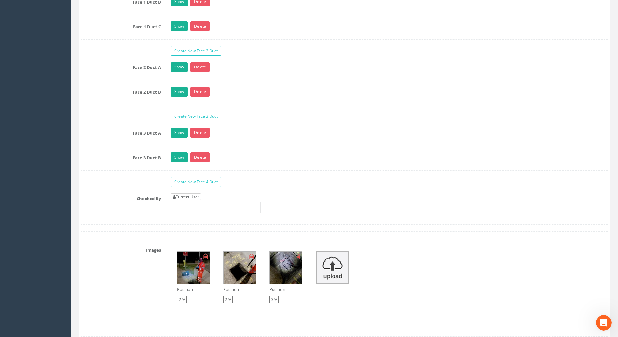
type input "116.47"
click at [180, 198] on link "Current User" at bounding box center [186, 196] width 30 height 7
type input "[PERSON_NAME]"
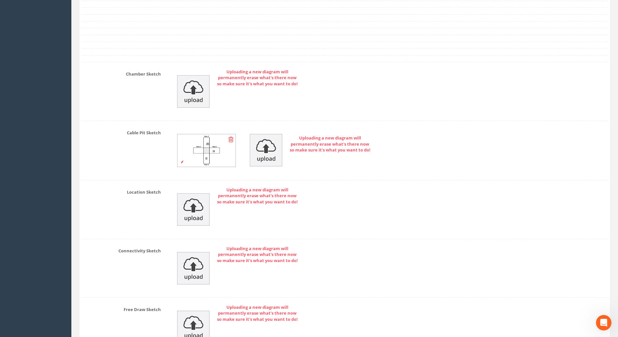
scroll to position [1516, 0]
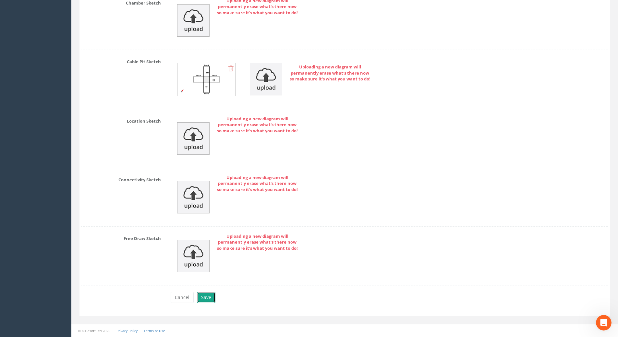
click at [208, 297] on button "Save" at bounding box center [206, 297] width 18 height 11
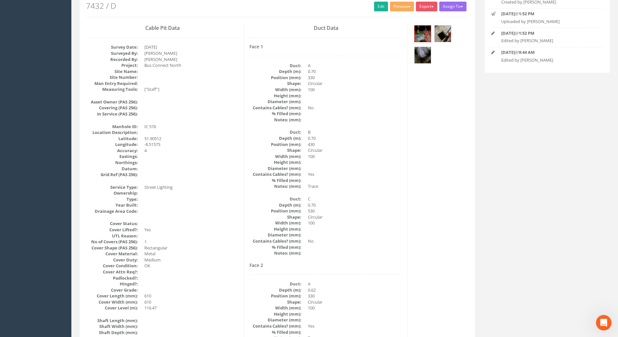
scroll to position [0, 0]
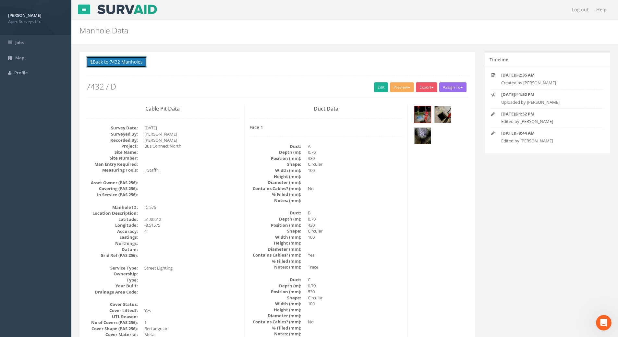
click at [104, 62] on button "Back to 7432 Manholes" at bounding box center [116, 61] width 61 height 11
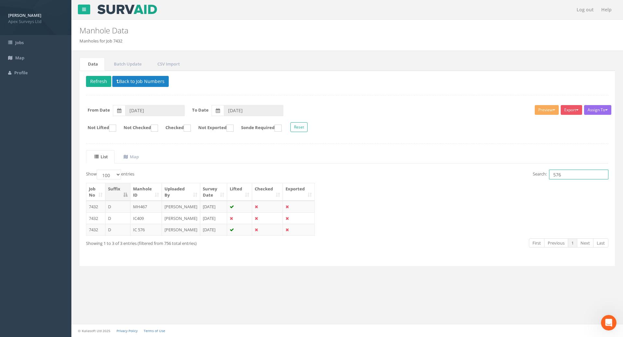
click at [564, 175] on input "576" at bounding box center [578, 175] width 59 height 10
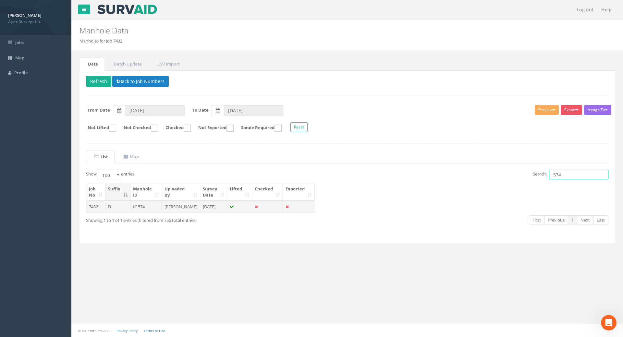
type input "574"
click at [139, 205] on td "IC 574" at bounding box center [145, 207] width 31 height 12
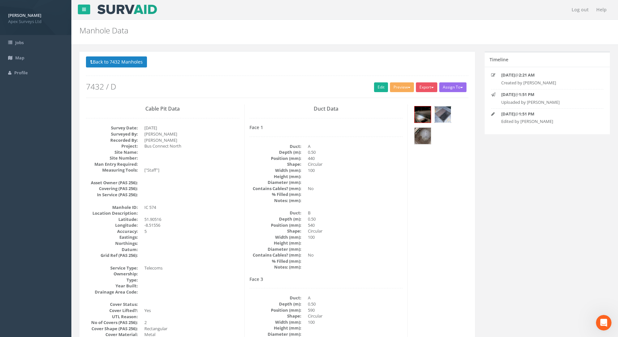
click at [446, 113] on img at bounding box center [443, 114] width 16 height 16
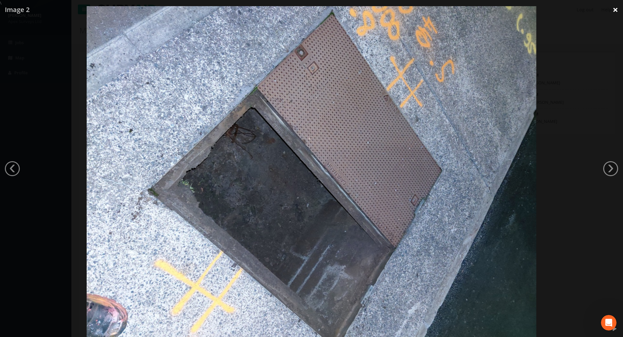
click at [616, 10] on link "×" at bounding box center [614, 9] width 15 height 19
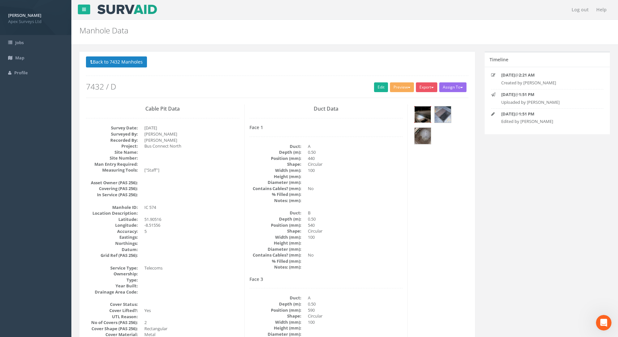
click at [425, 113] on img at bounding box center [422, 114] width 16 height 16
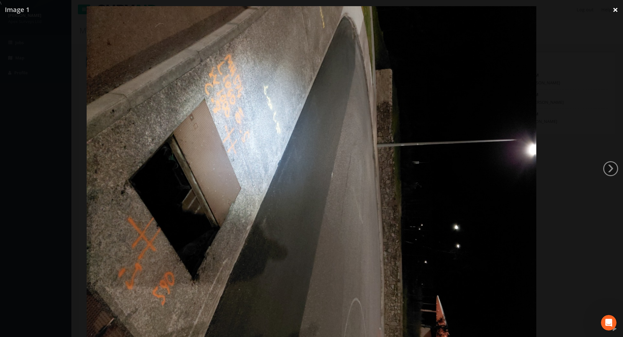
click at [613, 10] on link "×" at bounding box center [614, 9] width 15 height 19
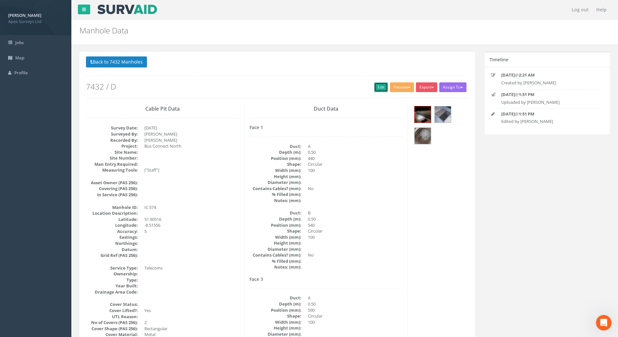
click at [374, 84] on link "Edit" at bounding box center [381, 87] width 14 height 10
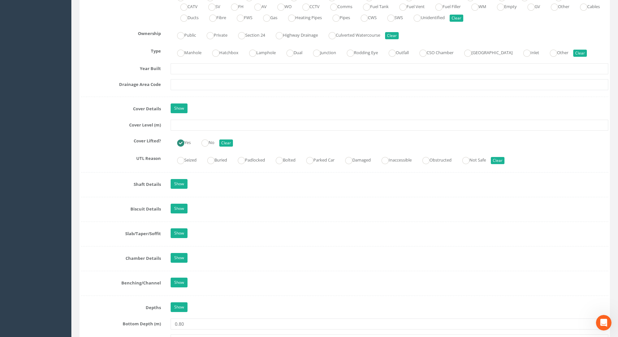
scroll to position [486, 0]
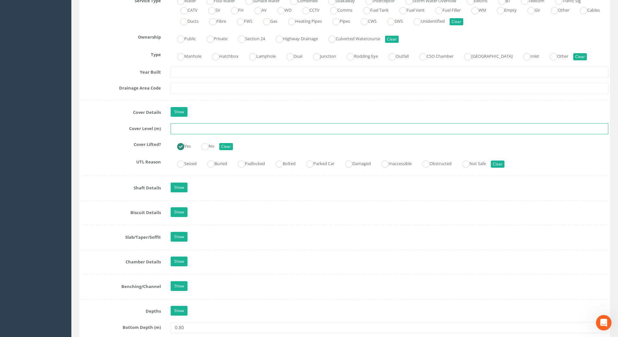
click at [182, 129] on input "text" at bounding box center [390, 128] width 438 height 11
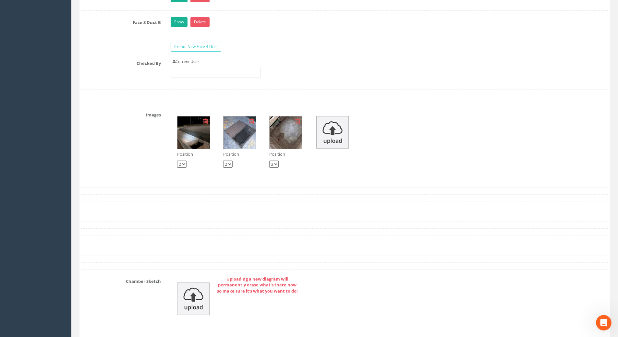
scroll to position [1135, 0]
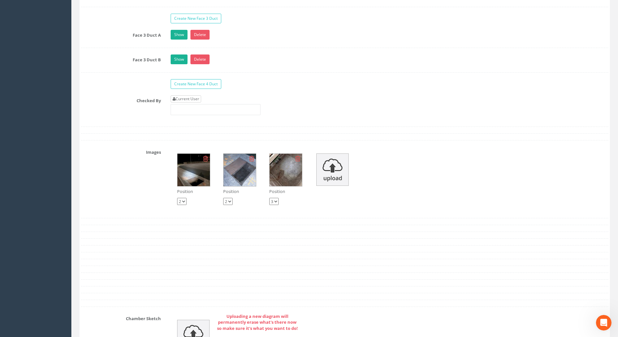
type input "116.84"
click at [194, 98] on link "Current User" at bounding box center [186, 98] width 30 height 7
type input "[PERSON_NAME]"
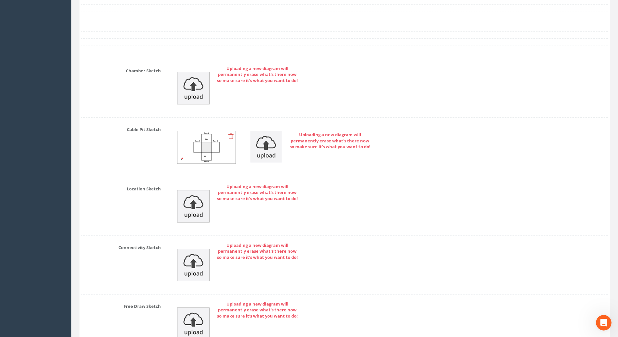
scroll to position [1451, 0]
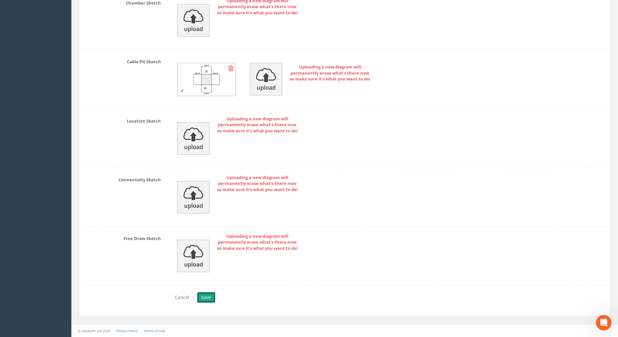
click at [202, 295] on button "Save" at bounding box center [206, 297] width 18 height 11
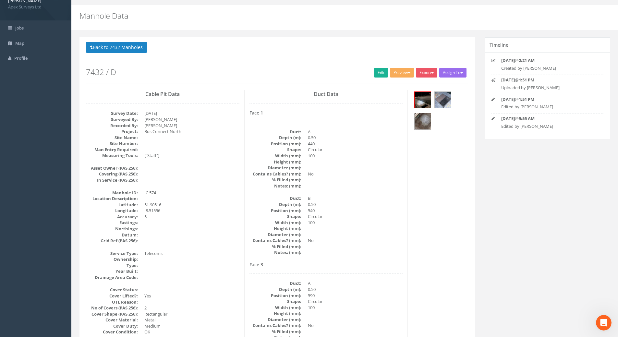
scroll to position [0, 0]
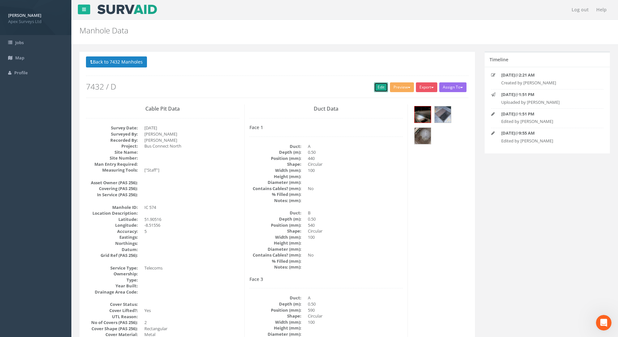
click at [374, 87] on link "Edit" at bounding box center [381, 87] width 14 height 10
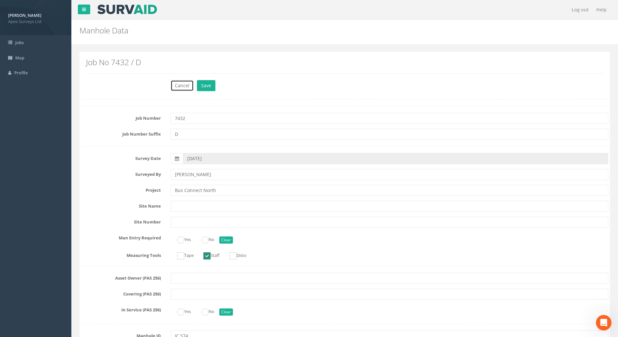
click at [178, 88] on button "Cancel" at bounding box center [182, 85] width 23 height 11
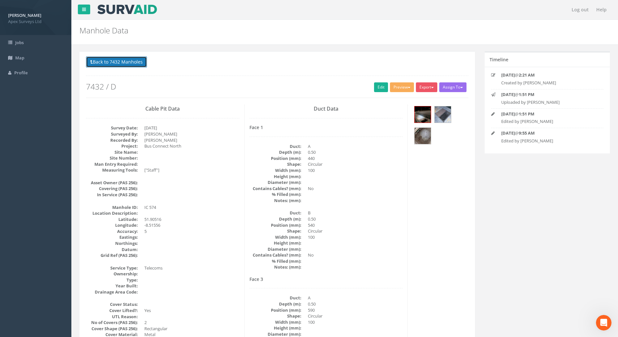
click at [113, 58] on button "Back to 7432 Manholes" at bounding box center [116, 61] width 61 height 11
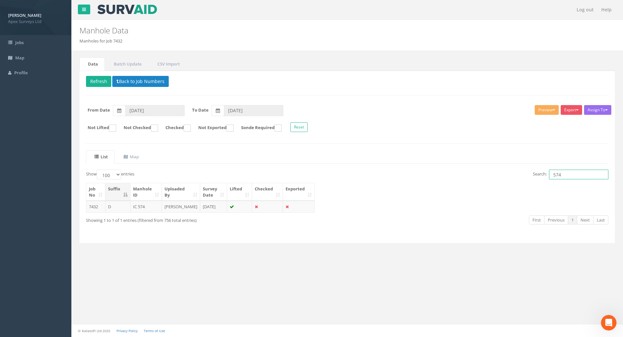
click at [567, 173] on input "574" at bounding box center [578, 175] width 59 height 10
type input "573"
click at [144, 207] on td "IC 573" at bounding box center [145, 207] width 31 height 12
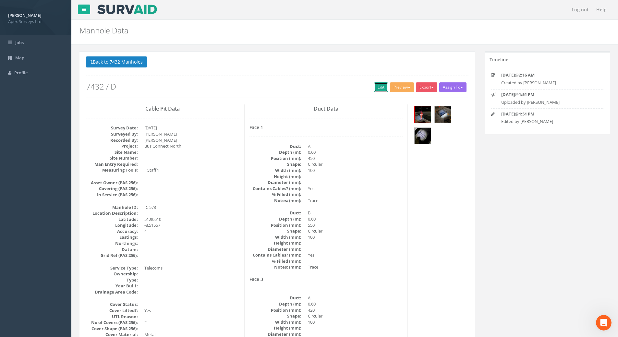
click at [380, 85] on link "Edit" at bounding box center [381, 87] width 14 height 10
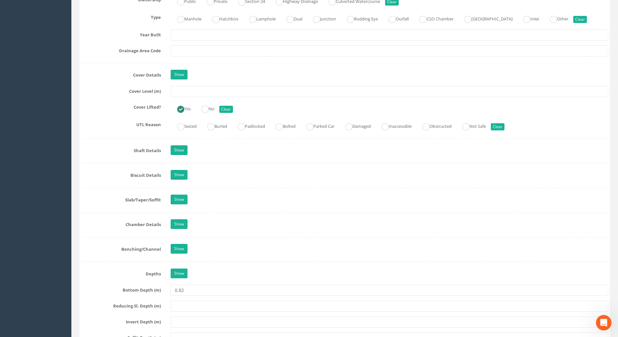
scroll to position [551, 0]
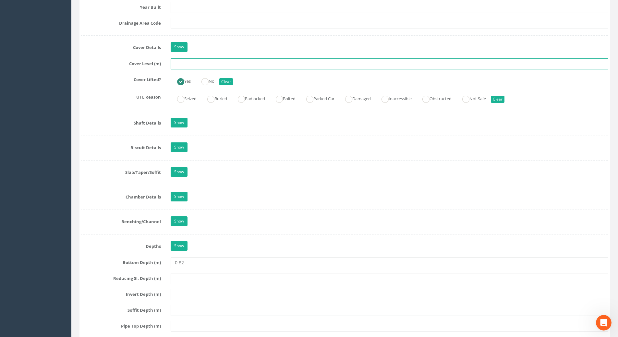
click at [183, 64] on input "text" at bounding box center [390, 63] width 438 height 11
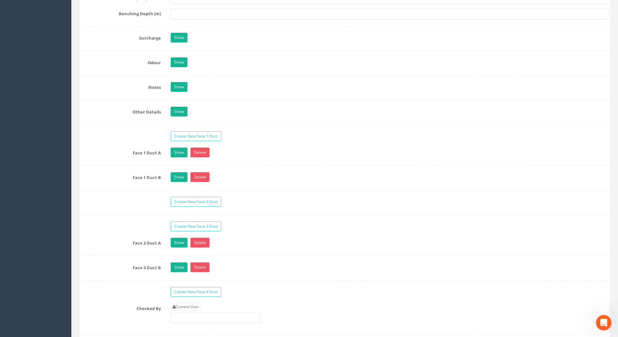
scroll to position [1005, 0]
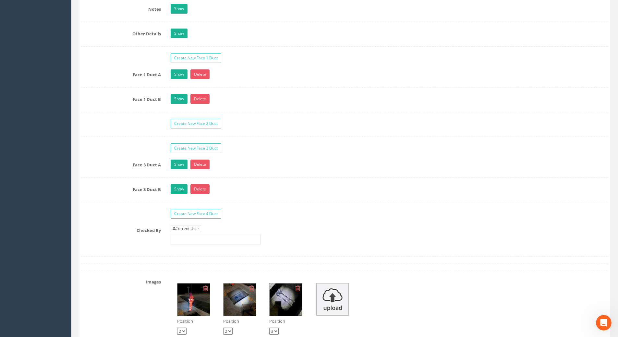
type input "116.96"
click at [198, 228] on link "Current User" at bounding box center [186, 228] width 30 height 7
type input "[PERSON_NAME]"
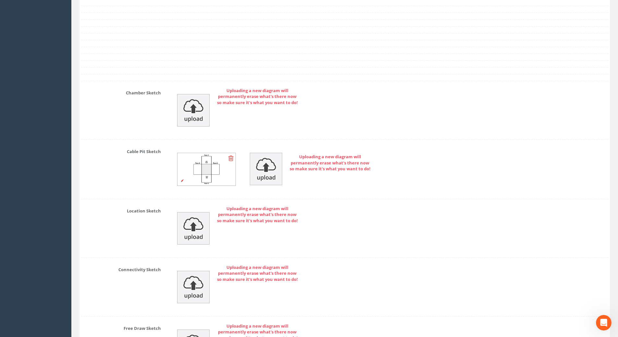
scroll to position [1451, 0]
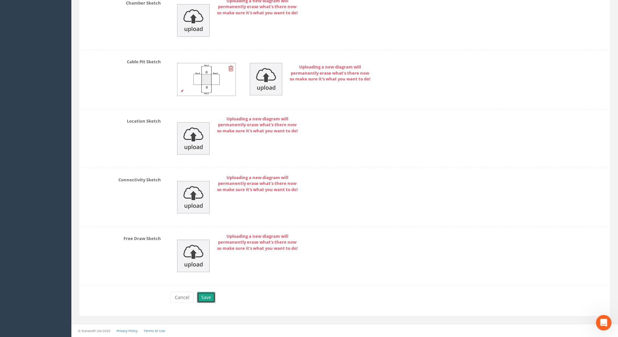
click at [204, 297] on button "Save" at bounding box center [206, 297] width 18 height 11
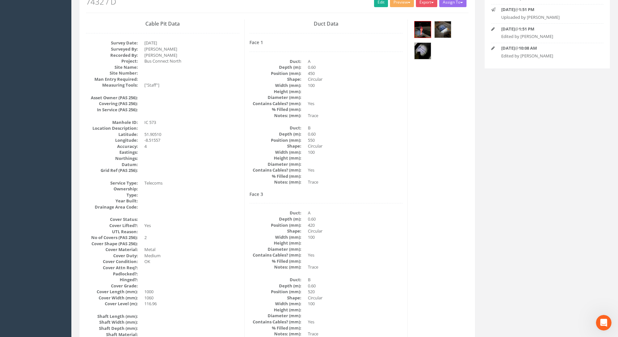
scroll to position [0, 0]
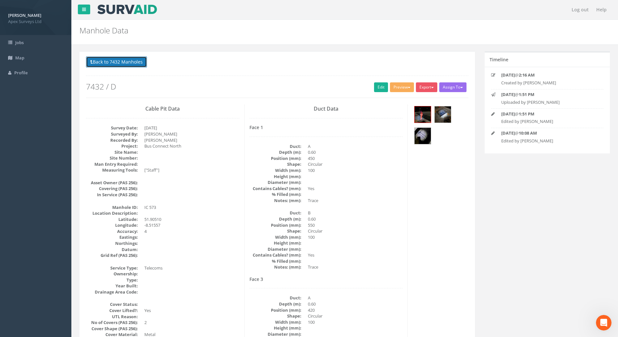
click at [120, 65] on button "Back to 7432 Manholes" at bounding box center [116, 61] width 61 height 11
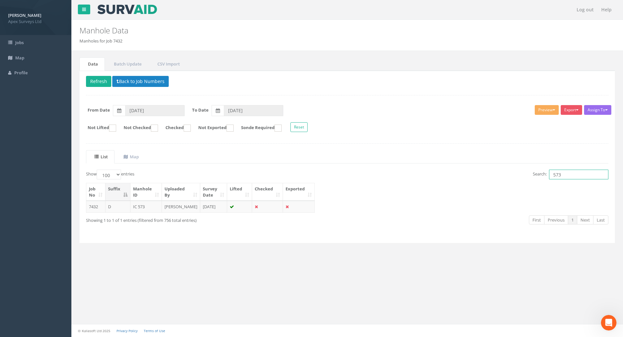
click at [570, 174] on input "573" at bounding box center [578, 175] width 59 height 10
type input "570"
click at [140, 208] on td "IC 570" at bounding box center [145, 207] width 31 height 12
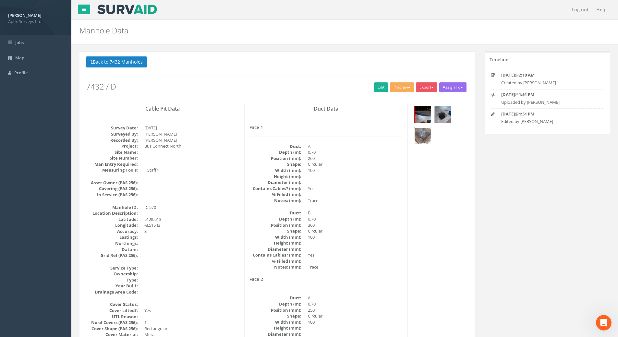
click at [417, 131] on img at bounding box center [422, 136] width 16 height 16
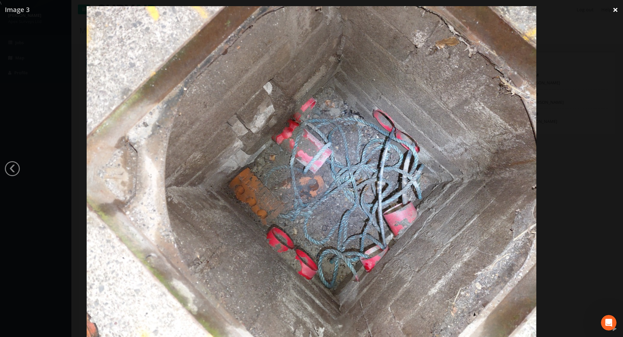
click at [617, 11] on link "×" at bounding box center [614, 9] width 15 height 19
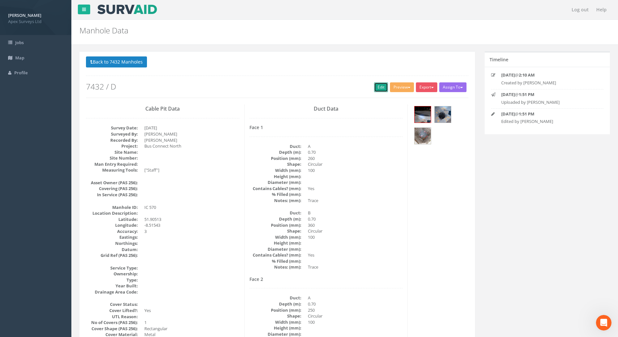
click at [375, 89] on link "Edit" at bounding box center [381, 87] width 14 height 10
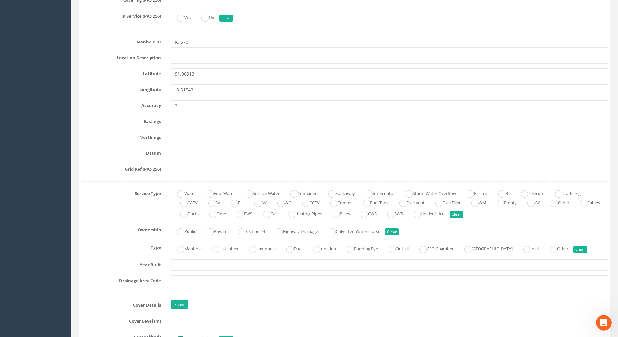
scroll to position [454, 0]
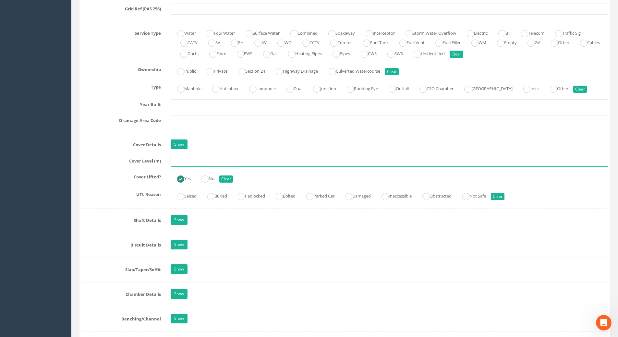
click at [200, 160] on input "text" at bounding box center [390, 161] width 438 height 11
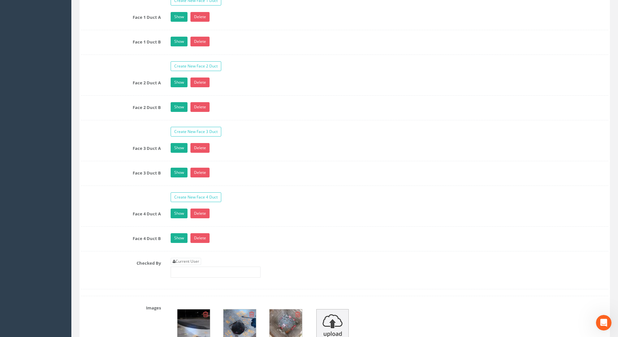
scroll to position [1135, 0]
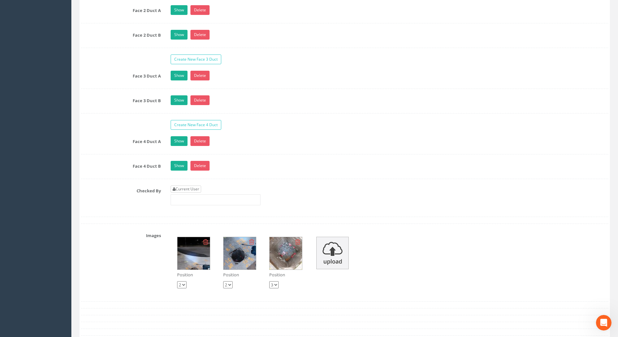
type input "117.06"
click at [193, 188] on link "Current User" at bounding box center [186, 189] width 30 height 7
type input "[PERSON_NAME]"
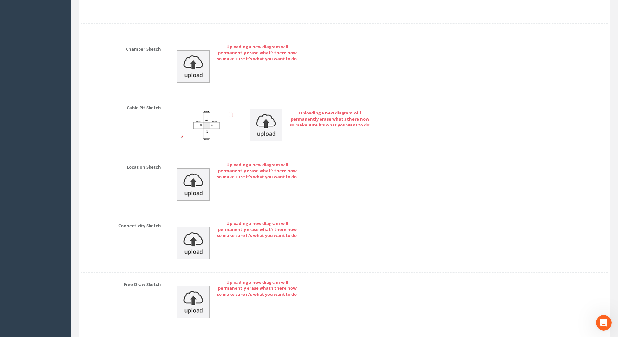
scroll to position [1534, 0]
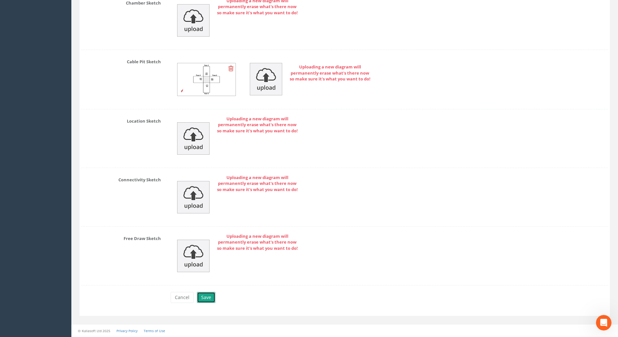
click at [208, 298] on button "Save" at bounding box center [206, 297] width 18 height 11
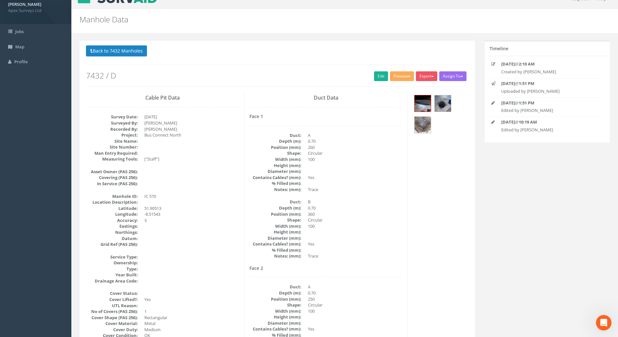
scroll to position [0, 0]
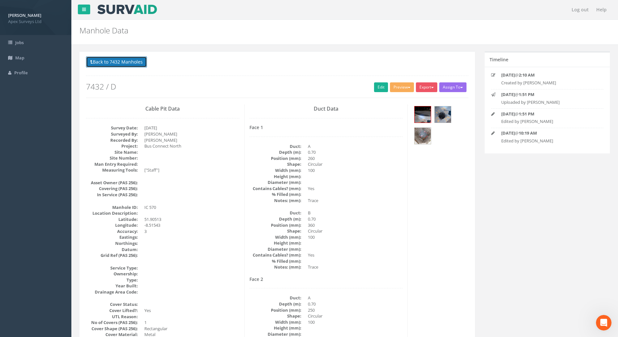
click at [143, 62] on button "Back to 7432 Manholes" at bounding box center [116, 61] width 61 height 11
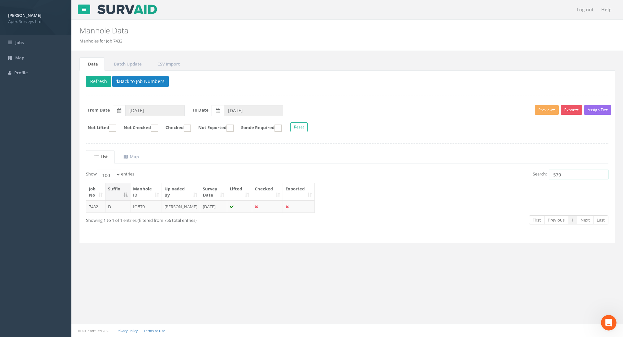
drag, startPoint x: 575, startPoint y: 175, endPoint x: 529, endPoint y: 176, distance: 46.1
click at [527, 175] on div "Search: 570" at bounding box center [480, 175] width 256 height 11
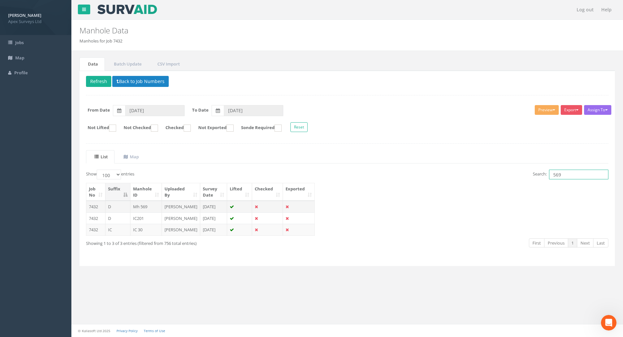
type input "569"
click at [140, 206] on td "Mh 569" at bounding box center [145, 207] width 31 height 12
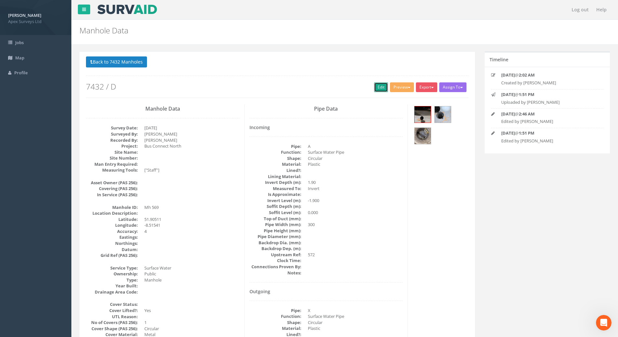
click at [377, 88] on link "Edit" at bounding box center [381, 87] width 14 height 10
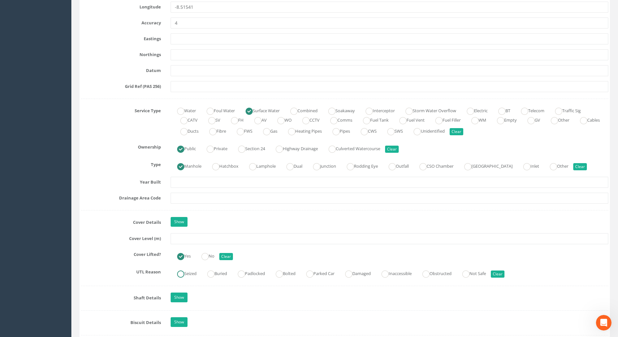
scroll to position [454, 0]
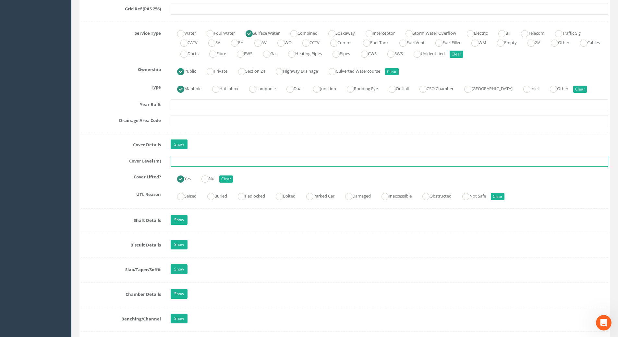
click at [183, 164] on input "text" at bounding box center [390, 161] width 438 height 11
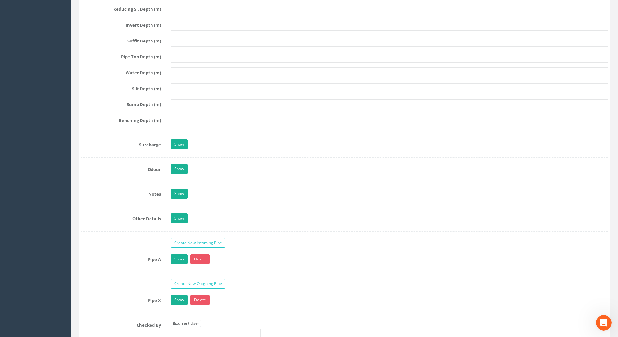
scroll to position [876, 0]
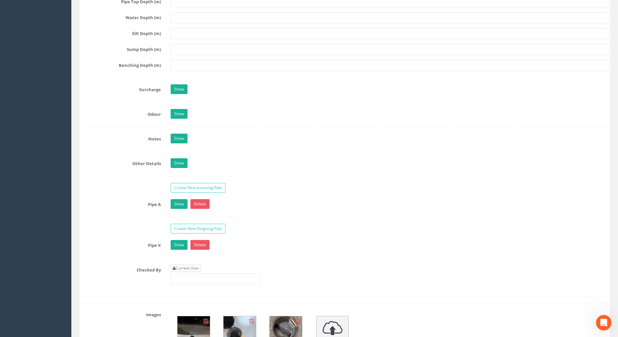
type input "117.13"
click at [197, 267] on link "Current User" at bounding box center [186, 268] width 30 height 7
type input "[PERSON_NAME]"
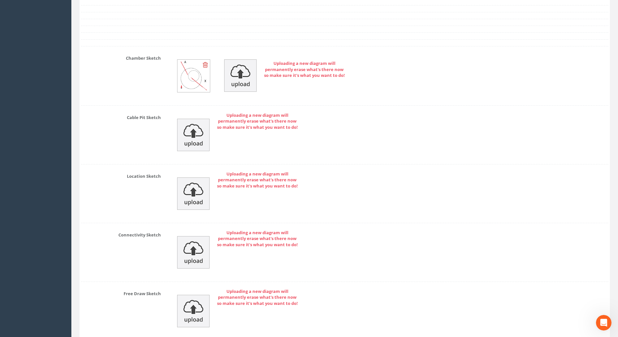
scroll to position [1354, 0]
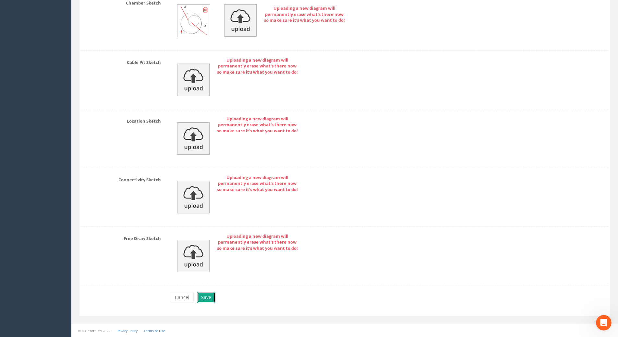
click at [206, 299] on button "Save" at bounding box center [206, 297] width 18 height 11
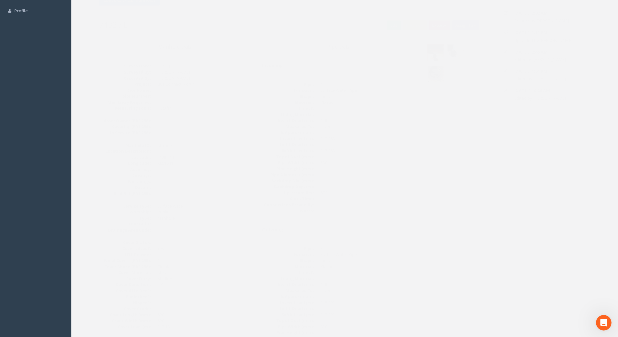
scroll to position [0, 0]
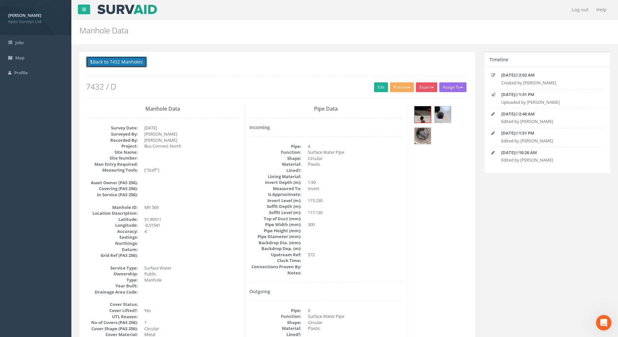
click at [126, 63] on button "Back to 7432 Manholes" at bounding box center [116, 61] width 61 height 11
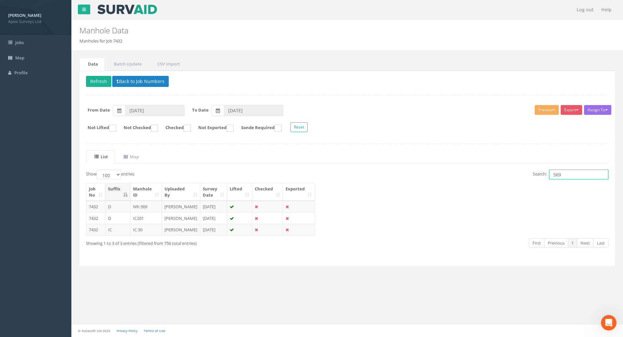
click at [580, 174] on input "569" at bounding box center [578, 175] width 59 height 10
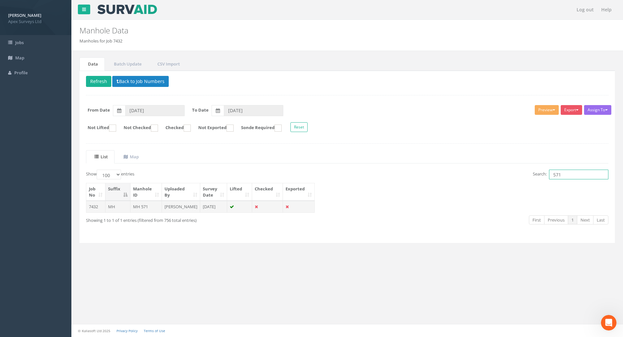
type input "571"
click at [145, 205] on td "MH 571" at bounding box center [145, 207] width 31 height 12
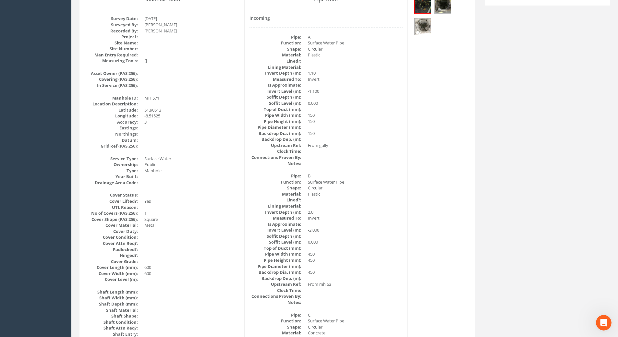
scroll to position [14, 0]
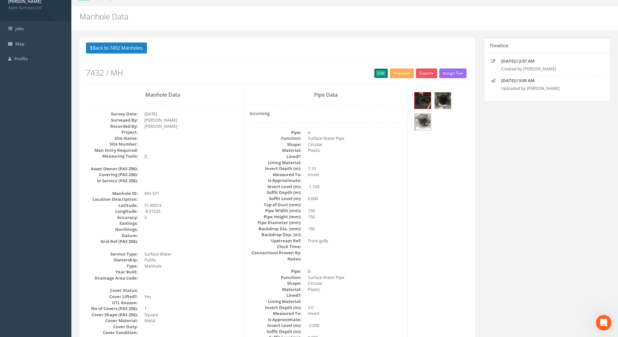
click at [380, 76] on link "Edit" at bounding box center [381, 73] width 14 height 10
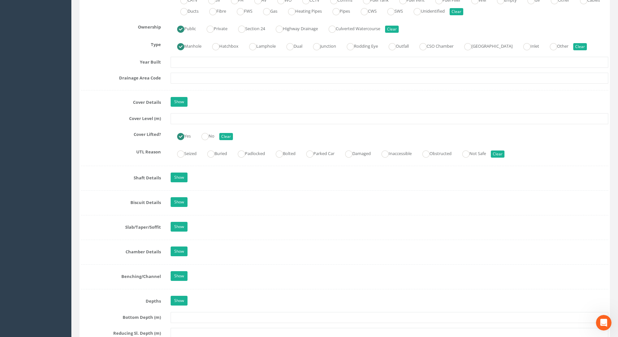
scroll to position [500, 0]
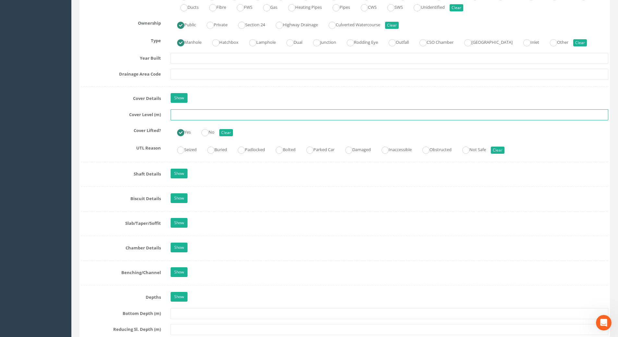
click at [189, 115] on input "text" at bounding box center [390, 114] width 438 height 11
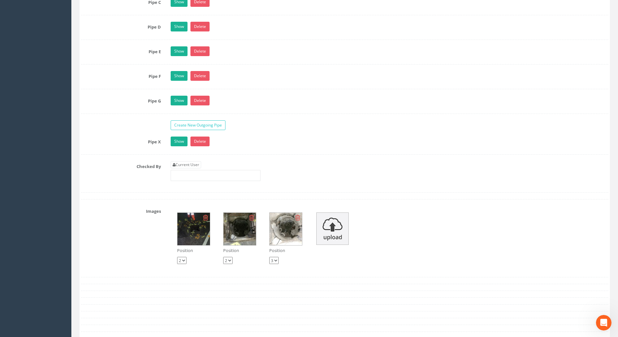
scroll to position [1182, 0]
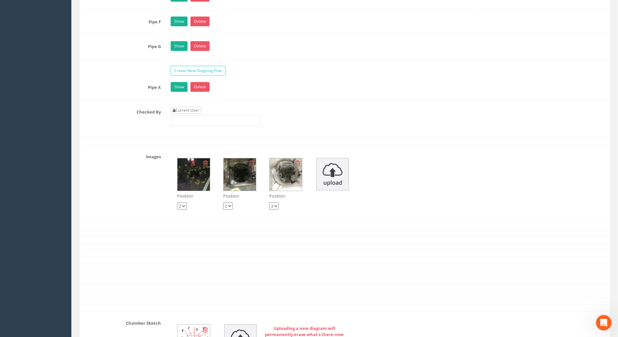
type input "117.17"
click at [193, 110] on link "Current User" at bounding box center [186, 110] width 30 height 7
type input "[PERSON_NAME]"
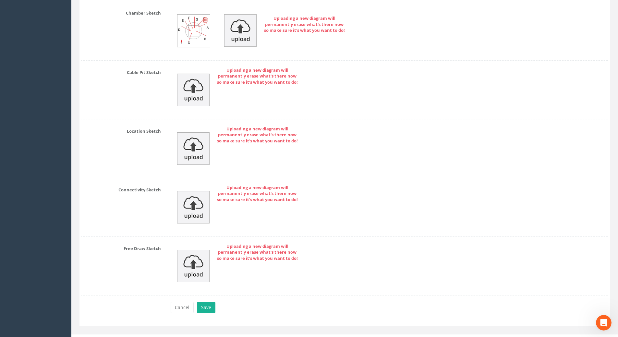
scroll to position [1502, 0]
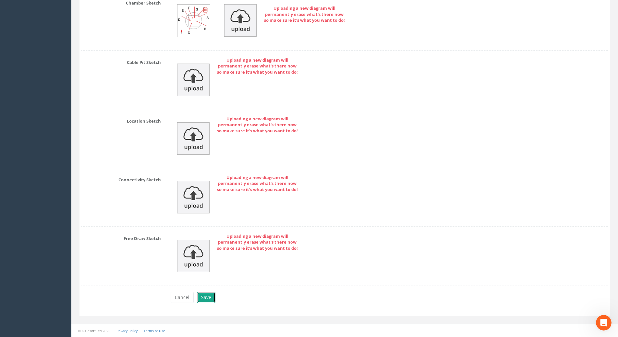
click at [209, 299] on button "Save" at bounding box center [206, 297] width 18 height 11
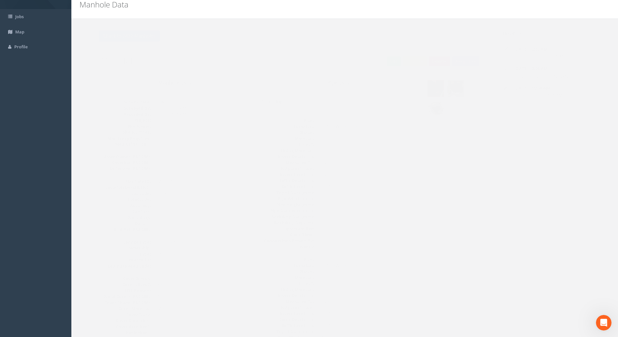
scroll to position [0, 0]
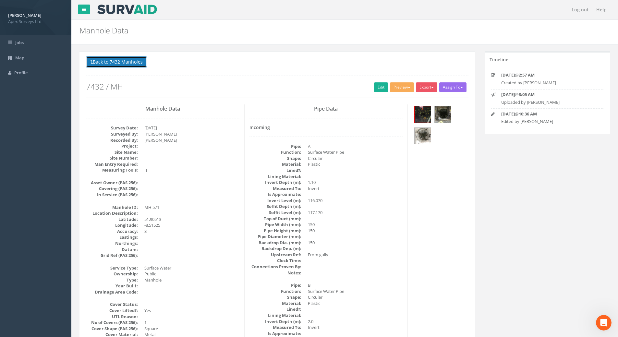
click at [133, 64] on button "Back to 7432 Manholes" at bounding box center [116, 61] width 61 height 11
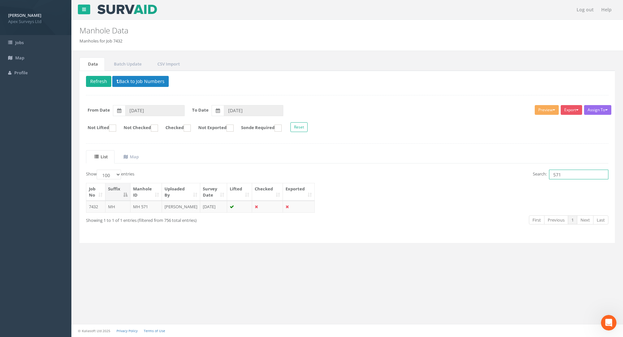
drag, startPoint x: 565, startPoint y: 176, endPoint x: 510, endPoint y: 179, distance: 54.3
click at [510, 179] on div "Search: 571" at bounding box center [480, 175] width 256 height 11
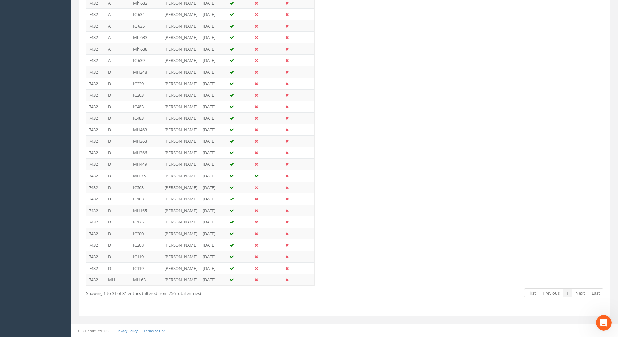
scroll to position [460, 0]
type input "63"
click at [171, 276] on td "[PERSON_NAME]" at bounding box center [181, 280] width 38 height 12
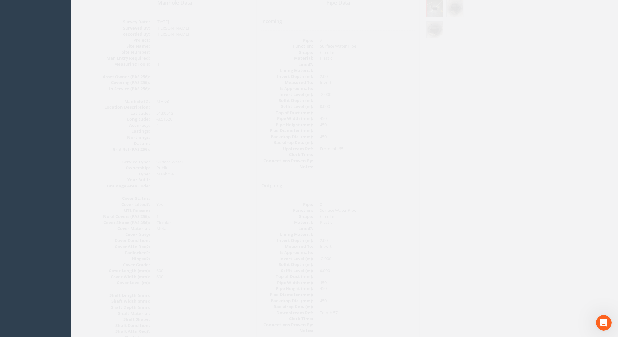
scroll to position [0, 0]
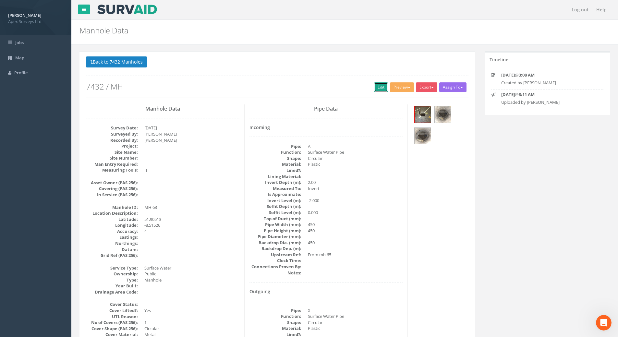
click at [375, 89] on link "Edit" at bounding box center [381, 87] width 14 height 10
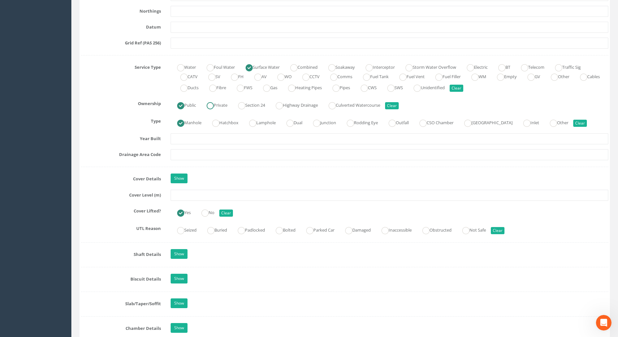
scroll to position [422, 0]
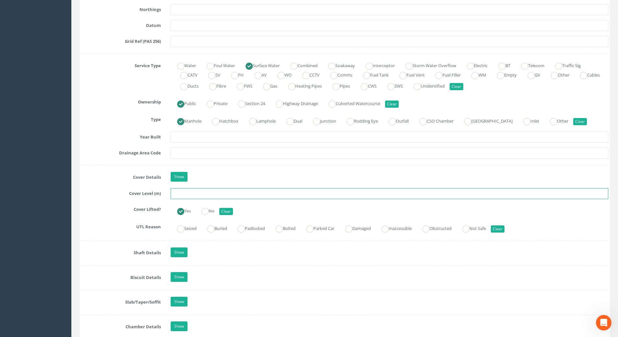
click at [179, 196] on input "text" at bounding box center [390, 193] width 438 height 11
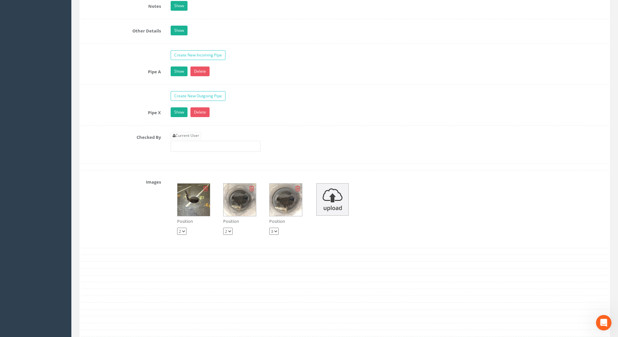
scroll to position [1005, 0]
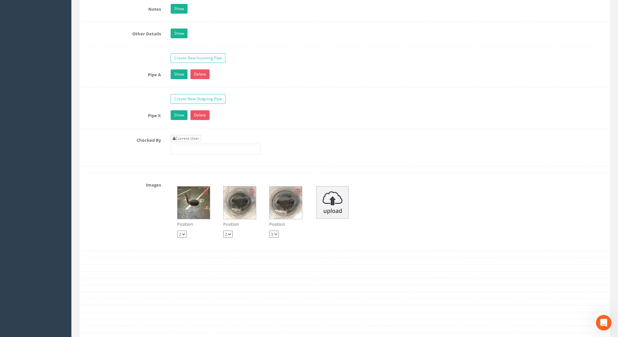
type input "117.28"
click at [199, 138] on link "Current User" at bounding box center [186, 138] width 30 height 7
type input "[PERSON_NAME]"
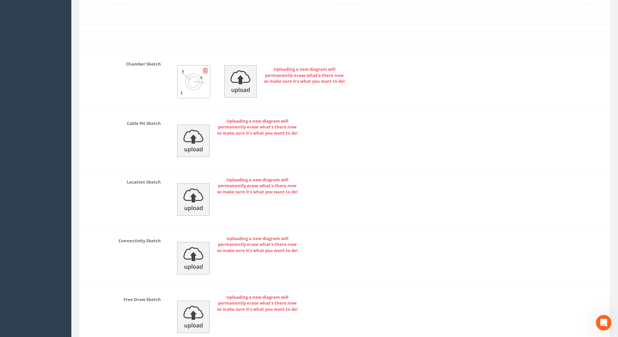
scroll to position [1354, 0]
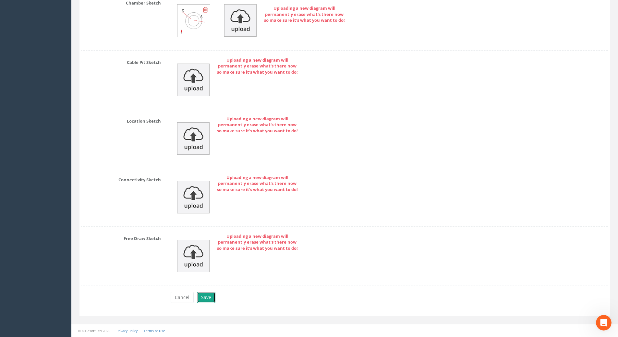
click at [209, 298] on button "Save" at bounding box center [206, 297] width 18 height 11
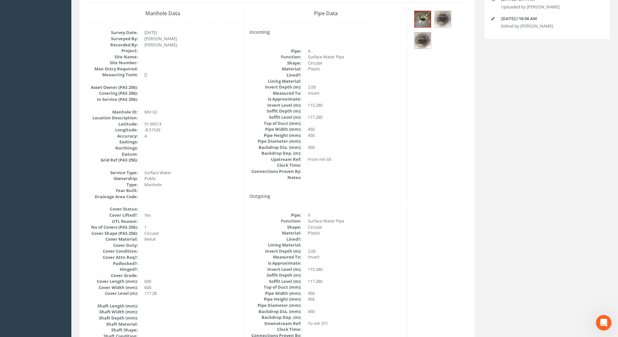
scroll to position [79, 0]
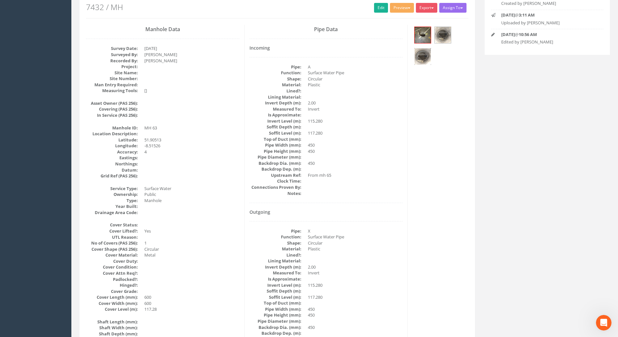
click at [425, 54] on img at bounding box center [422, 56] width 16 height 16
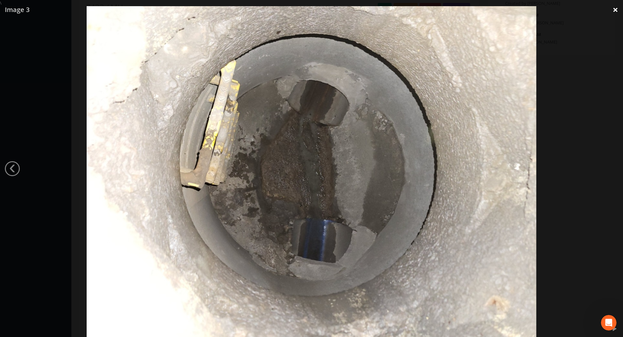
click at [613, 10] on link "×" at bounding box center [614, 9] width 15 height 19
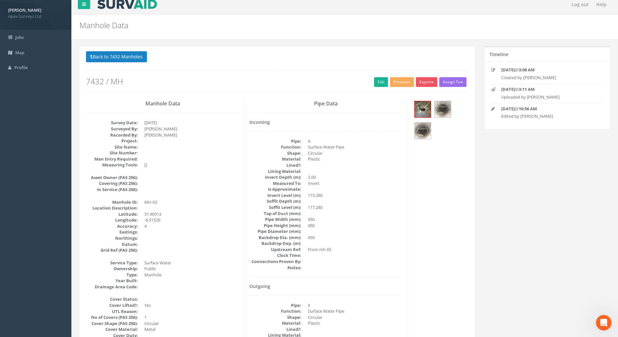
scroll to position [0, 0]
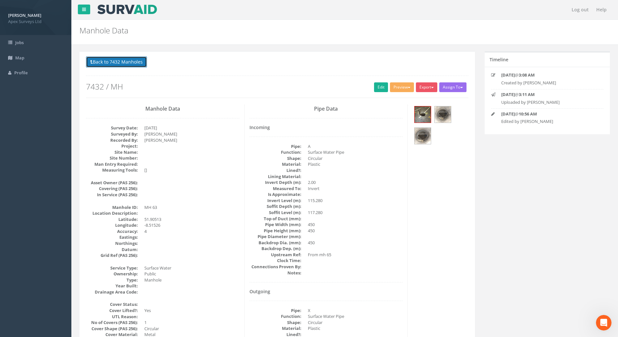
click at [126, 62] on button "Back to 7432 Manholes" at bounding box center [116, 61] width 61 height 11
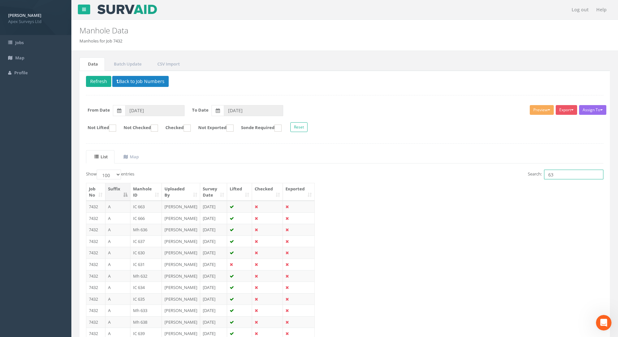
click at [558, 177] on input "63" at bounding box center [573, 175] width 59 height 10
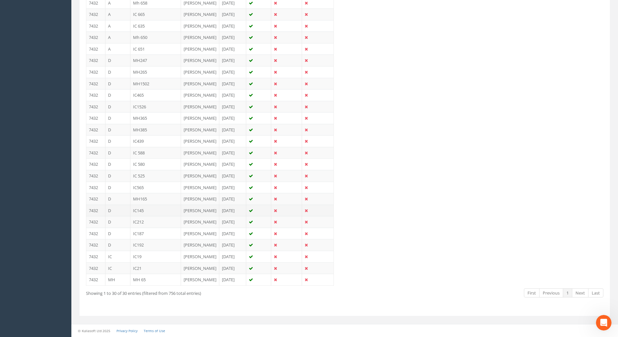
scroll to position [442, 0]
type input "65"
click at [138, 274] on td "MH 65" at bounding box center [155, 280] width 51 height 12
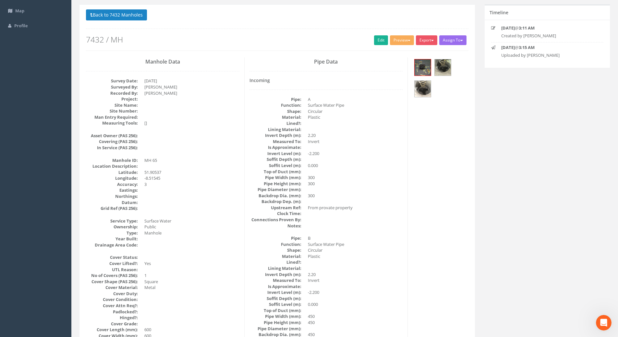
scroll to position [0, 0]
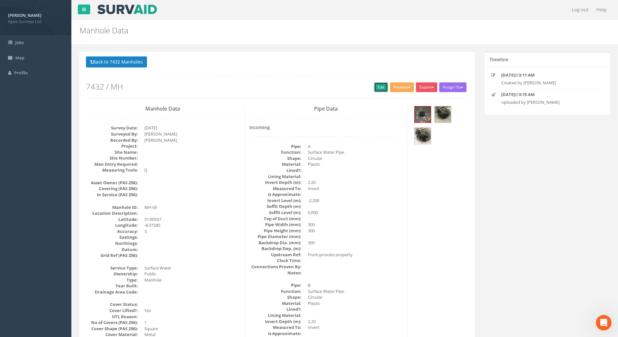
click at [379, 85] on link "Edit" at bounding box center [381, 87] width 14 height 10
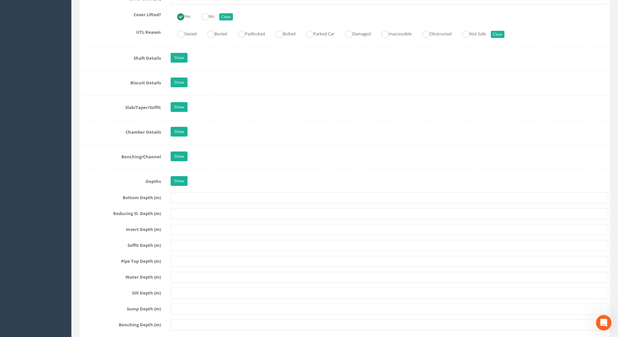
scroll to position [454, 0]
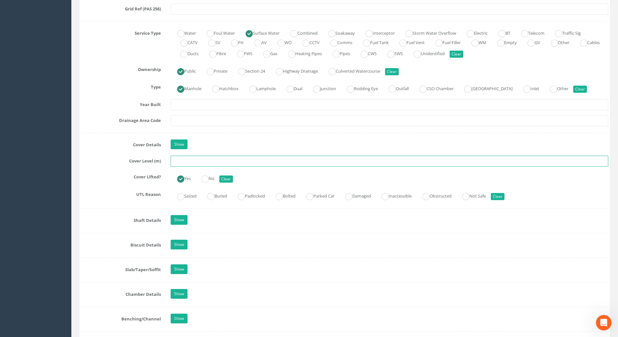
click at [175, 162] on input "text" at bounding box center [390, 161] width 438 height 11
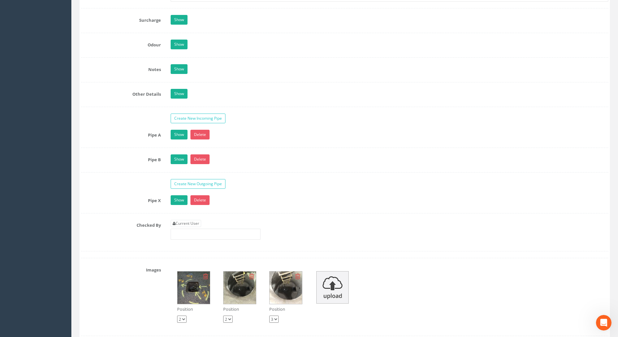
scroll to position [1005, 0]
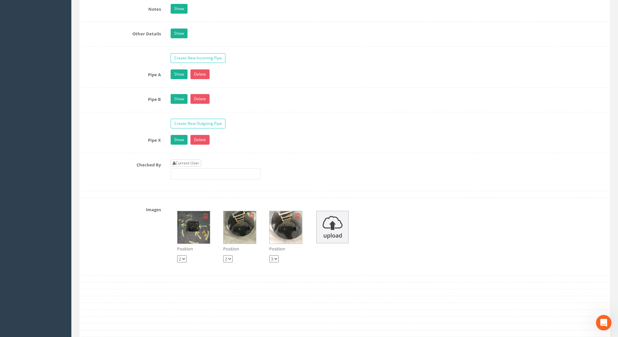
type input "117.41"
click at [185, 163] on link "Current User" at bounding box center [186, 163] width 30 height 7
type input "[PERSON_NAME]"
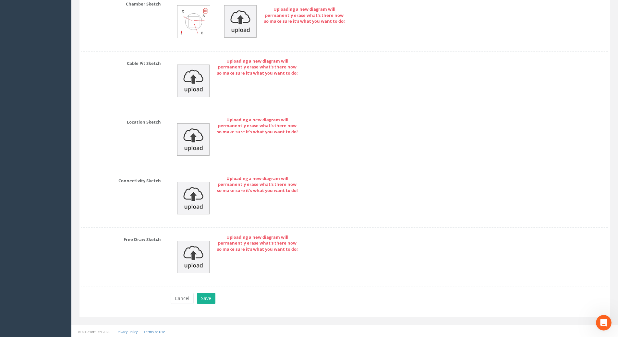
scroll to position [1378, 0]
click at [204, 299] on button "Save" at bounding box center [206, 297] width 18 height 11
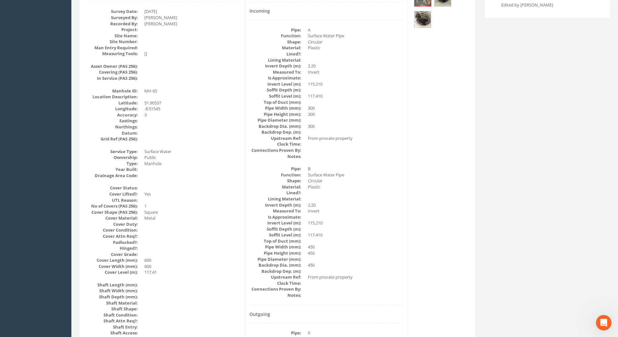
scroll to position [97, 0]
